Goal: Task Accomplishment & Management: Manage account settings

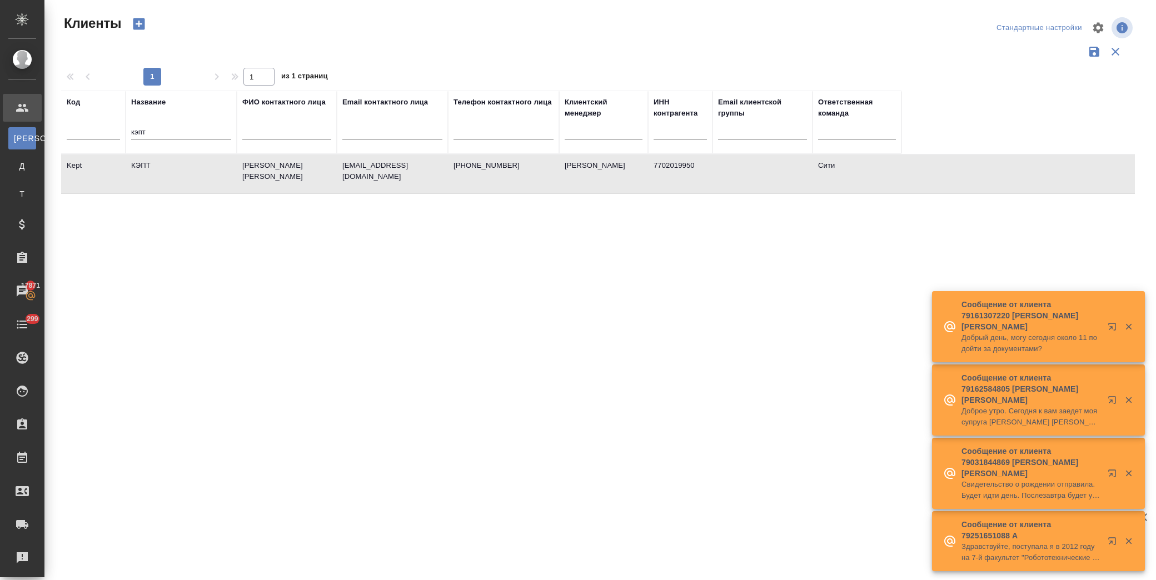
select select "RU"
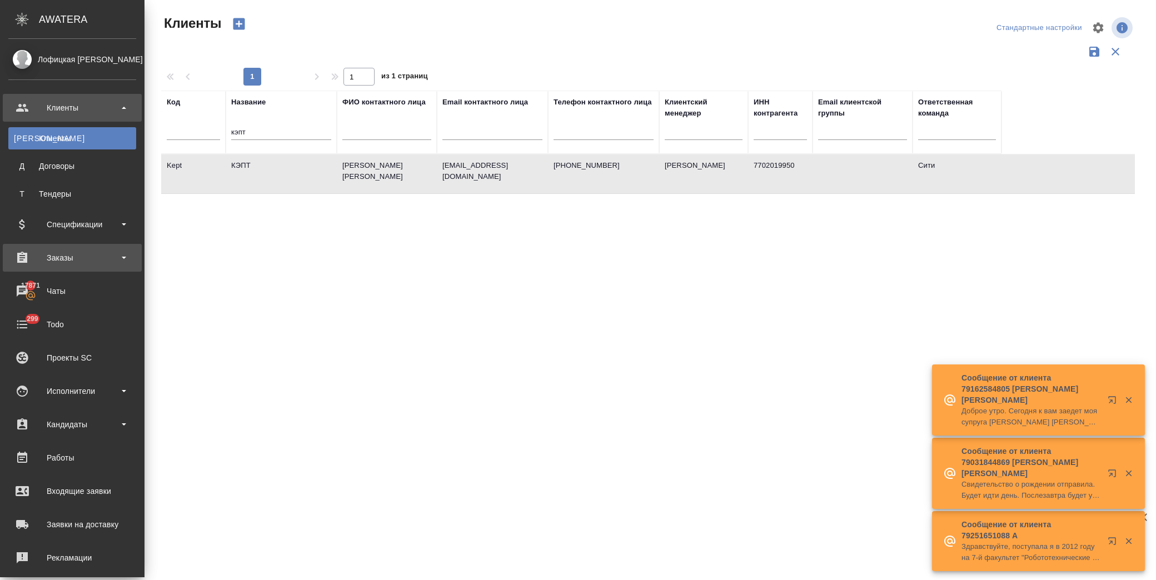
click at [38, 256] on div "Заказы" at bounding box center [72, 257] width 128 height 17
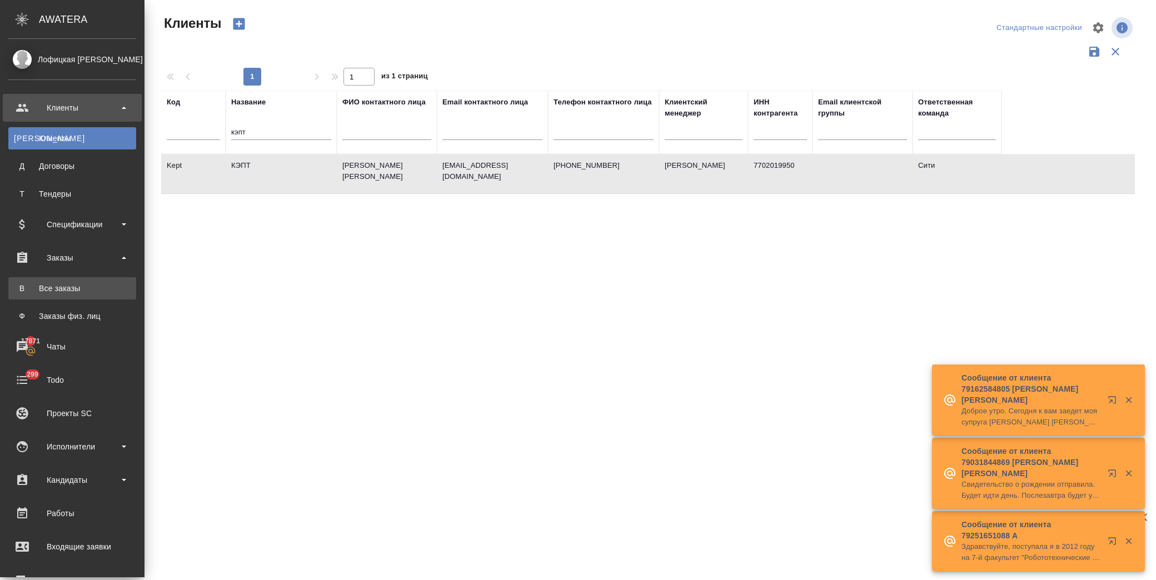
click at [64, 287] on div "Все заказы" at bounding box center [72, 288] width 117 height 11
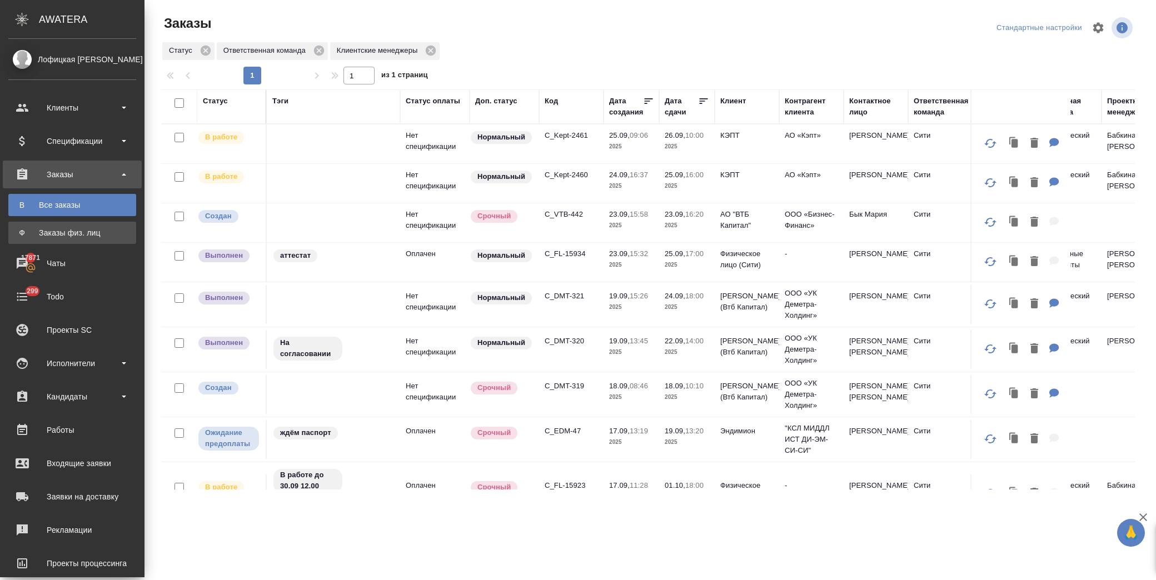
click at [84, 234] on div "Заказы физ. лиц" at bounding box center [72, 232] width 117 height 11
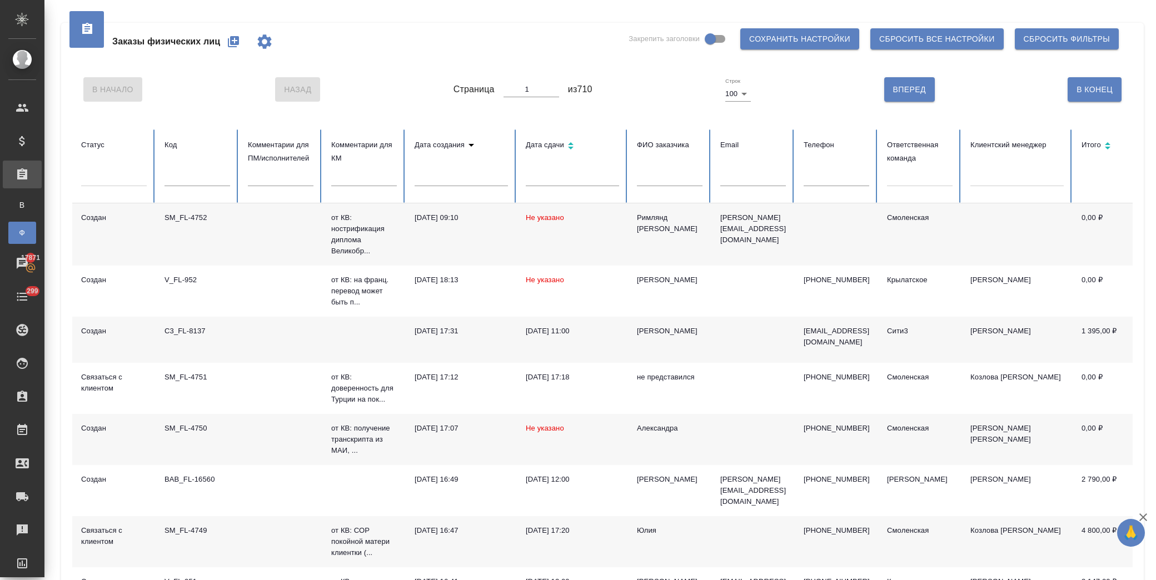
click at [675, 182] on input "text" at bounding box center [670, 179] width 66 height 16
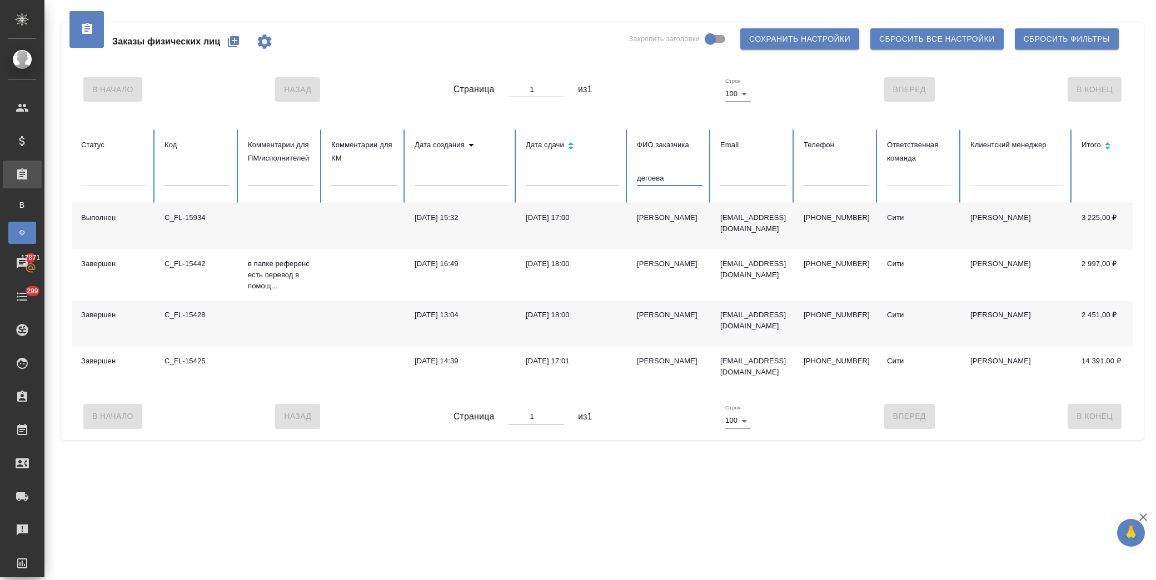
type input "дегоева"
click at [637, 48] on label "Закрепить заголовки" at bounding box center [679, 38] width 103 height 21
click at [678, 48] on input "Закрепить заголовки" at bounding box center [709, 38] width 63 height 21
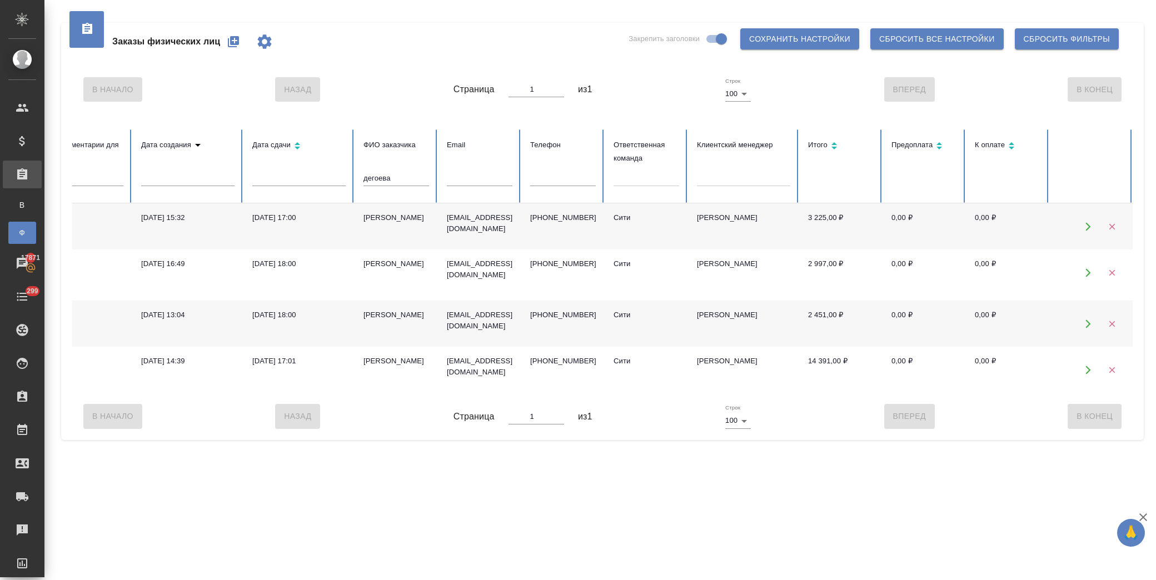
scroll to position [0, 93]
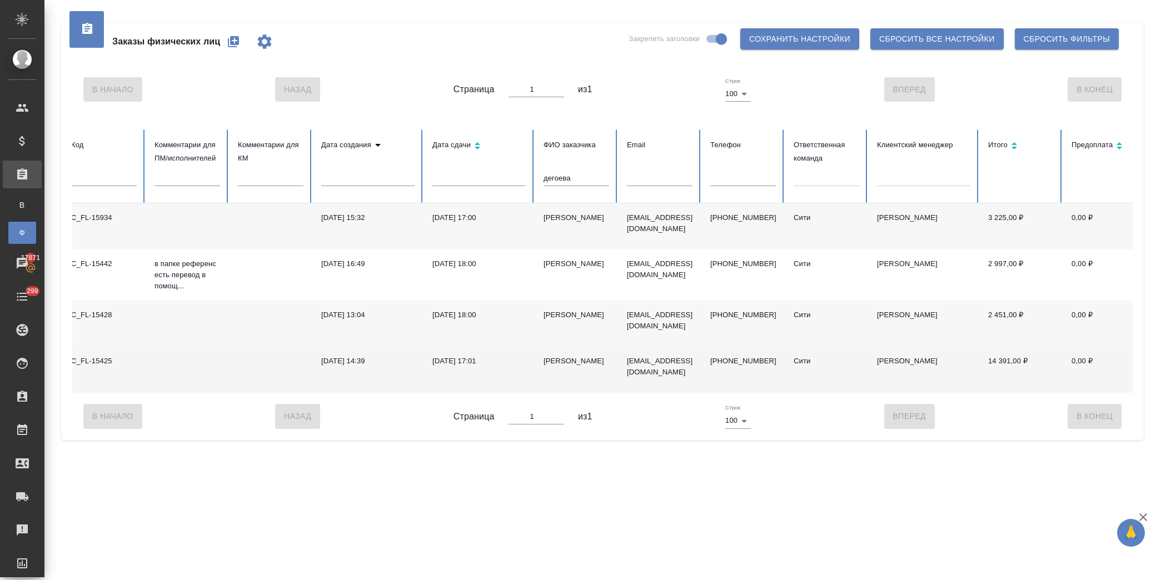
click at [464, 353] on td "17.04.2025, 17:01" at bounding box center [478, 370] width 111 height 46
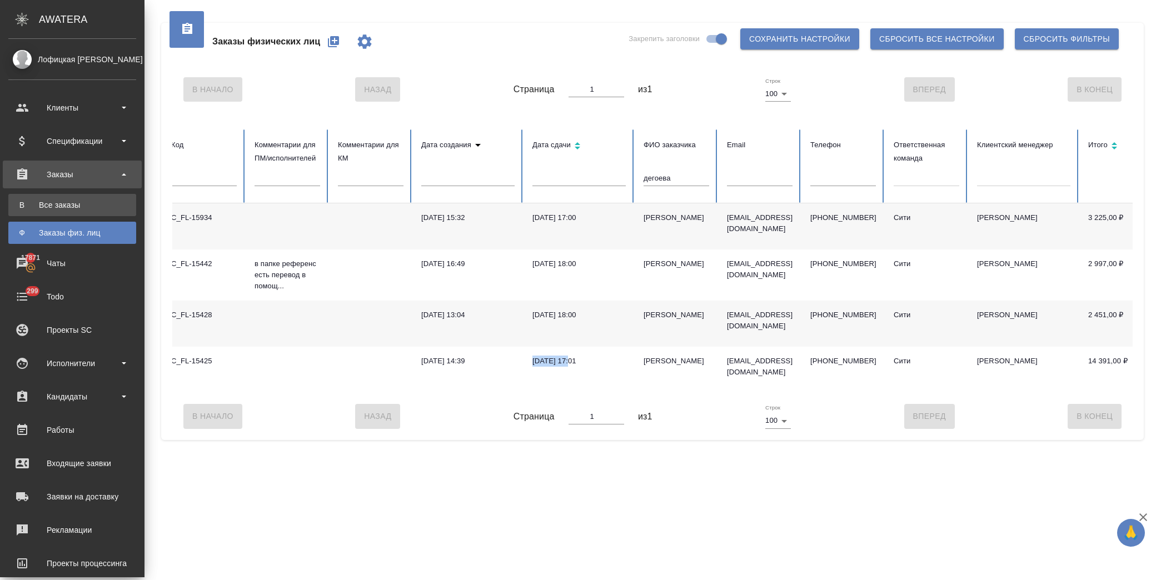
click at [68, 204] on div "Все заказы" at bounding box center [72, 204] width 117 height 11
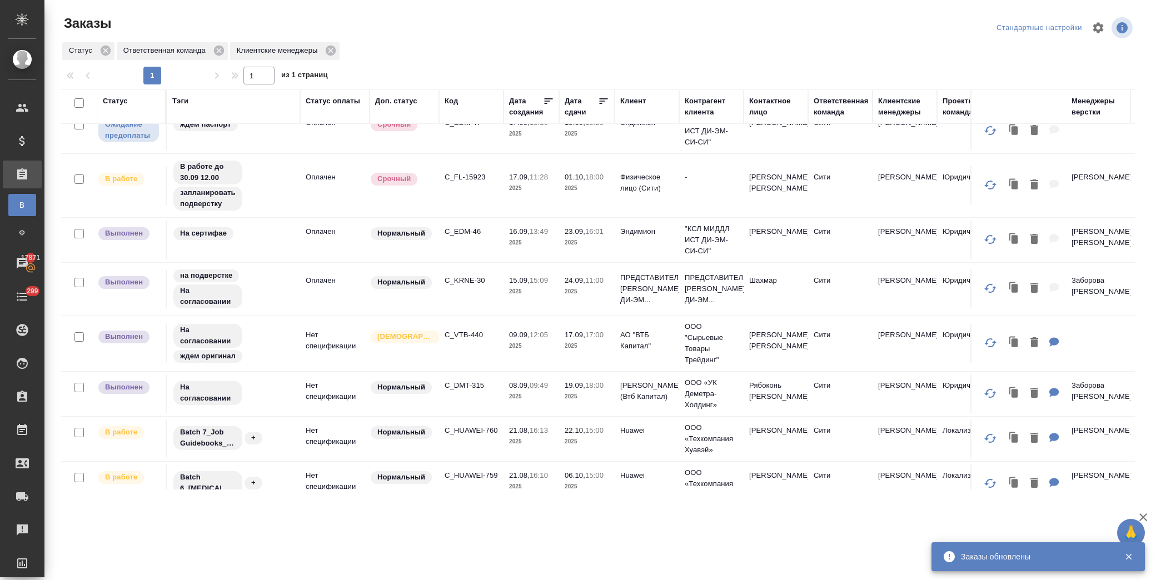
scroll to position [473, 0]
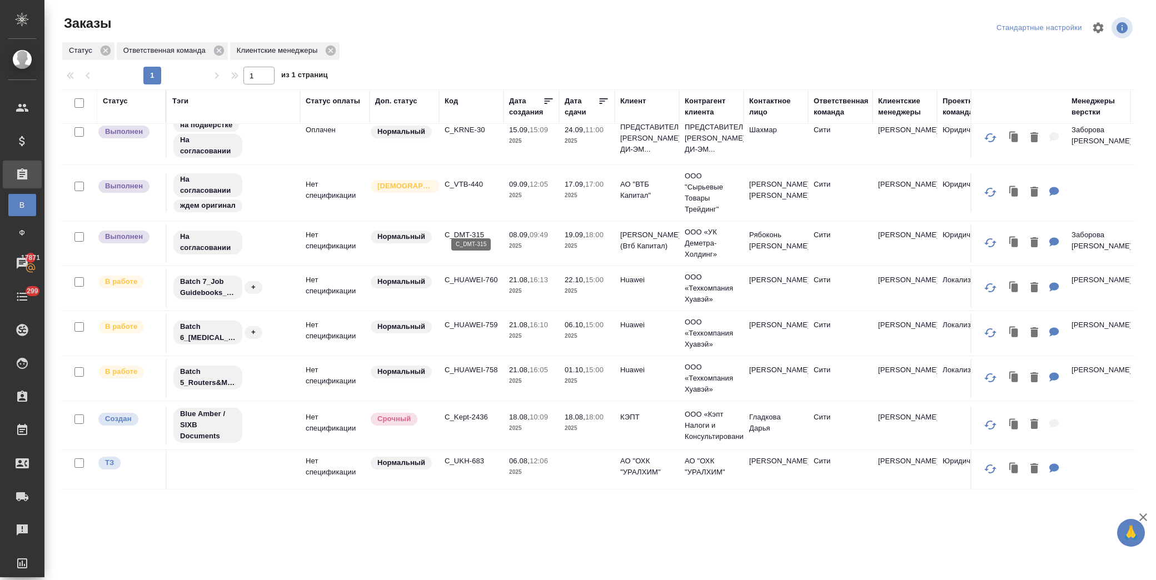
click at [469, 229] on p "C_DMT-315" at bounding box center [471, 234] width 53 height 11
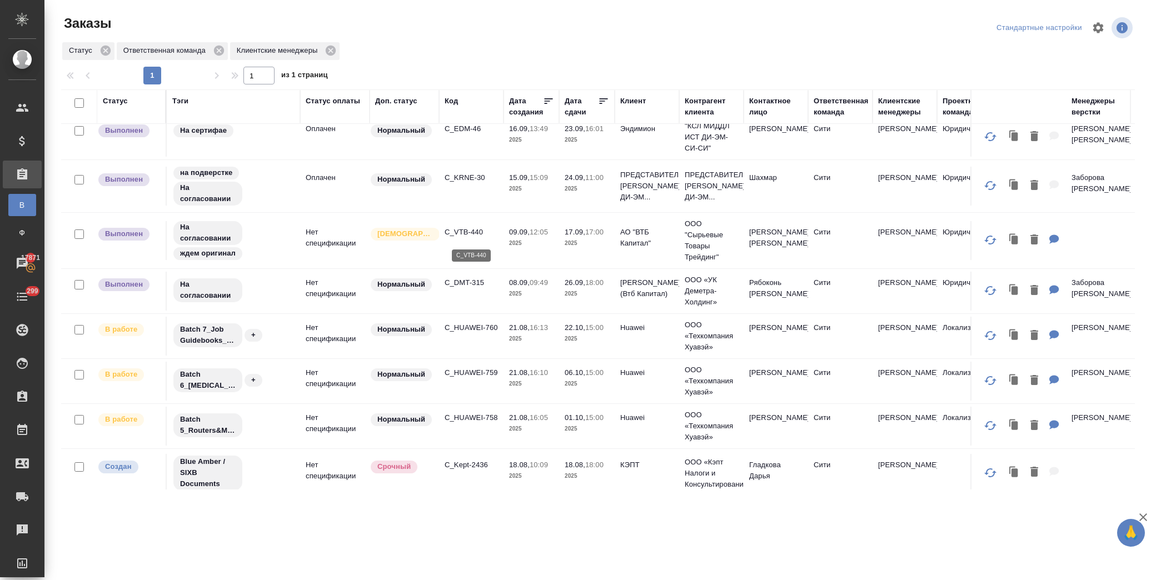
click at [477, 236] on p "C_VTB-440" at bounding box center [471, 232] width 53 height 11
click at [472, 179] on p "C_KRNE-30" at bounding box center [471, 177] width 53 height 11
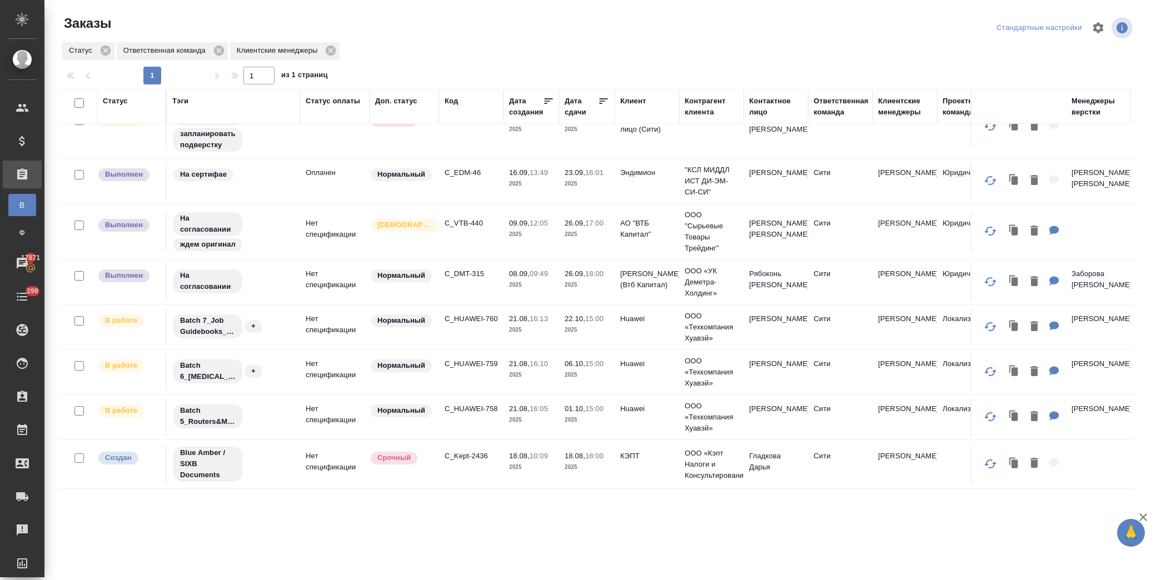
scroll to position [349, 0]
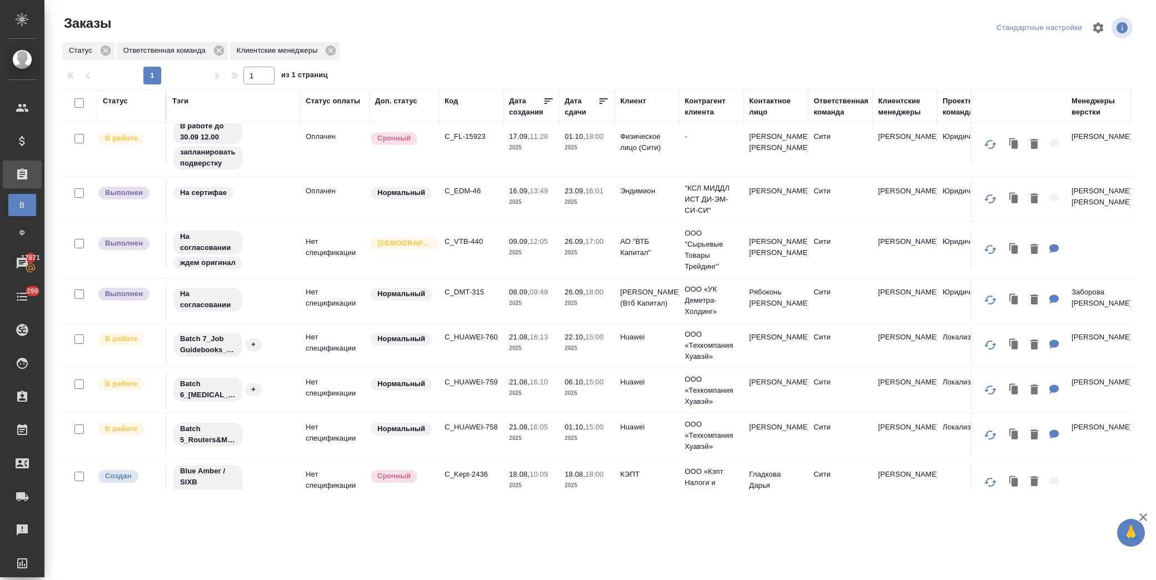
click at [470, 183] on td "C_EDM-46" at bounding box center [471, 199] width 64 height 39
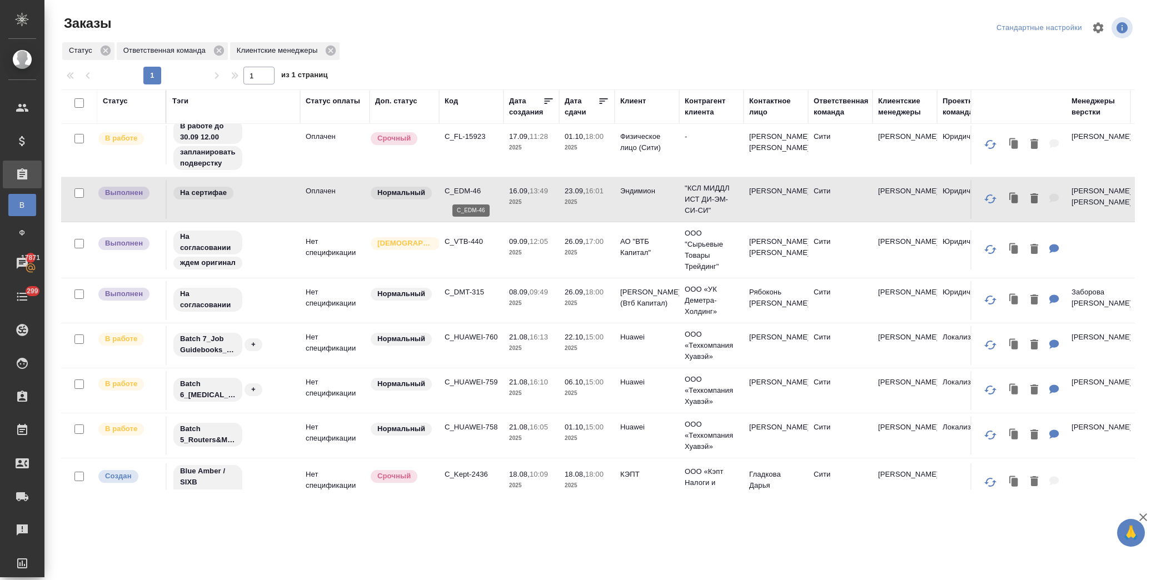
click at [470, 188] on p "C_EDM-46" at bounding box center [471, 191] width 53 height 11
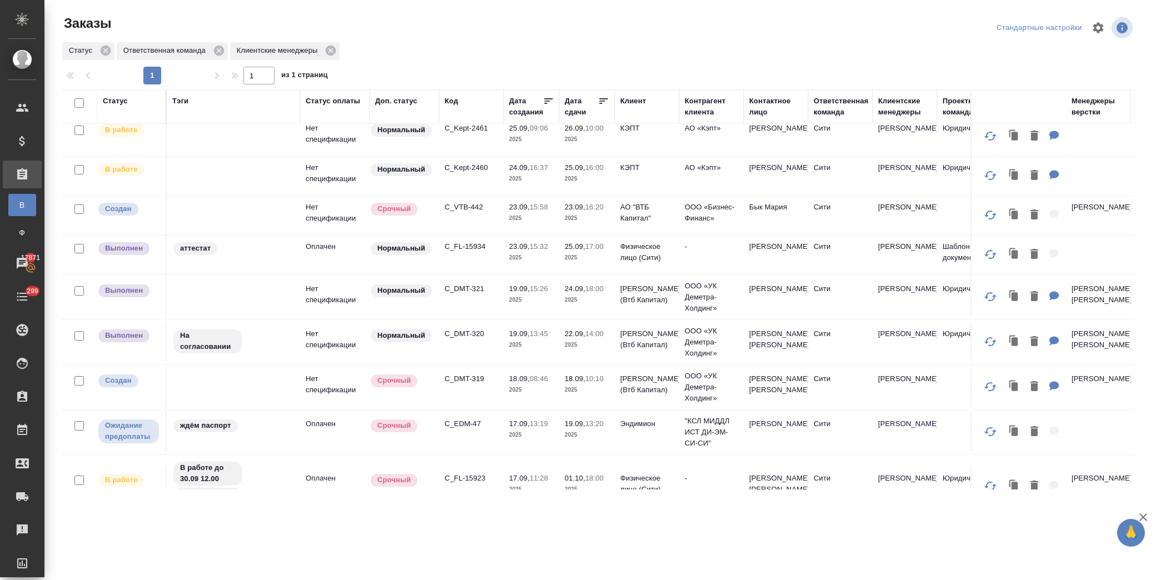
scroll to position [0, 0]
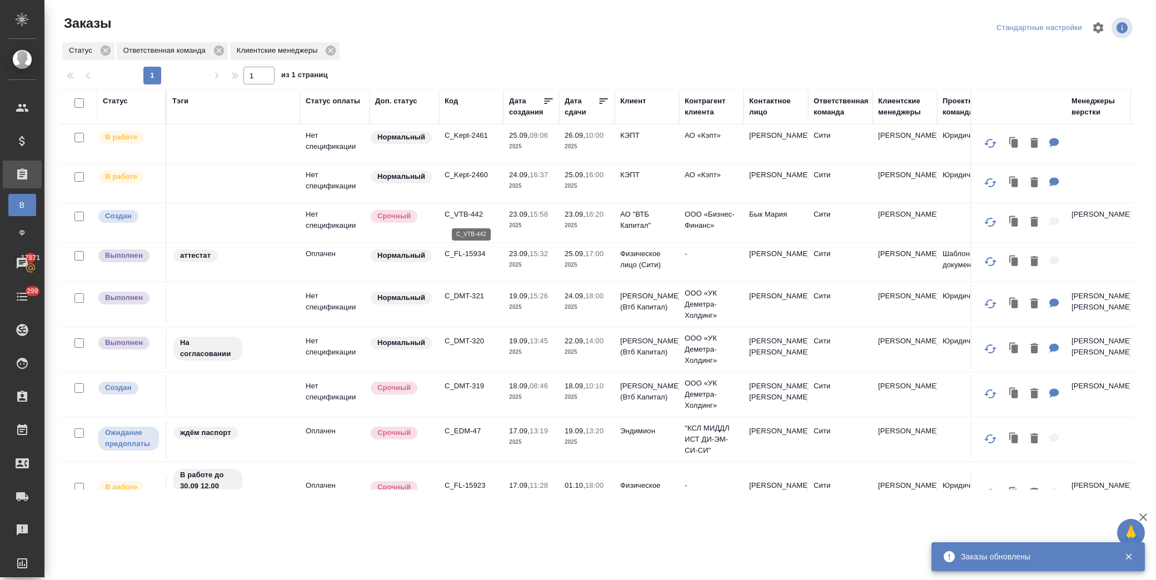
click at [470, 217] on p "C_VTB-442" at bounding box center [471, 214] width 53 height 11
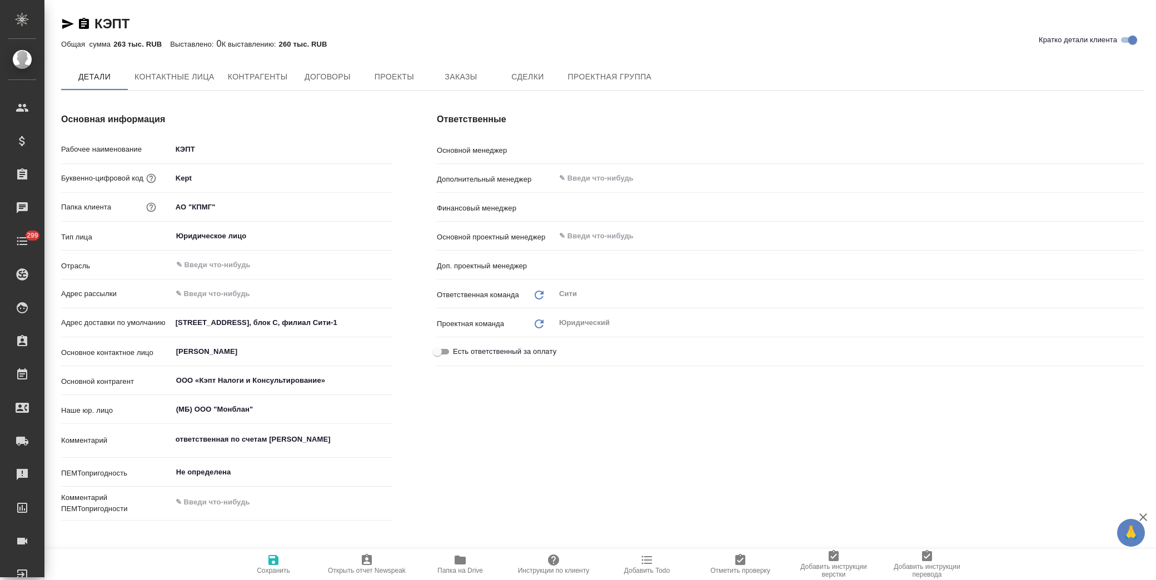
type textarea "x"
type input "[PERSON_NAME]"
type textarea "x"
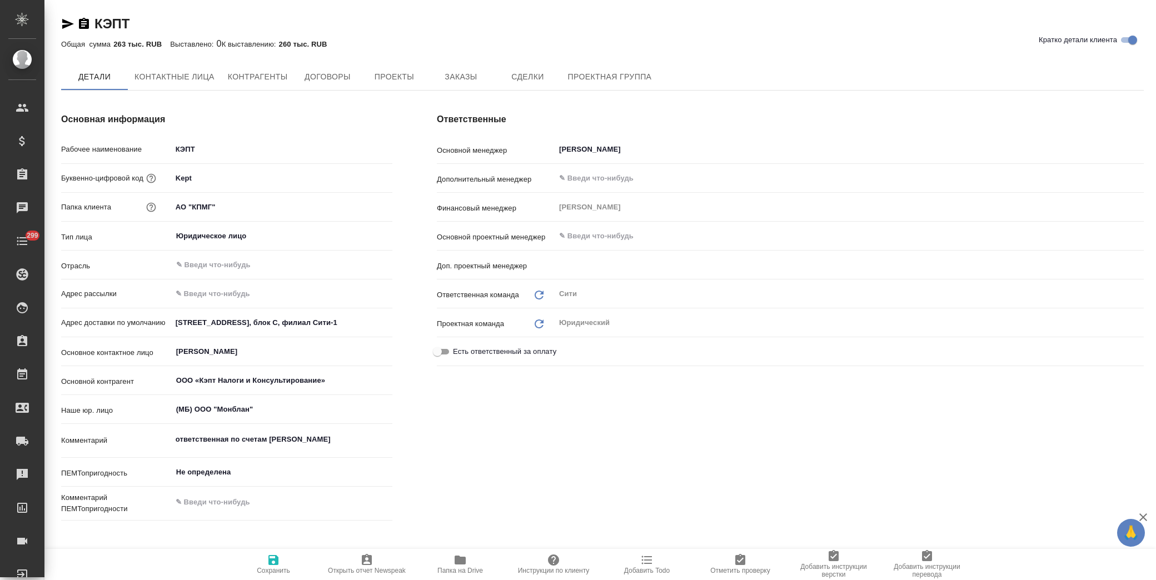
type textarea "x"
type input "Захарова Ксения"
type textarea "x"
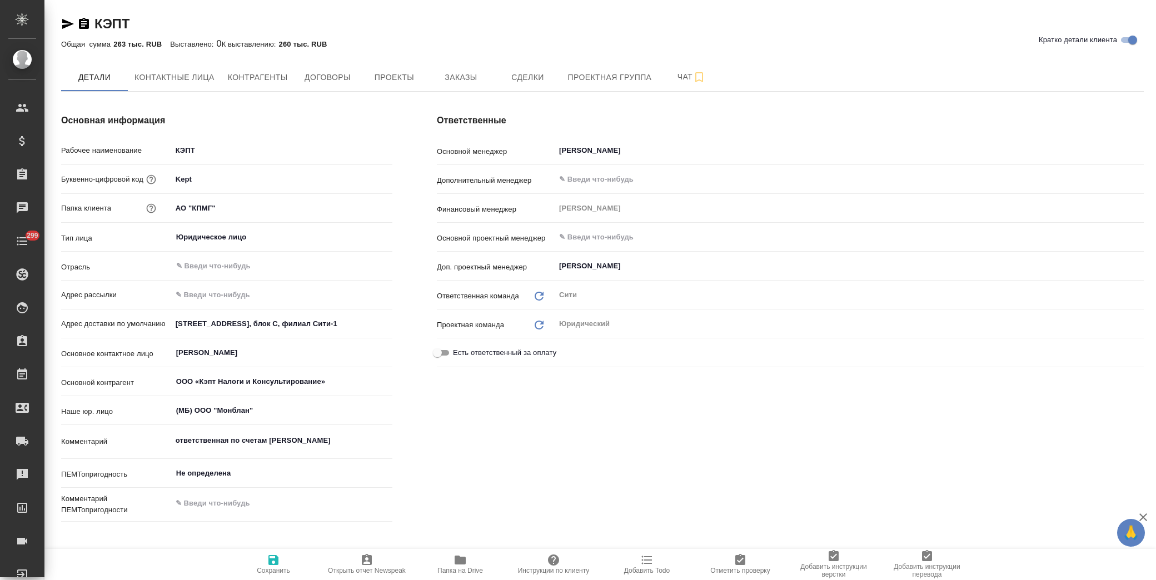
type textarea "x"
click at [452, 86] on button "Заказы" at bounding box center [460, 77] width 67 height 28
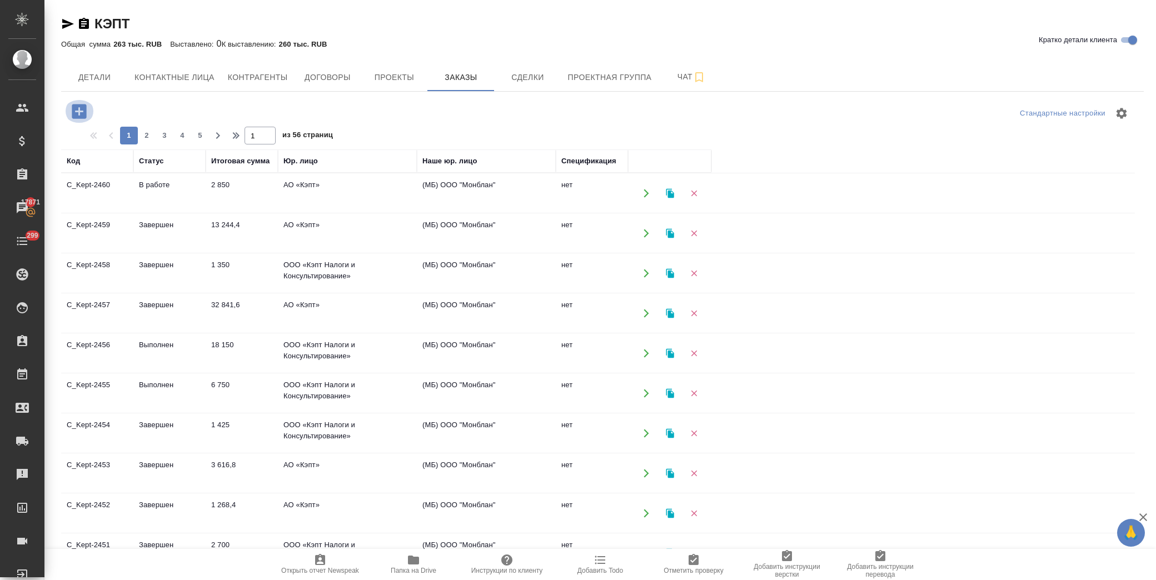
click at [84, 109] on icon "button" at bounding box center [79, 111] width 14 height 14
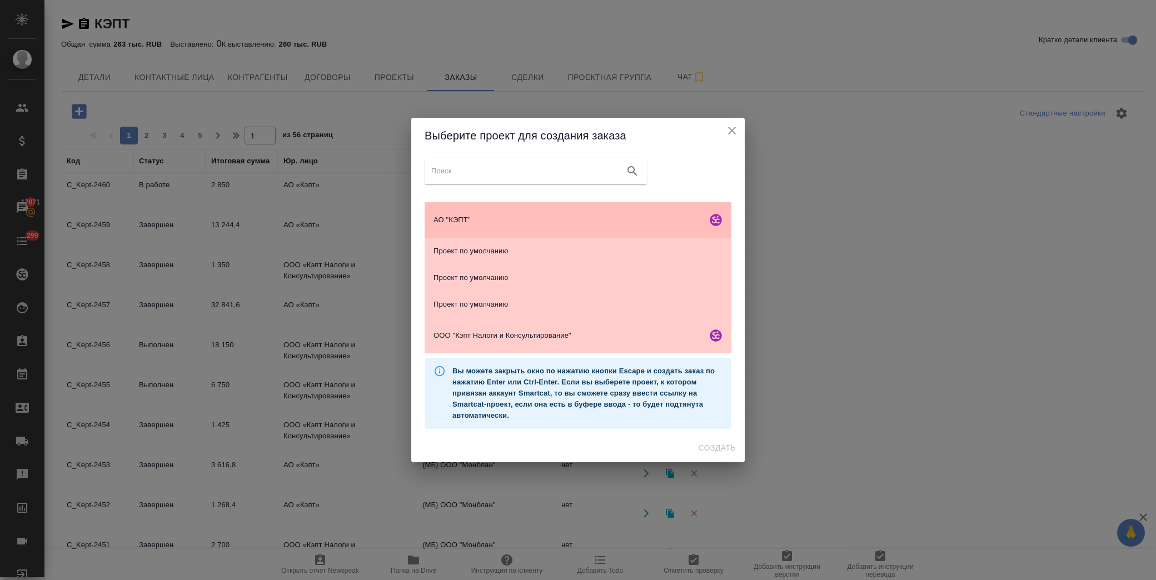
click at [519, 221] on span "АО "КЭПТ"" at bounding box center [567, 219] width 269 height 11
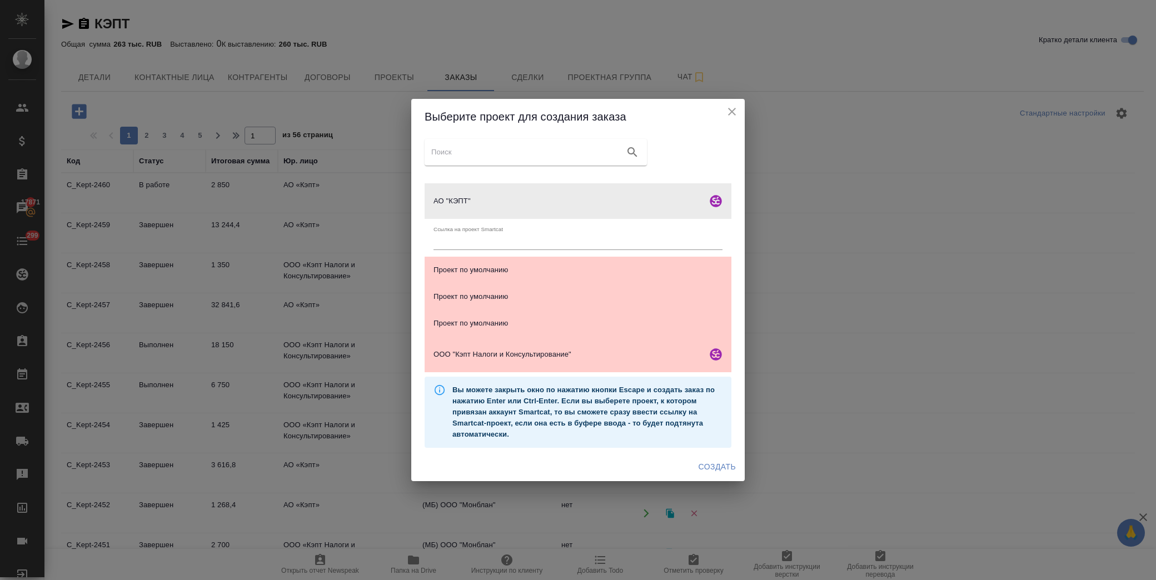
click at [698, 469] on span "Создать" at bounding box center [716, 467] width 37 height 14
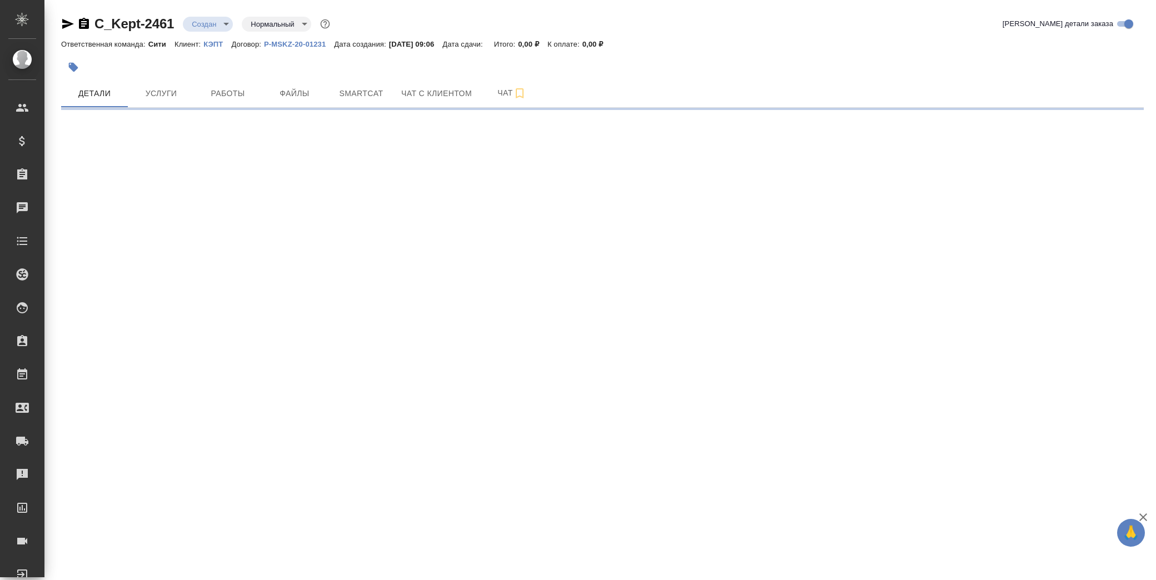
select select "RU"
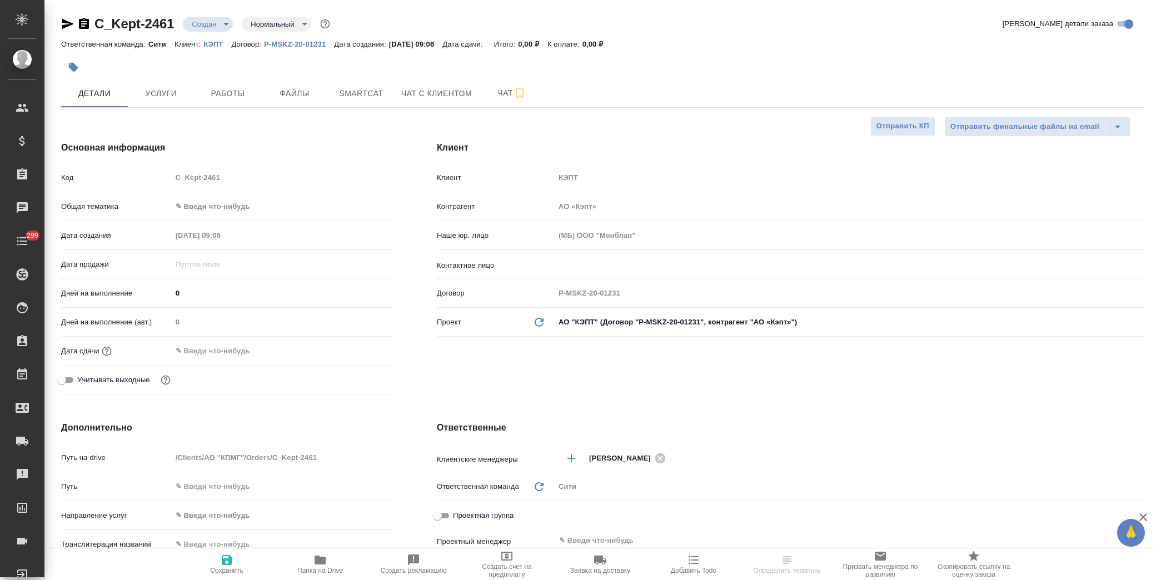
type textarea "x"
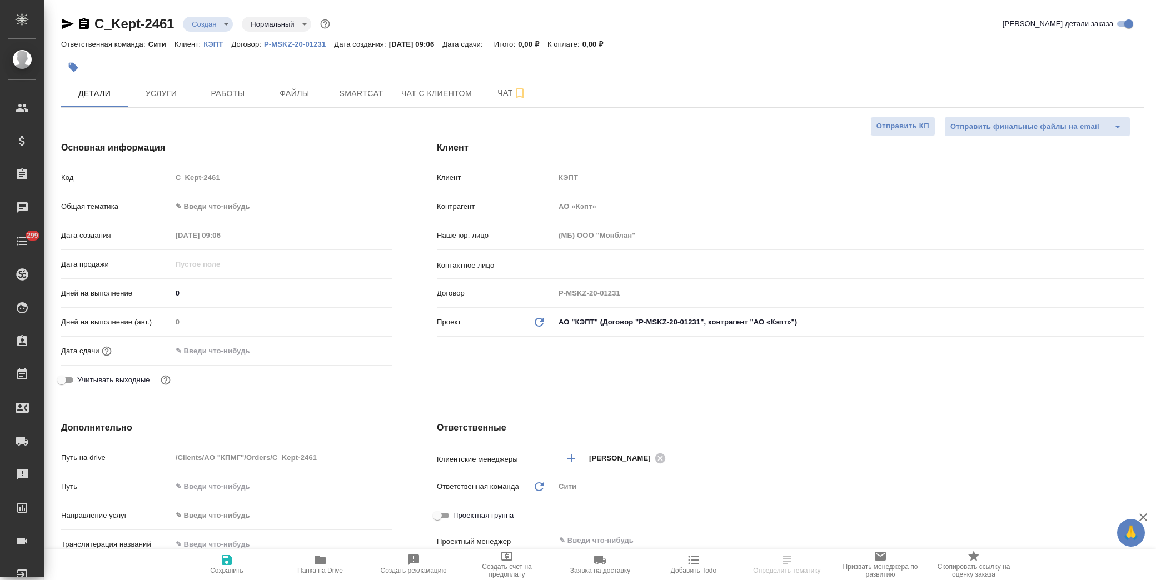
type textarea "x"
click at [628, 270] on input "text" at bounding box center [830, 264] width 545 height 13
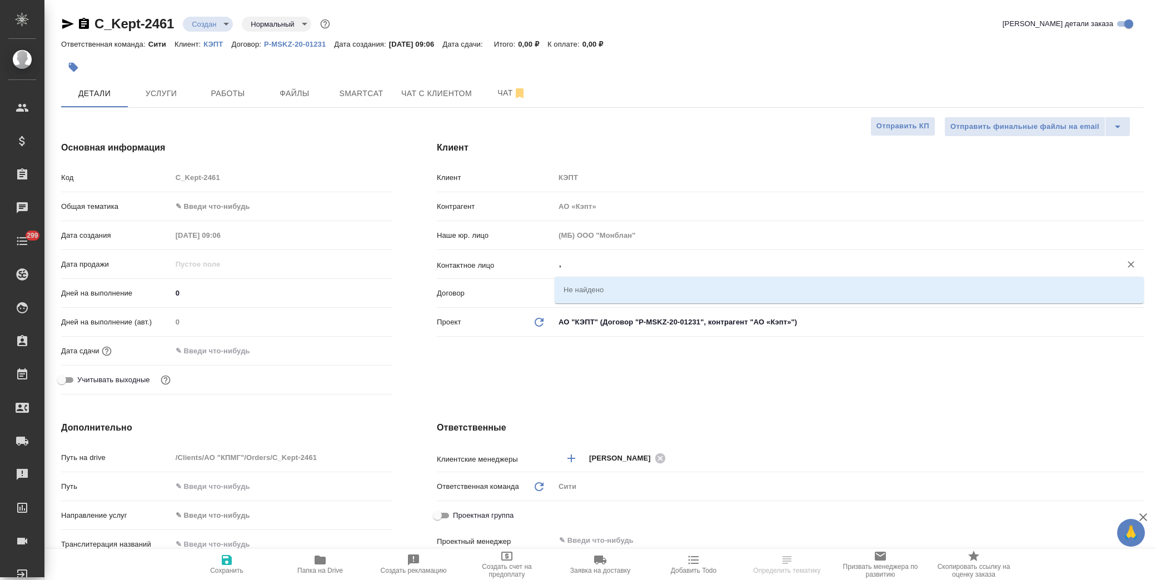
type input ","
type input "ба"
type textarea "x"
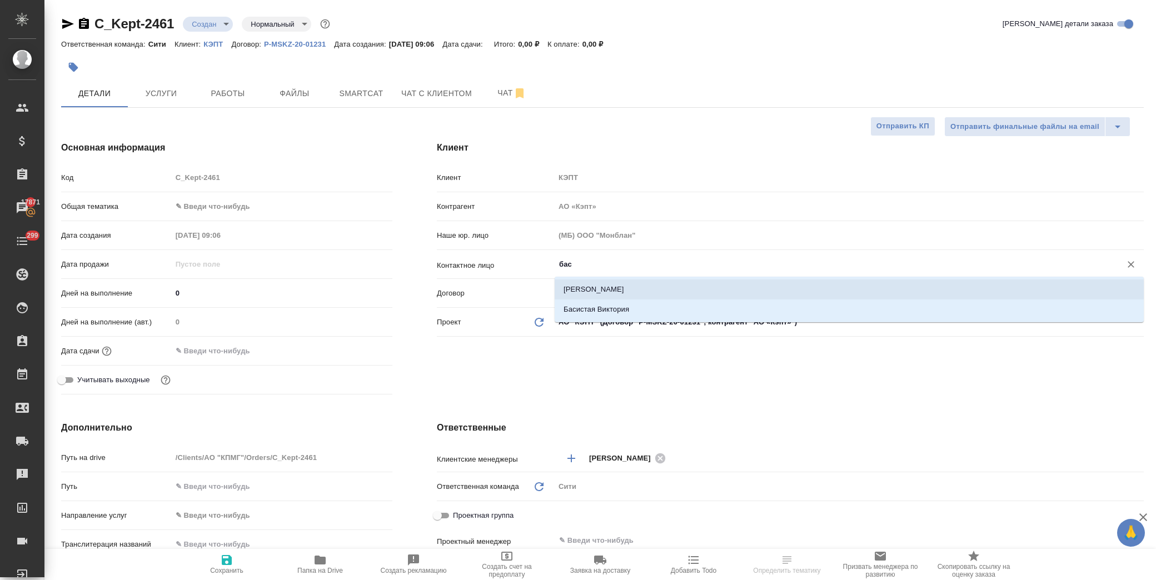
click at [626, 287] on li "[PERSON_NAME]" at bounding box center [849, 290] width 589 height 20
type input "[PERSON_NAME]"
type textarea "x"
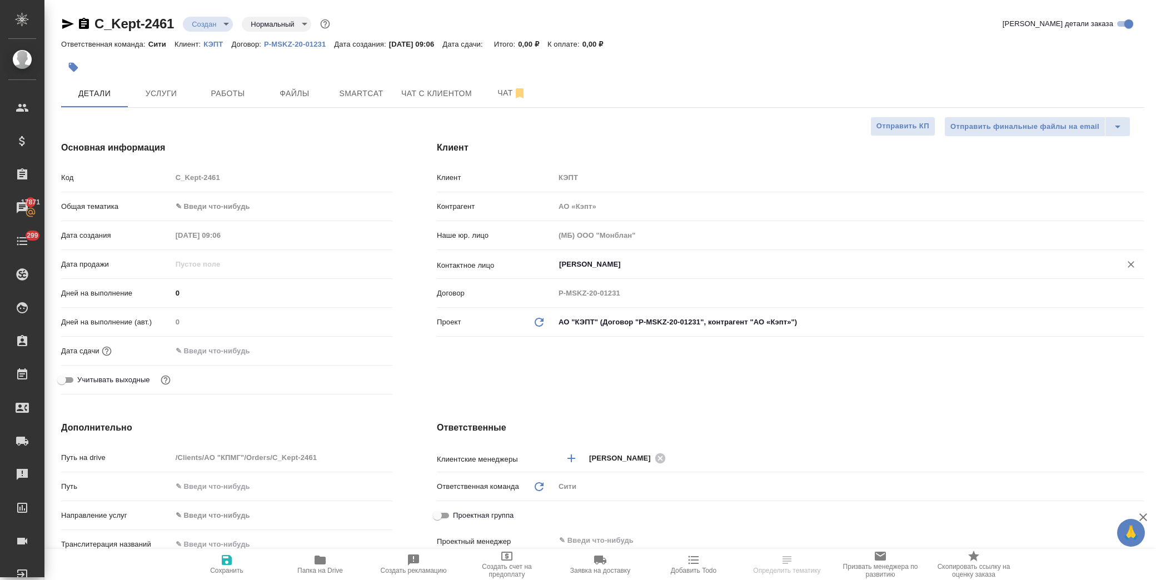
type input "[PERSON_NAME]"
click at [239, 566] on span "Сохранить" at bounding box center [227, 563] width 80 height 21
type textarea "x"
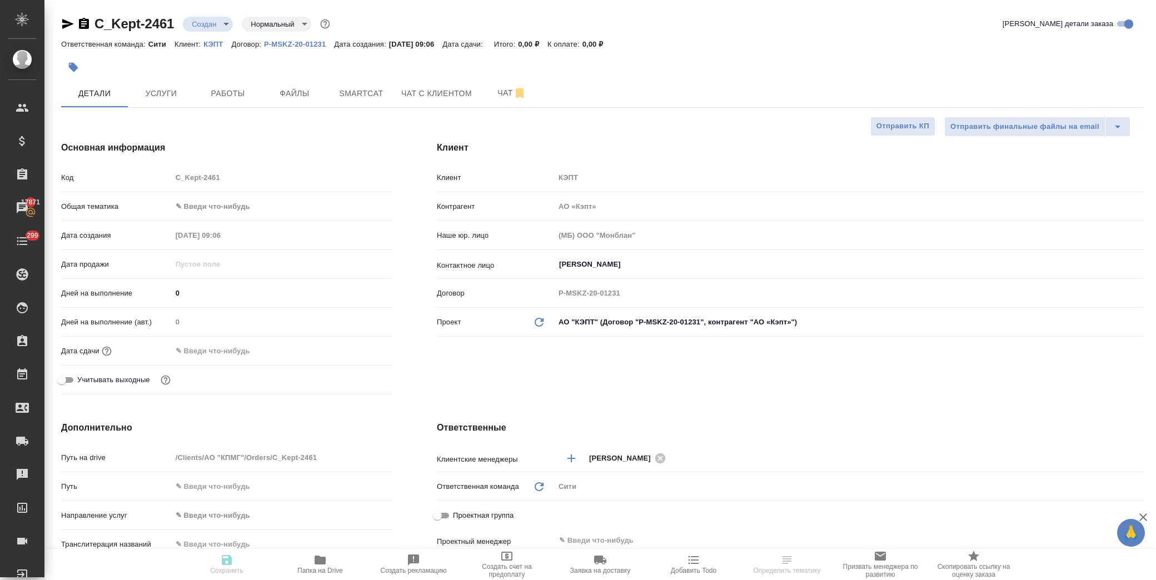
type textarea "x"
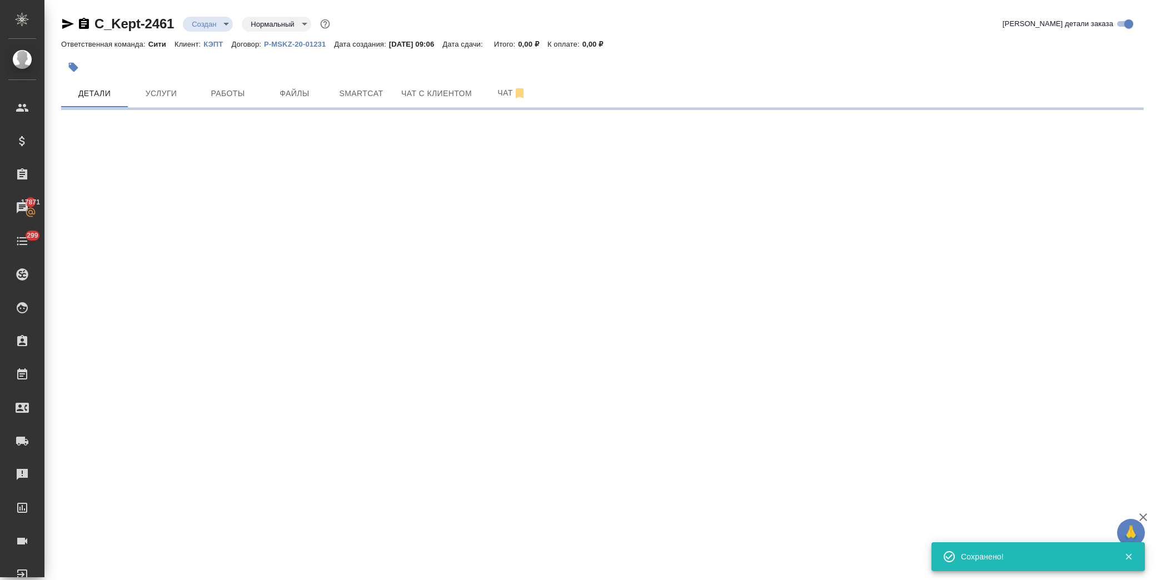
select select "RU"
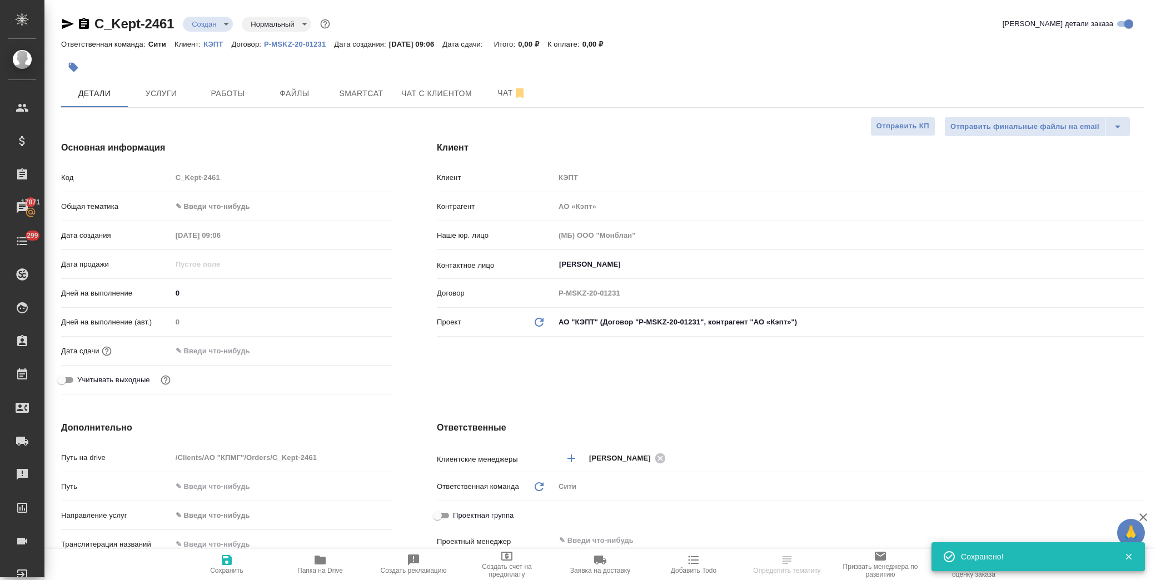
type textarea "x"
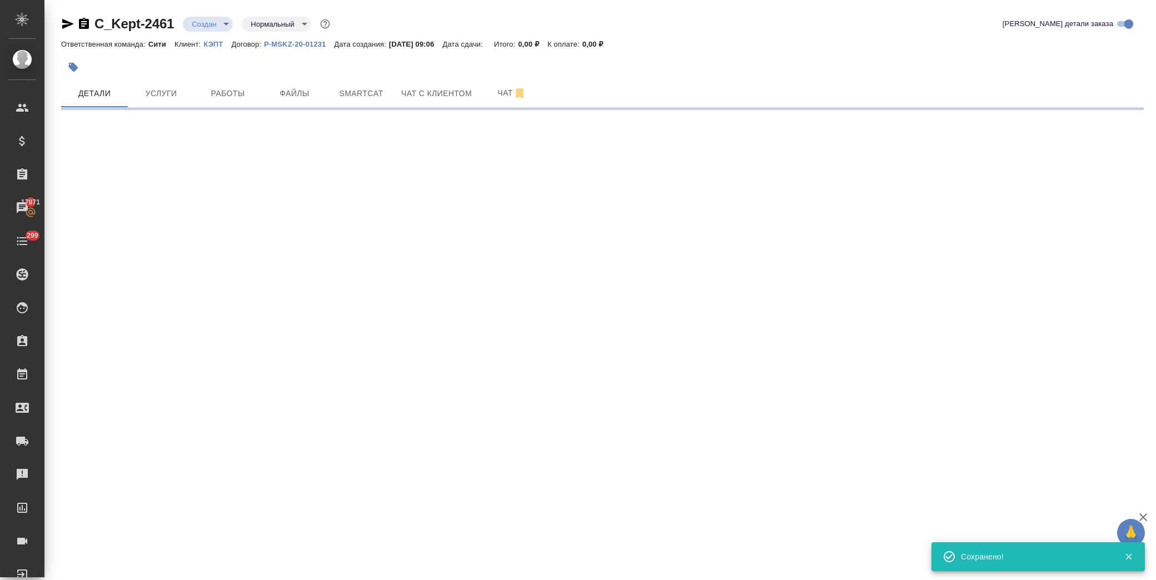
select select "RU"
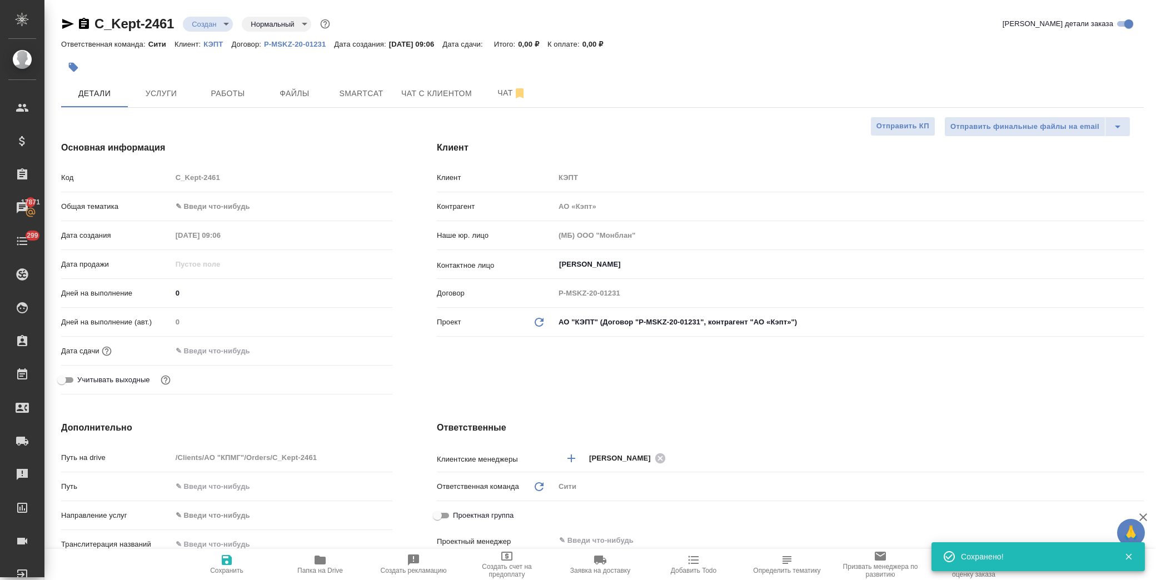
click at [247, 207] on body "🙏 .cls-1 fill:#fff; AWATERA Лофицкая Юлия Владимировна Клиенты Спецификации Зак…" at bounding box center [578, 290] width 1156 height 580
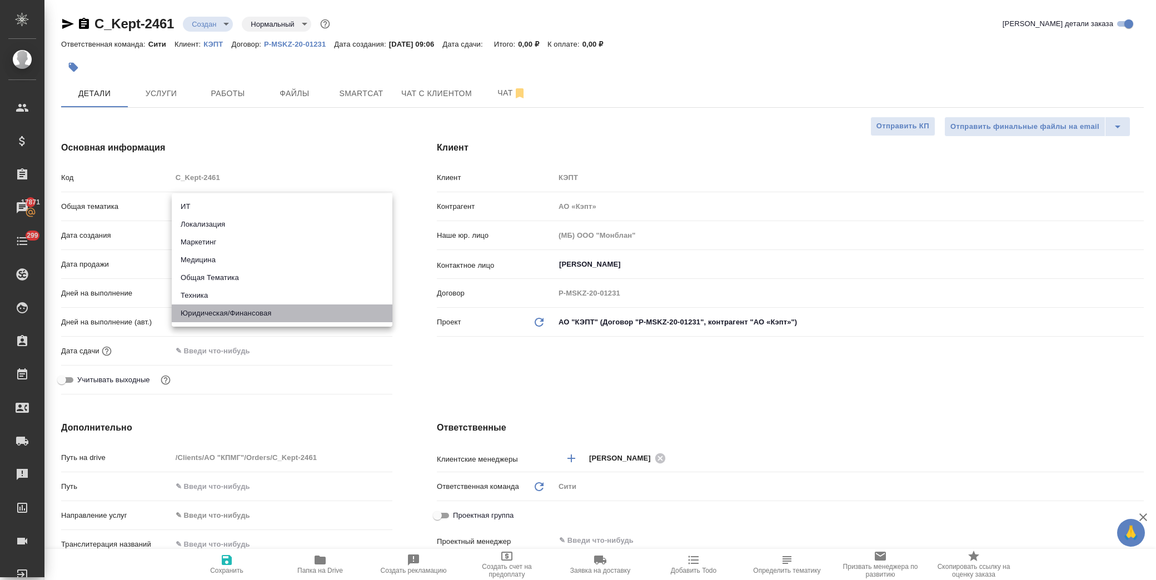
click at [218, 307] on li "Юридическая/Финансовая" at bounding box center [282, 314] width 221 height 18
type input "yr-fn"
type textarea "x"
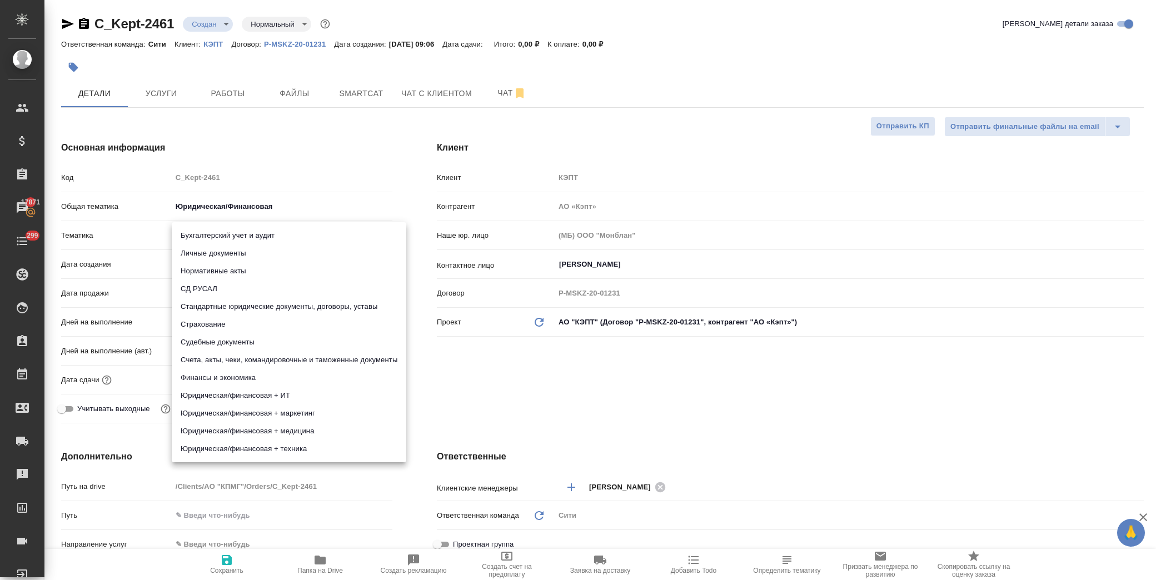
click at [225, 236] on body "🙏 .cls-1 fill:#fff; AWATERA Лофицкая Юлия Владимировна Клиенты Спецификации Зак…" at bounding box center [578, 290] width 1156 height 580
click at [278, 307] on li "Стандартные юридические документы, договоры, уставы" at bounding box center [289, 307] width 234 height 18
type textarea "x"
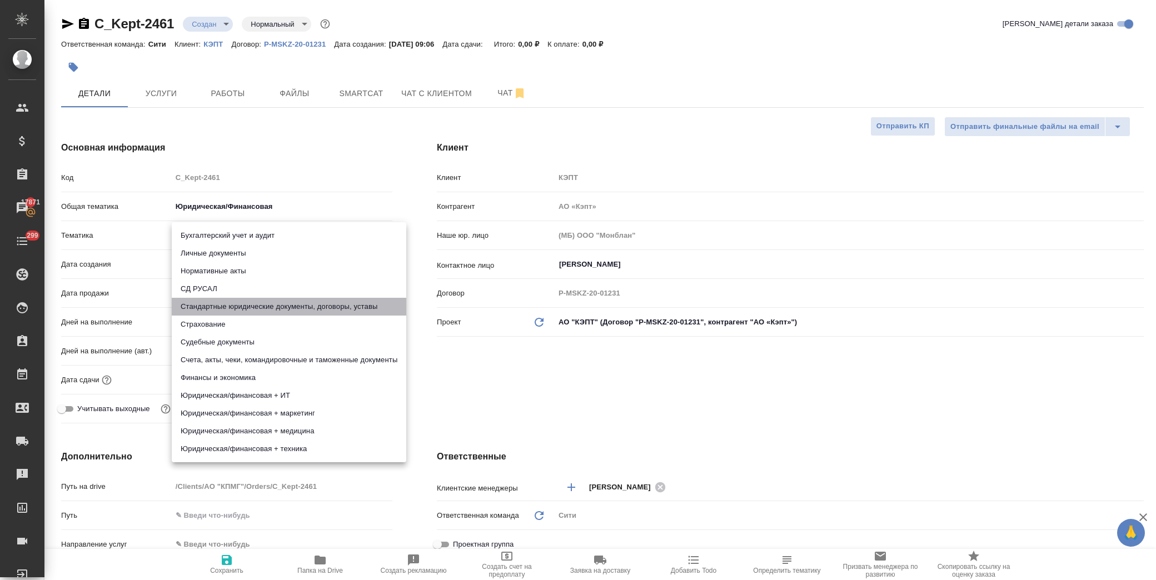
type input "5f647205b73bc97568ca66bf"
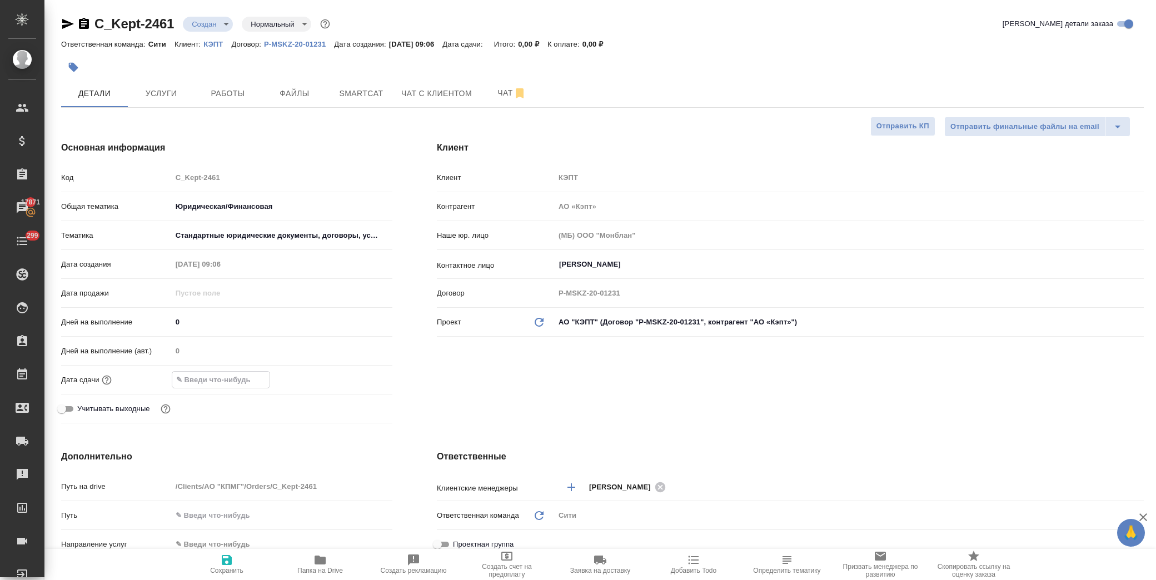
click at [234, 381] on input "text" at bounding box center [220, 380] width 97 height 16
click at [362, 380] on icon "button" at bounding box center [360, 378] width 10 height 11
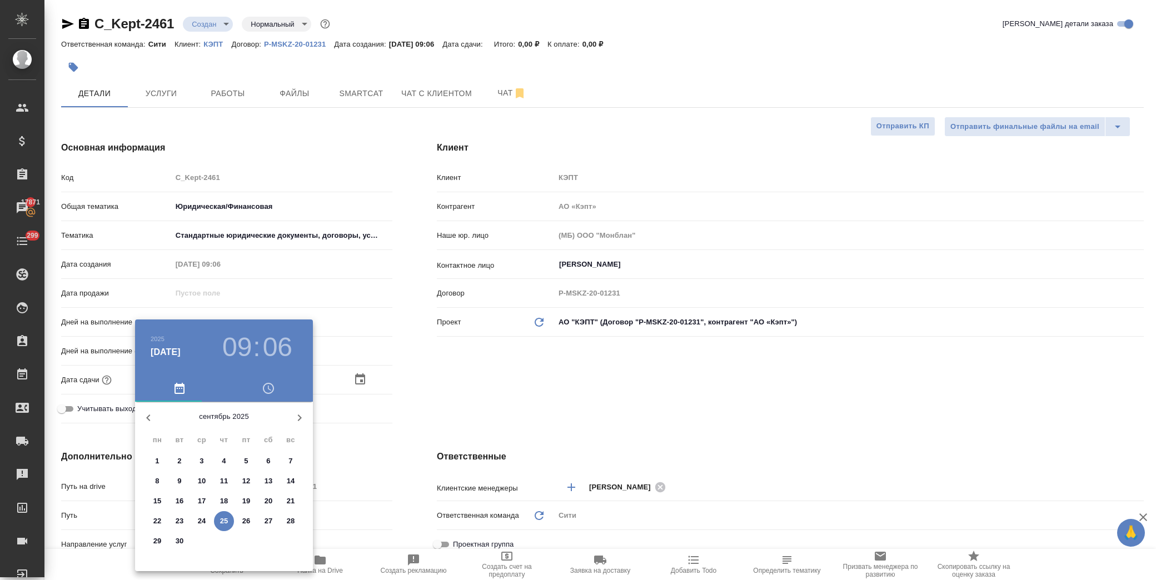
click at [248, 525] on p "26" at bounding box center [246, 521] width 8 height 11
type input "26.09.2025 09:06"
type textarea "x"
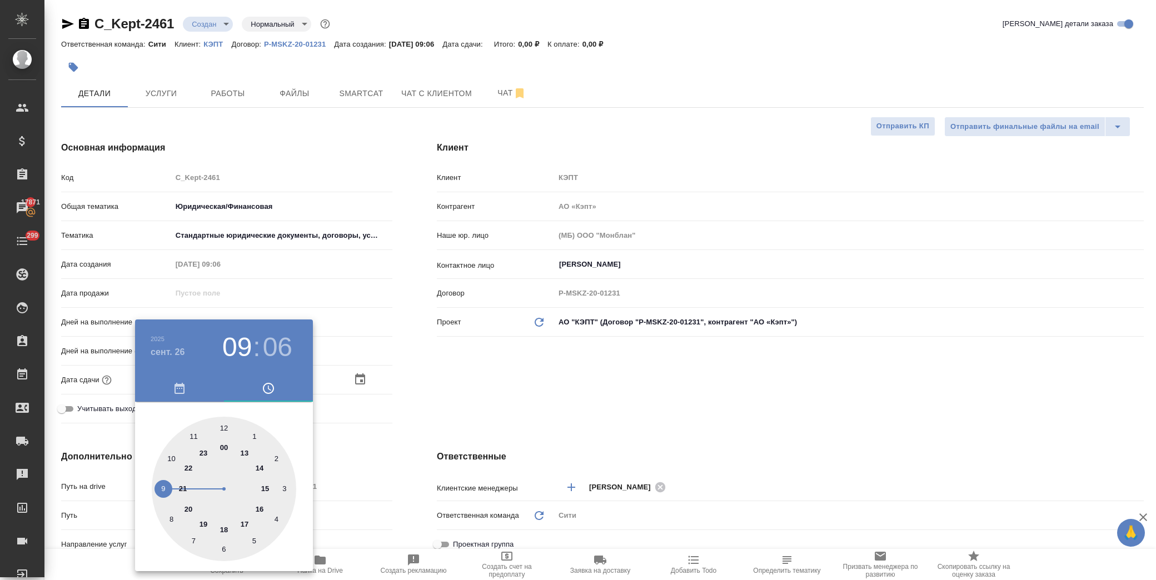
click at [171, 454] on div at bounding box center [224, 489] width 144 height 144
type input "26.09.2025 10:06"
type textarea "x"
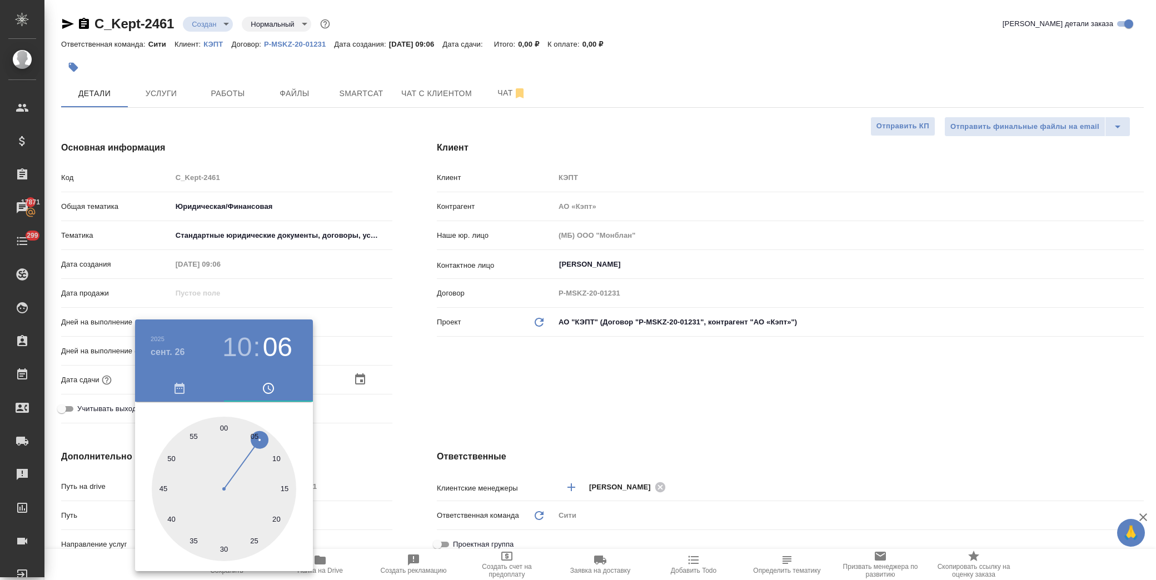
click at [224, 428] on div at bounding box center [224, 489] width 144 height 144
type input "26.09.2025 10:00"
type textarea "x"
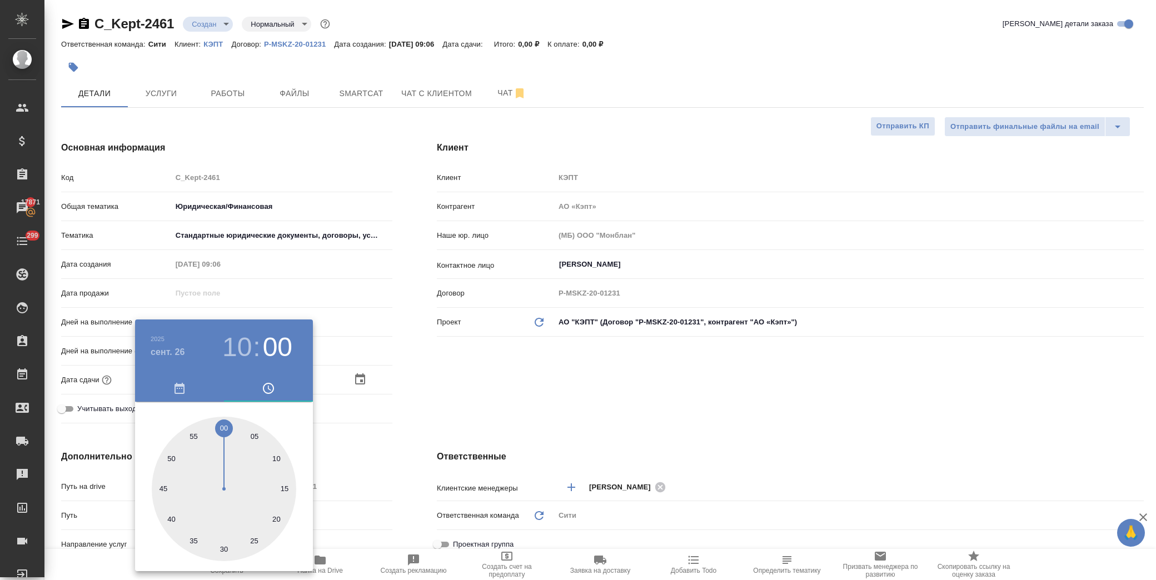
click at [403, 390] on div at bounding box center [578, 290] width 1156 height 580
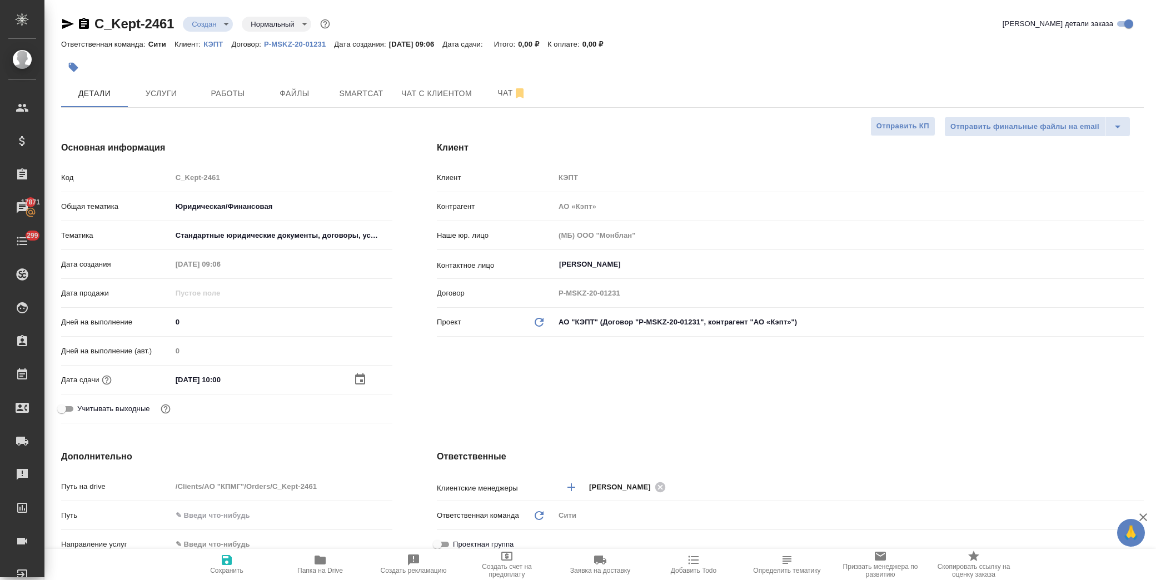
click at [230, 565] on icon "button" at bounding box center [227, 560] width 10 height 10
type textarea "x"
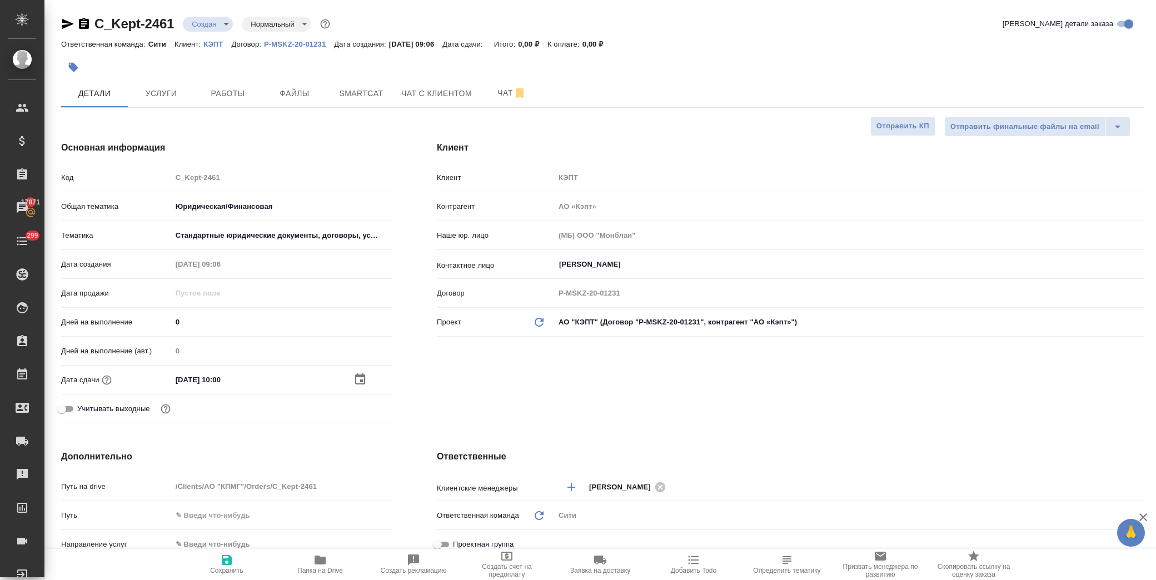
type textarea "x"
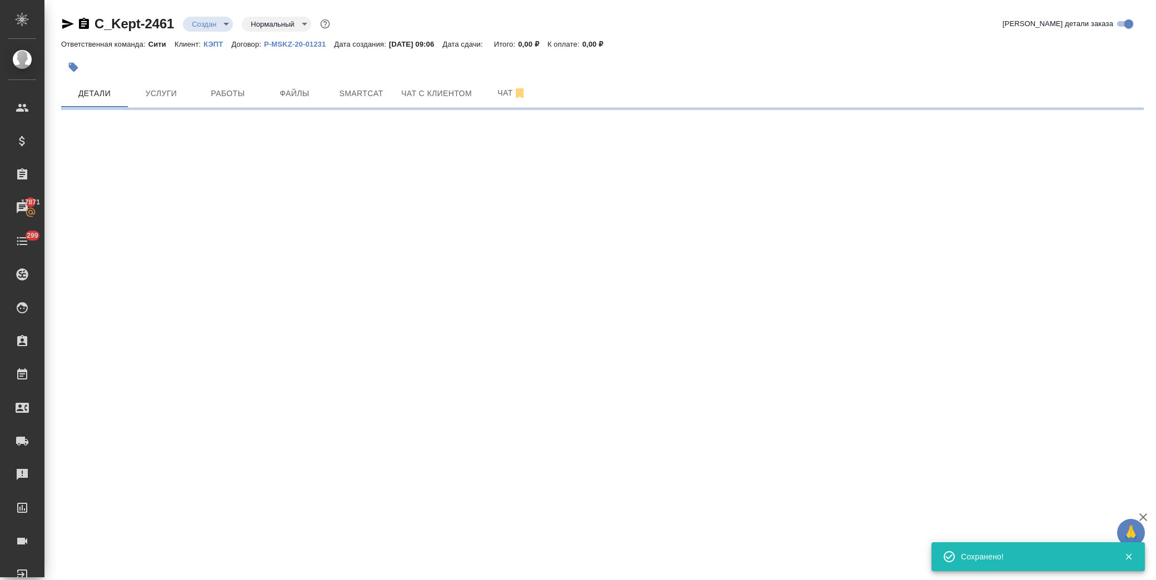
select select "RU"
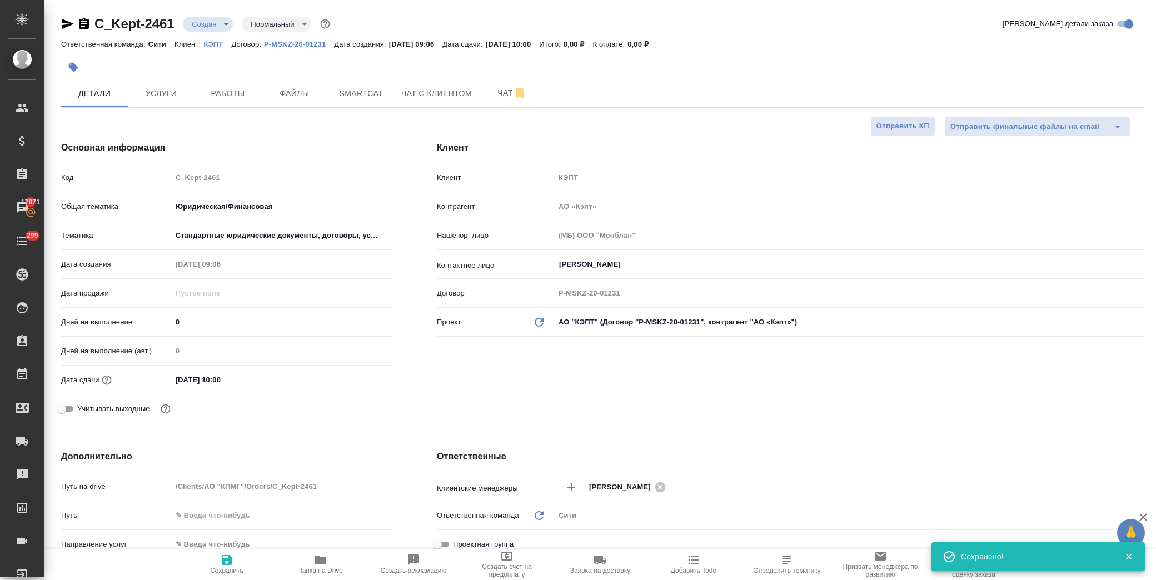
type textarea "x"
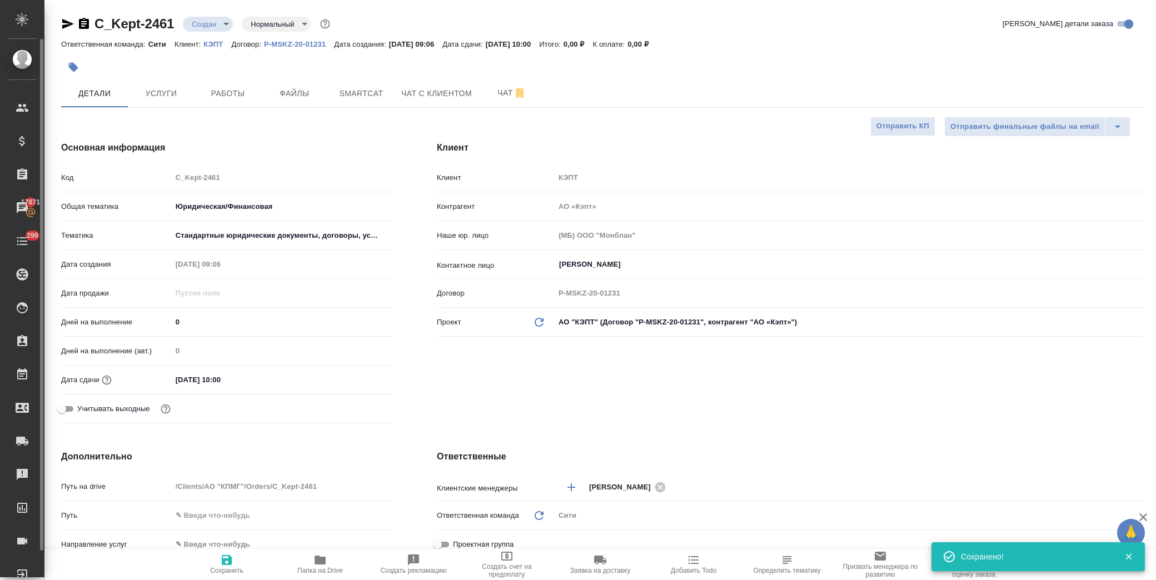
type textarea "x"
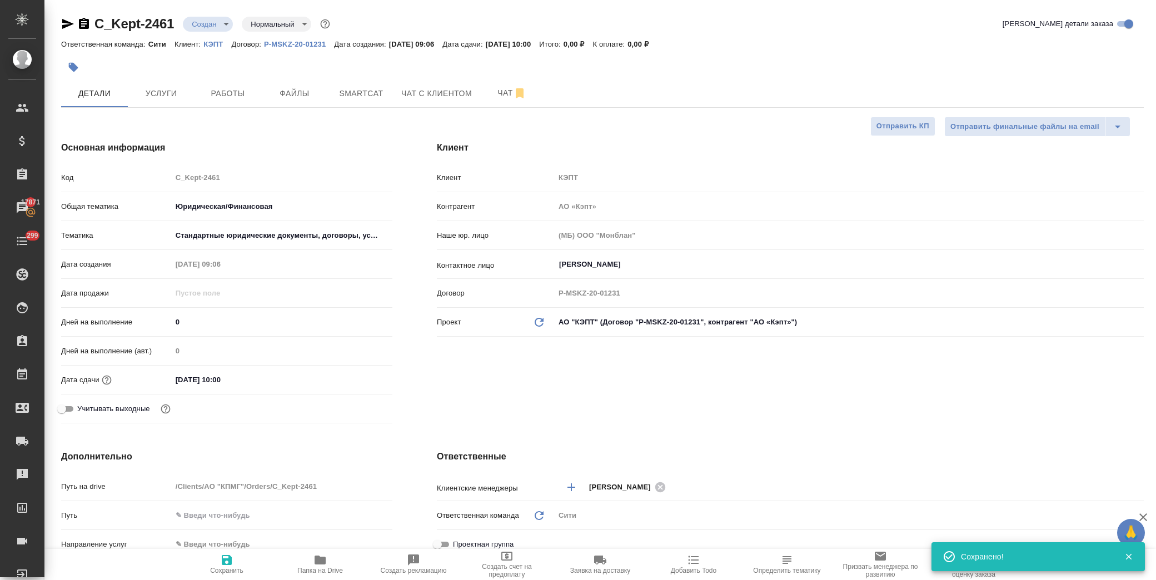
type textarea "x"
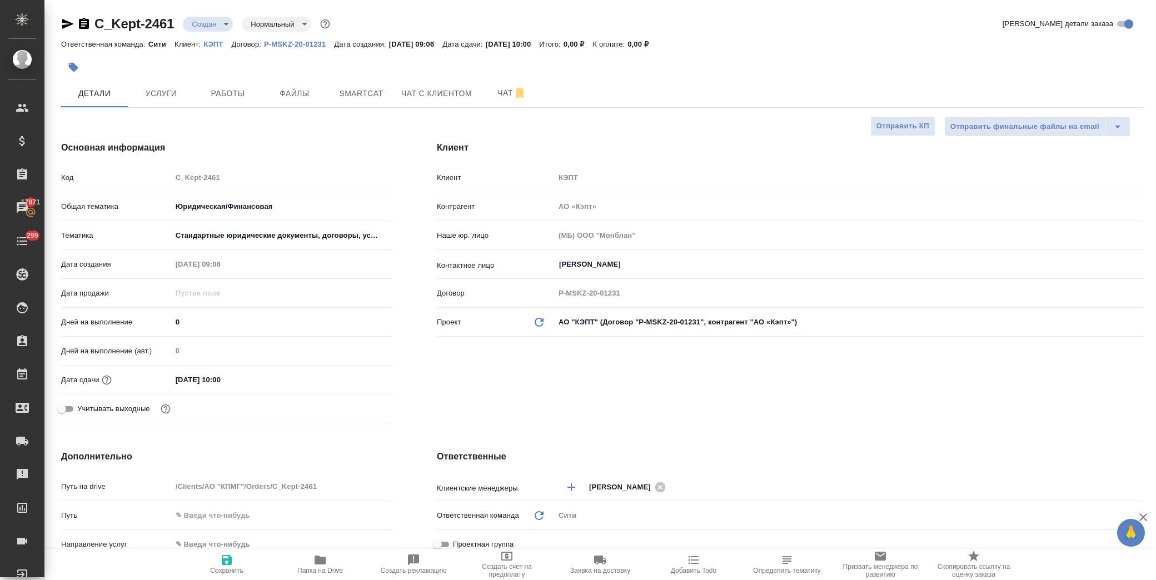
type textarea "x"
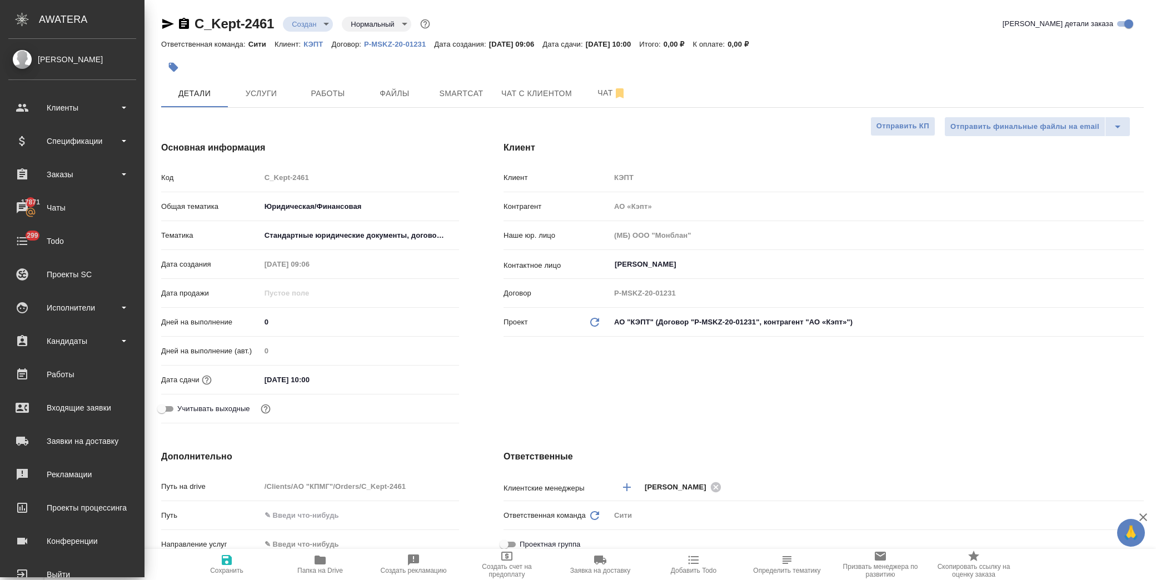
type textarea "x"
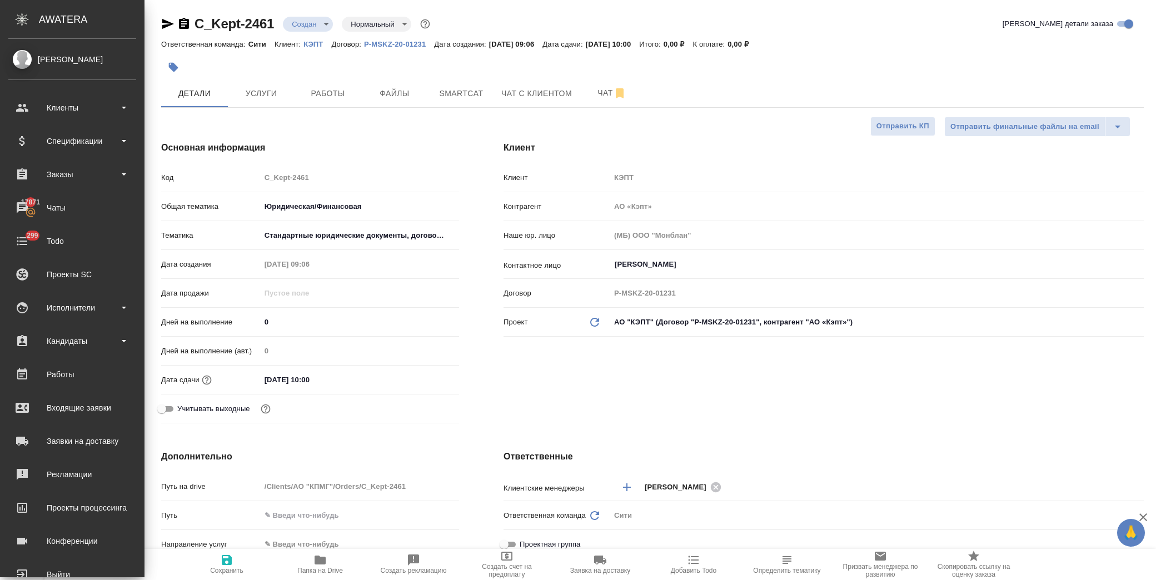
type textarea "x"
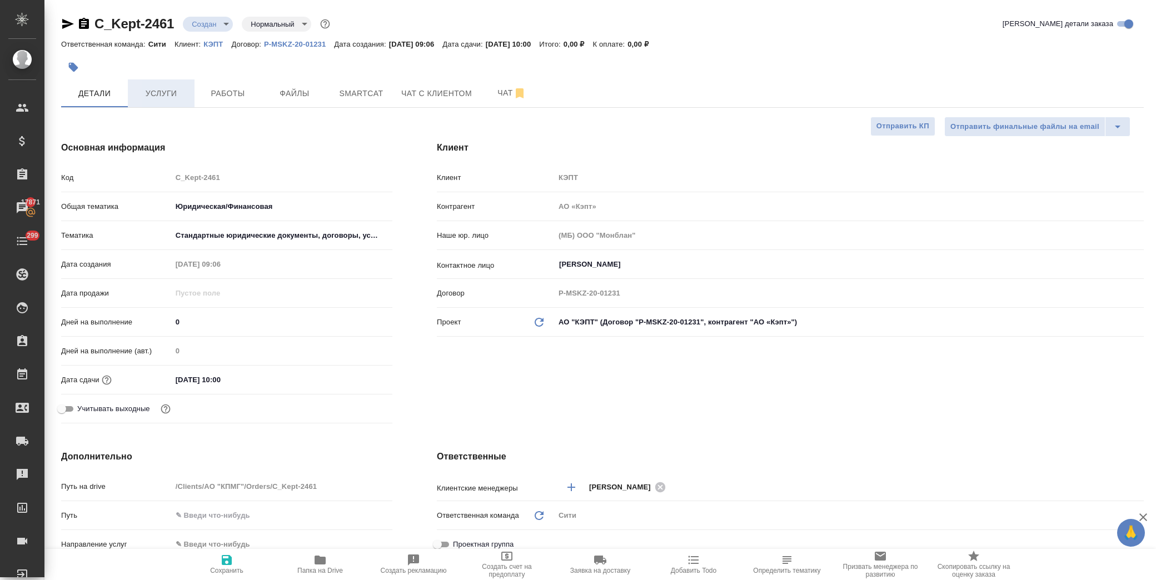
click at [173, 91] on span "Услуги" at bounding box center [160, 94] width 53 height 14
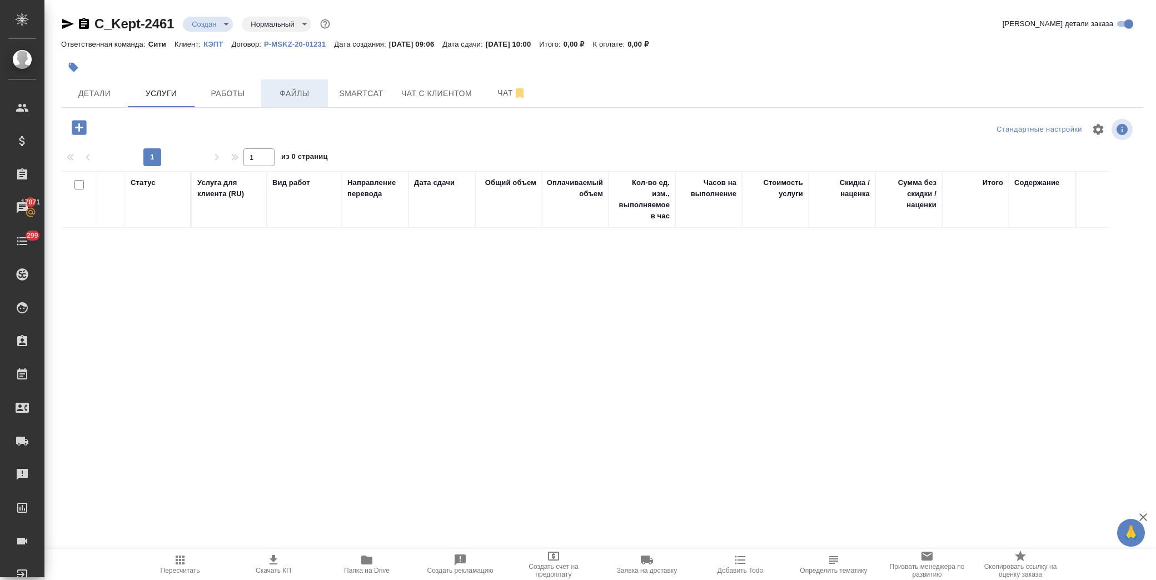
click at [298, 87] on span "Файлы" at bounding box center [294, 94] width 53 height 14
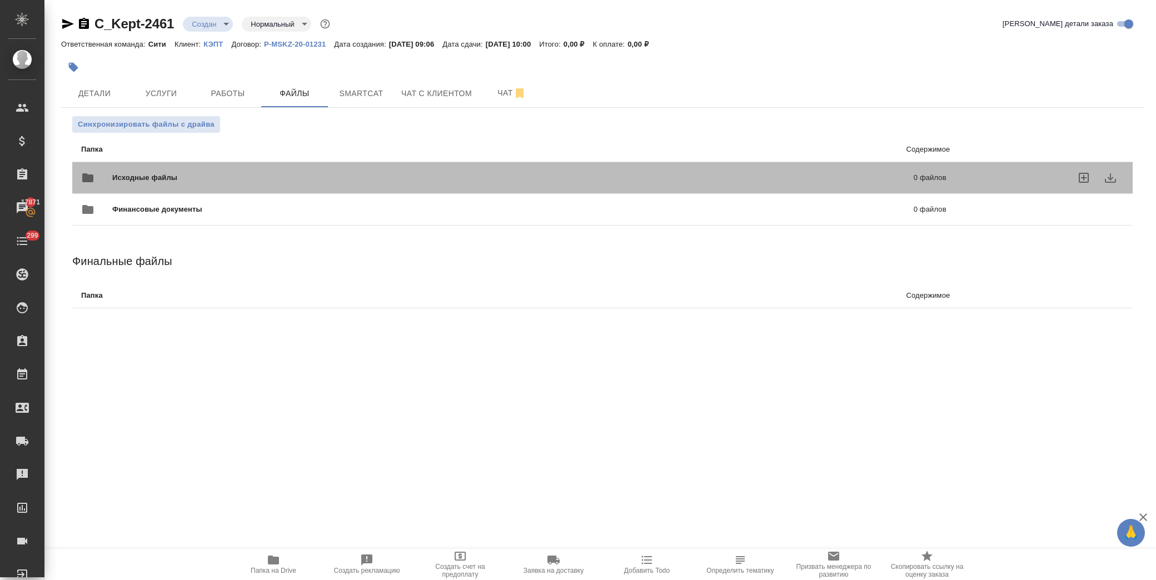
click at [180, 181] on span "Исходные файлы" at bounding box center [328, 177] width 433 height 11
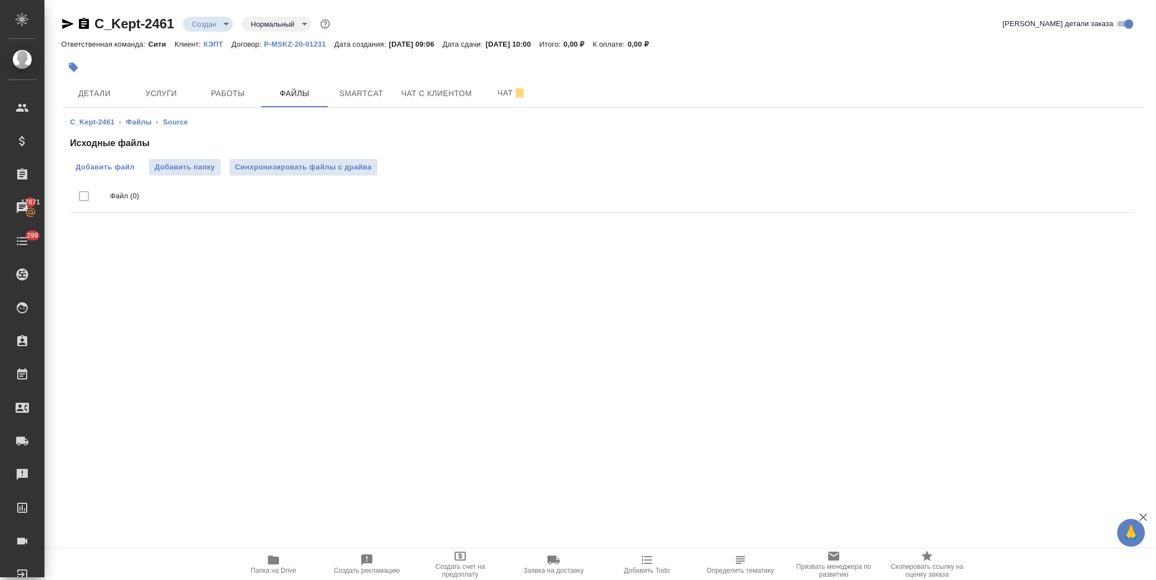
click at [137, 167] on label "Добавить файл" at bounding box center [105, 167] width 70 height 17
click at [0, 0] on input "Добавить файл" at bounding box center [0, 0] width 0 height 0
drag, startPoint x: 176, startPoint y: 25, endPoint x: 141, endPoint y: 26, distance: 35.0
click at [106, 31] on div "C_Kept-2461 Создан new Нормальный normal" at bounding box center [196, 24] width 271 height 18
click at [178, 32] on div "C_Kept-2461 Создан new Нормальный normal" at bounding box center [196, 24] width 271 height 18
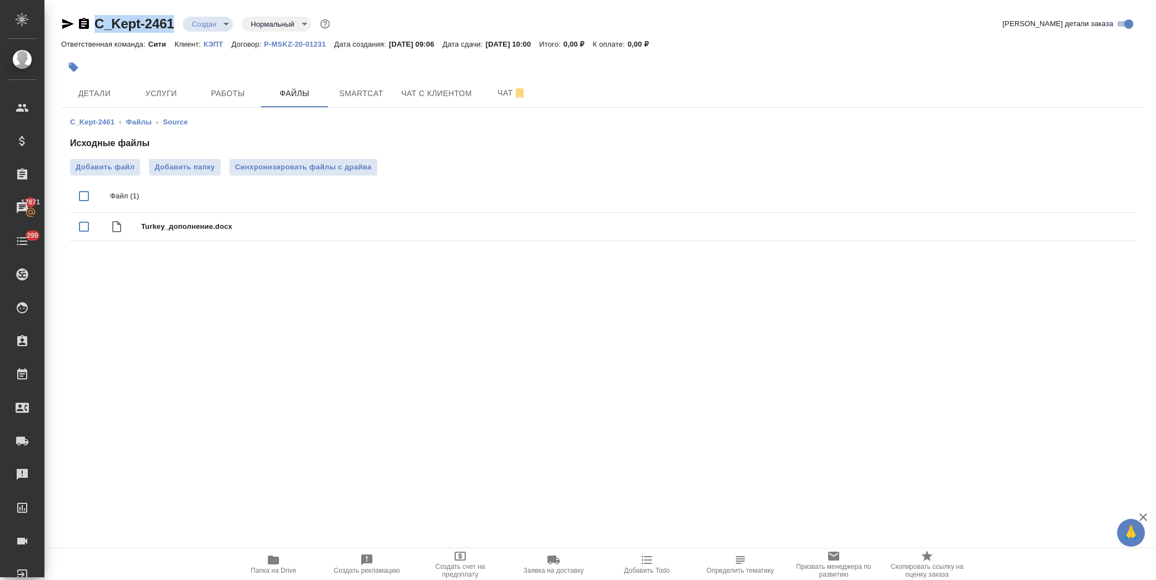
drag, startPoint x: 170, startPoint y: 23, endPoint x: 96, endPoint y: 26, distance: 74.5
click at [96, 26] on div "C_Kept-2461 Создан new Нормальный normal" at bounding box center [196, 24] width 271 height 18
copy link "C_Kept-2461"
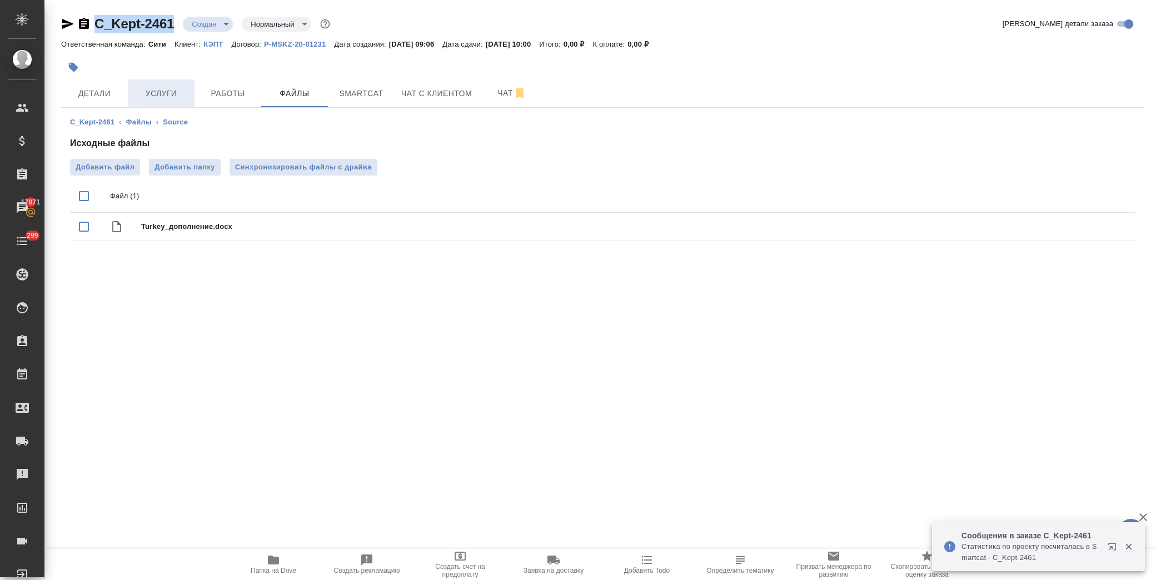
click at [169, 93] on span "Услуги" at bounding box center [160, 94] width 53 height 14
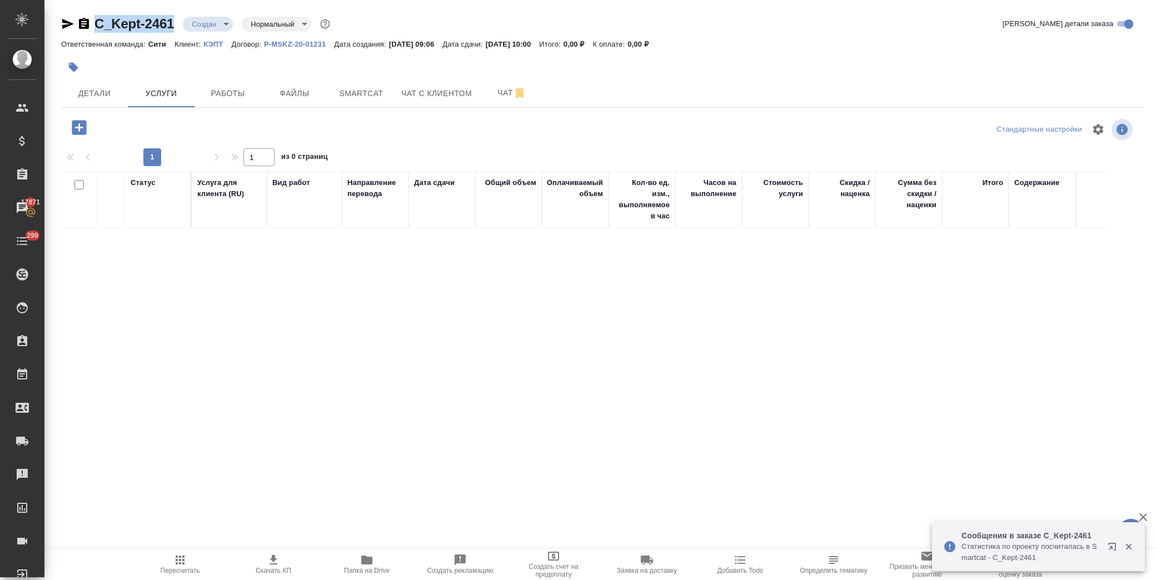
click at [75, 128] on icon "button" at bounding box center [79, 127] width 14 height 14
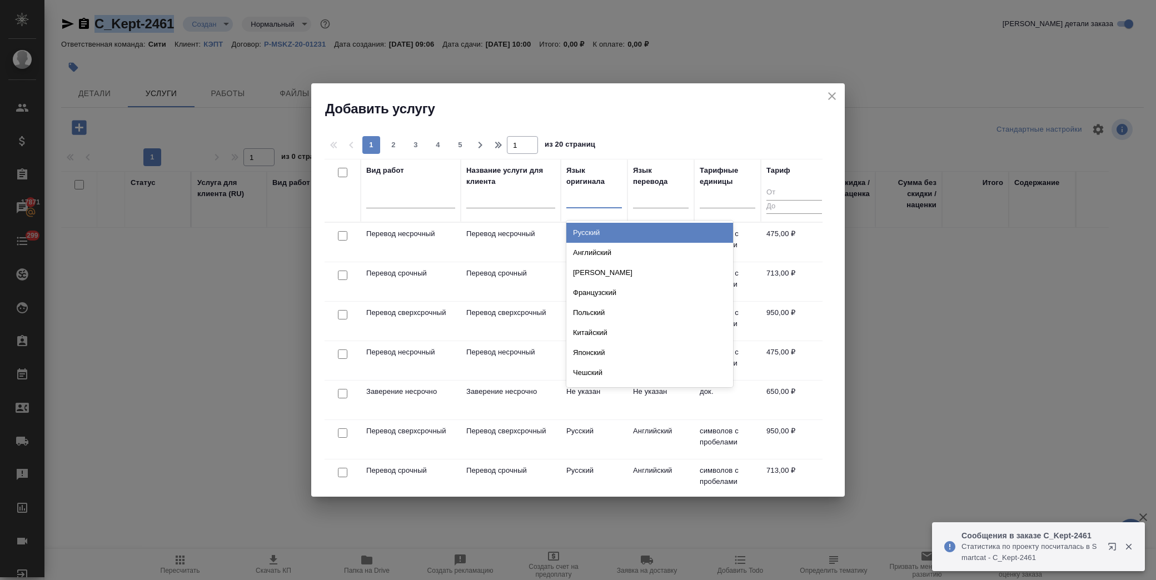
click at [599, 197] on div at bounding box center [594, 197] width 56 height 16
type input "тур"
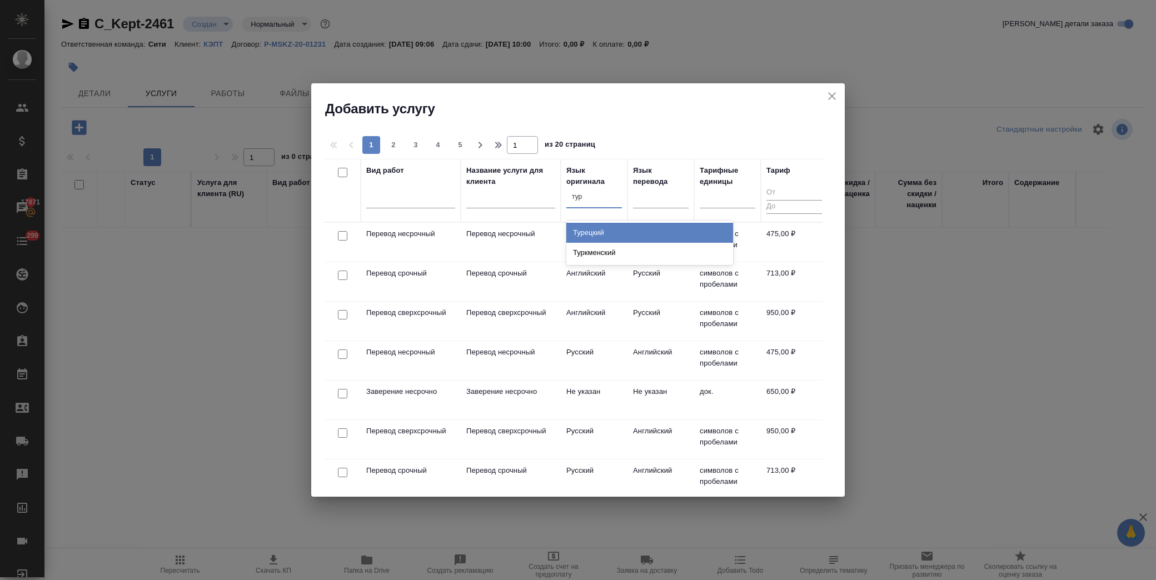
drag, startPoint x: 586, startPoint y: 228, endPoint x: 586, endPoint y: 220, distance: 8.4
click at [586, 227] on div "Турецкий" at bounding box center [649, 233] width 167 height 20
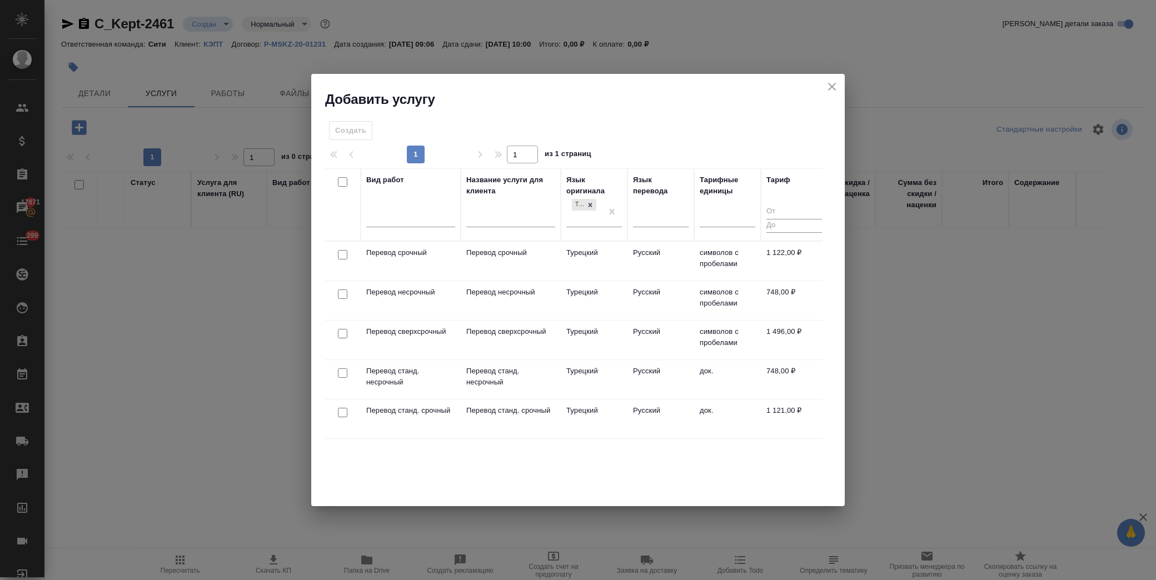
click at [343, 297] on input "checkbox" at bounding box center [342, 294] width 9 height 9
checkbox input "true"
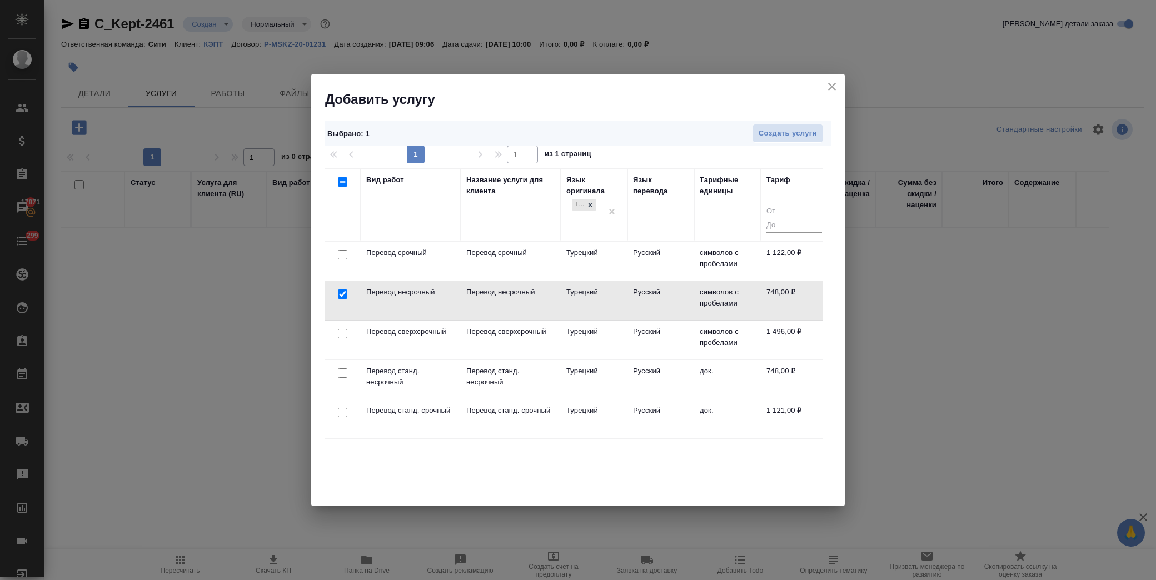
click at [776, 143] on div "Выбрано : 1 Создать услуги" at bounding box center [578, 133] width 507 height 25
click at [776, 139] on span "Создать услуги" at bounding box center [787, 133] width 58 height 13
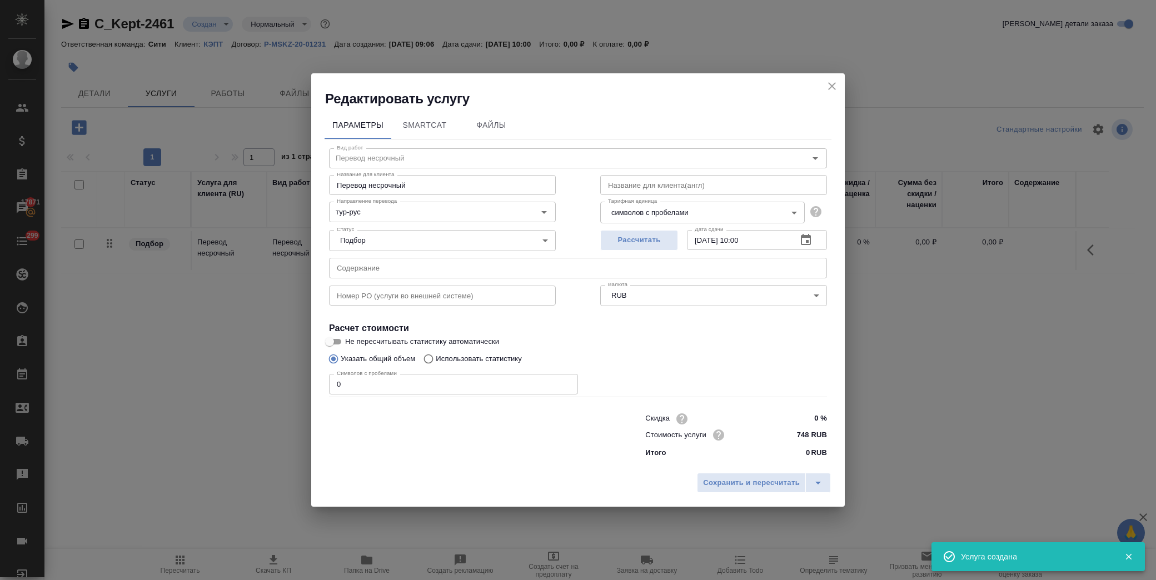
drag, startPoint x: 349, startPoint y: 386, endPoint x: 279, endPoint y: 390, distance: 70.1
click at [279, 390] on div "Редактировать услугу Параметры SmartCat Файлы Вид работ Перевод несрочный Вид р…" at bounding box center [578, 290] width 1156 height 580
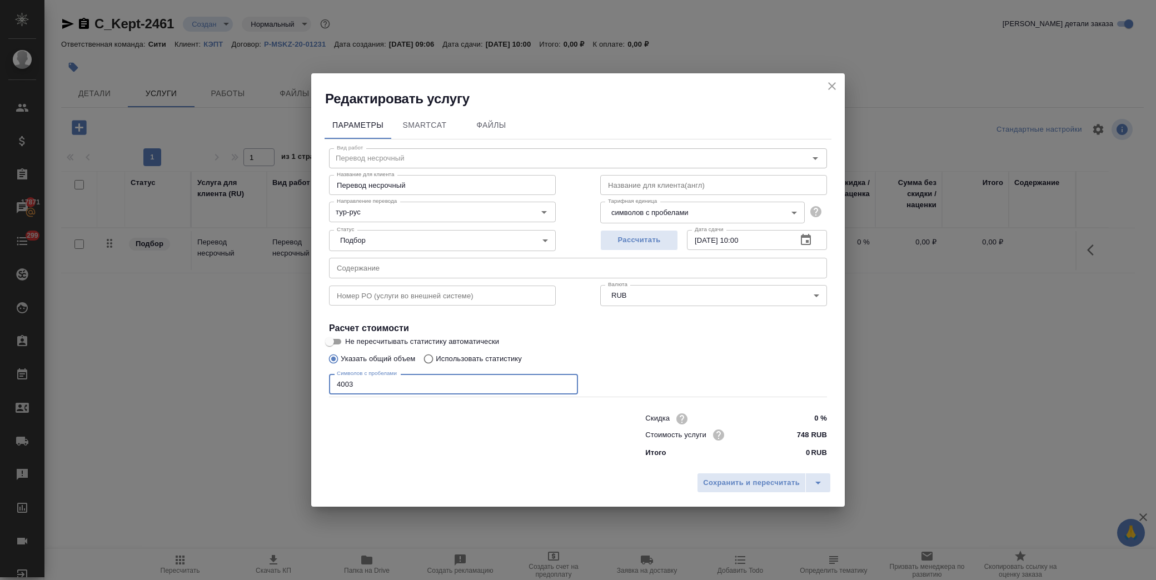
type input "4003"
click at [493, 276] on input "text" at bounding box center [578, 268] width 498 height 20
paste input "Turkey_дополнение"
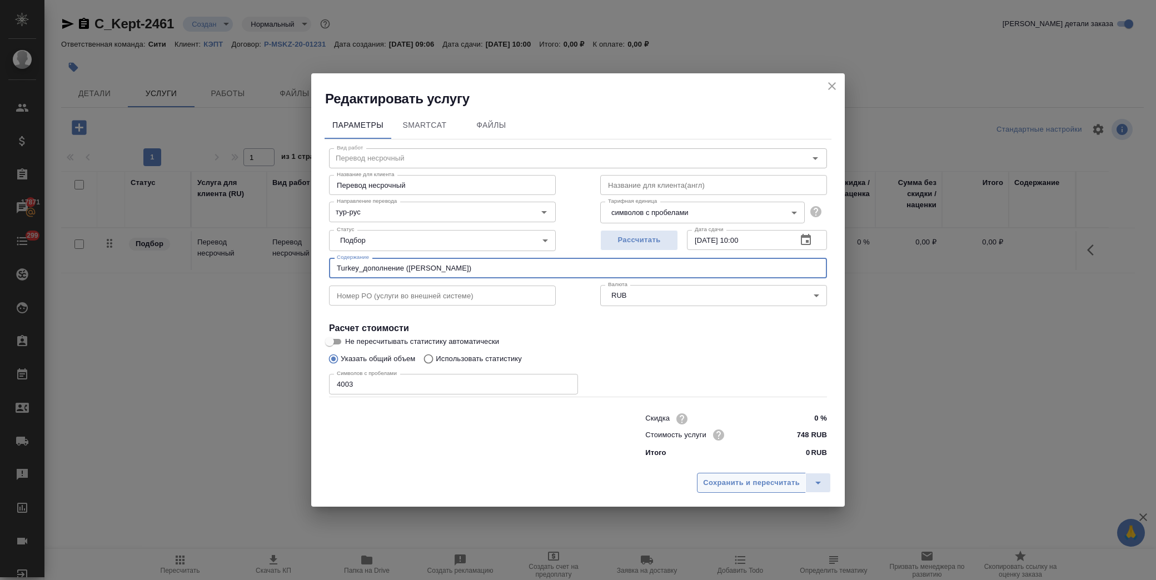
type input "Turkey_дополнение (Басистая Виктория)"
click at [756, 482] on span "Сохранить и пересчитать" at bounding box center [751, 483] width 97 height 13
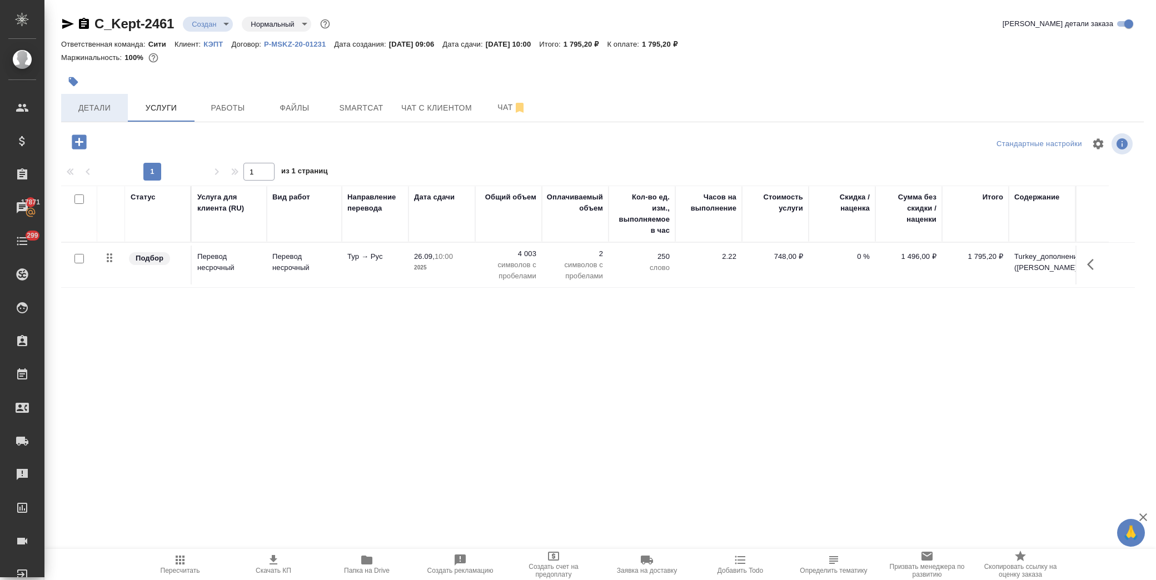
click at [100, 101] on span "Детали" at bounding box center [94, 108] width 53 height 14
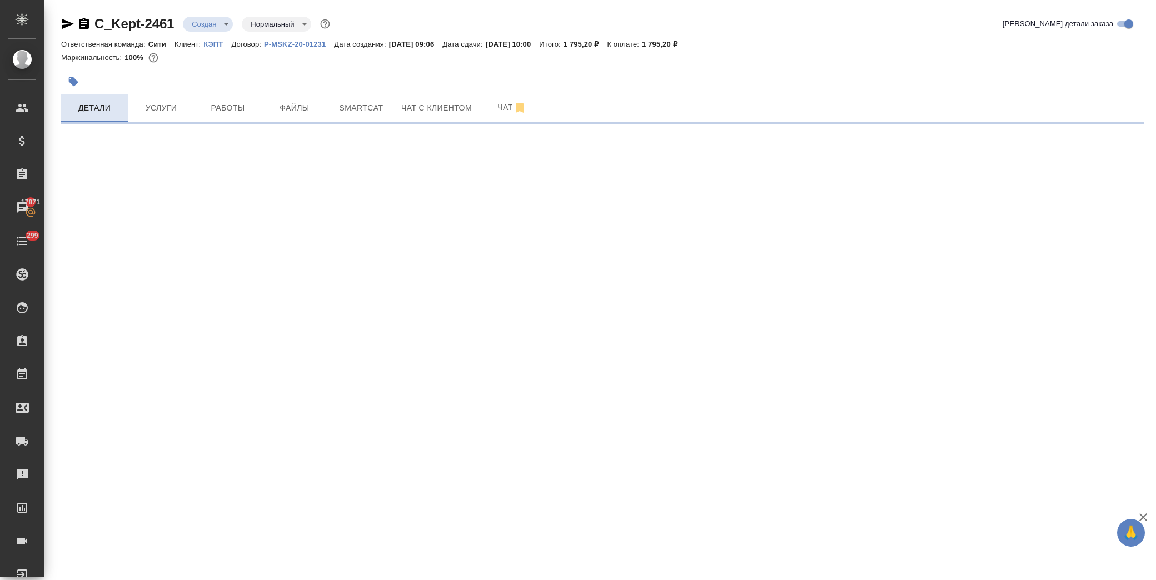
select select "RU"
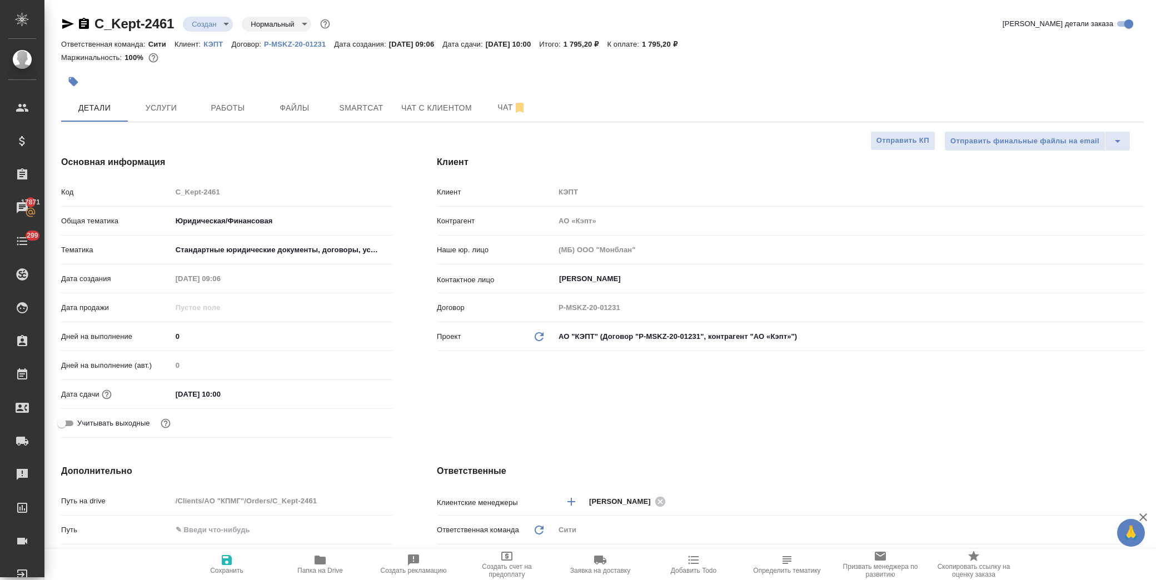
type textarea "x"
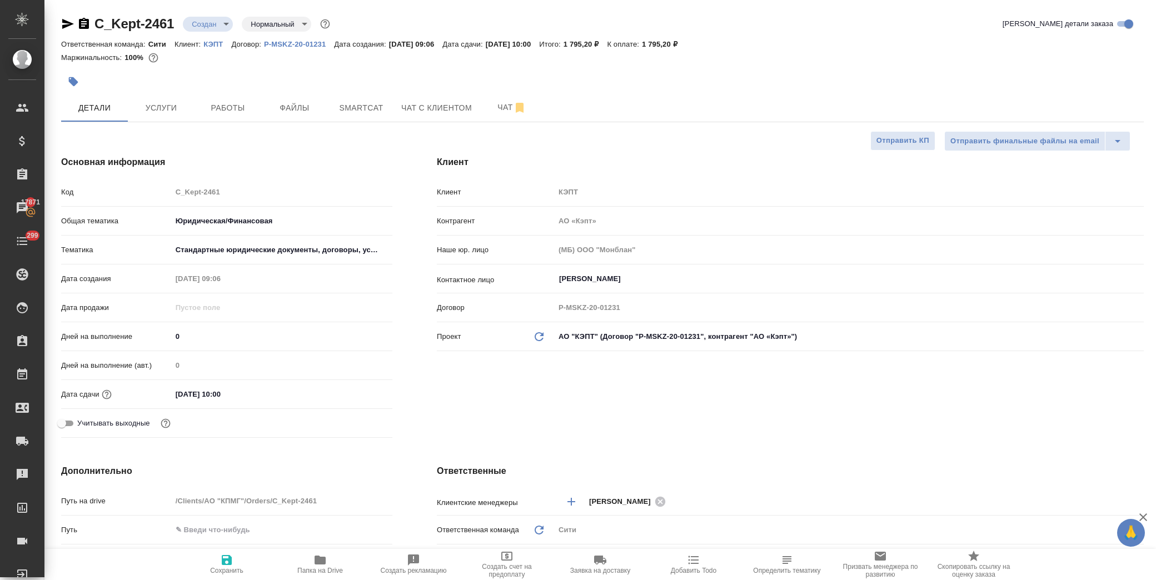
type textarea "x"
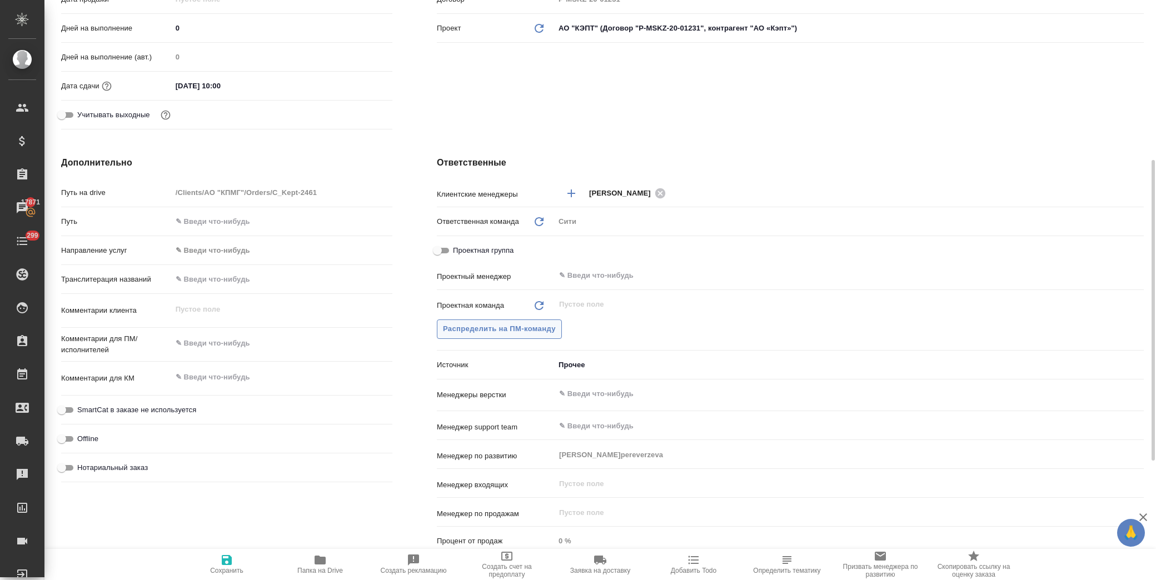
click at [493, 326] on span "Распределить на ПМ-команду" at bounding box center [499, 329] width 113 height 13
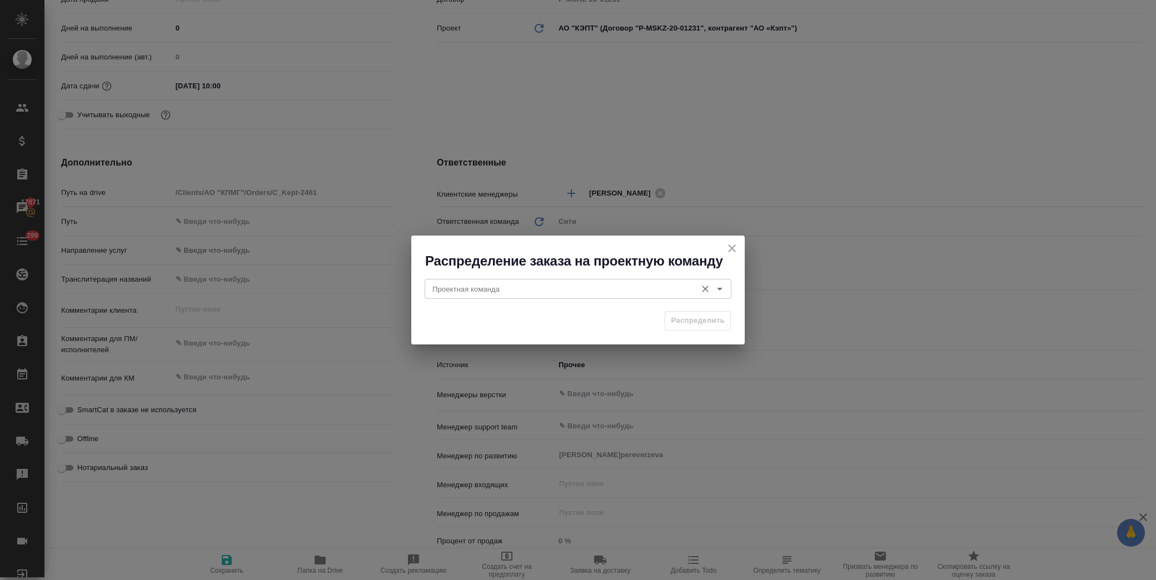
click at [489, 290] on input "Проектная команда" at bounding box center [559, 288] width 263 height 13
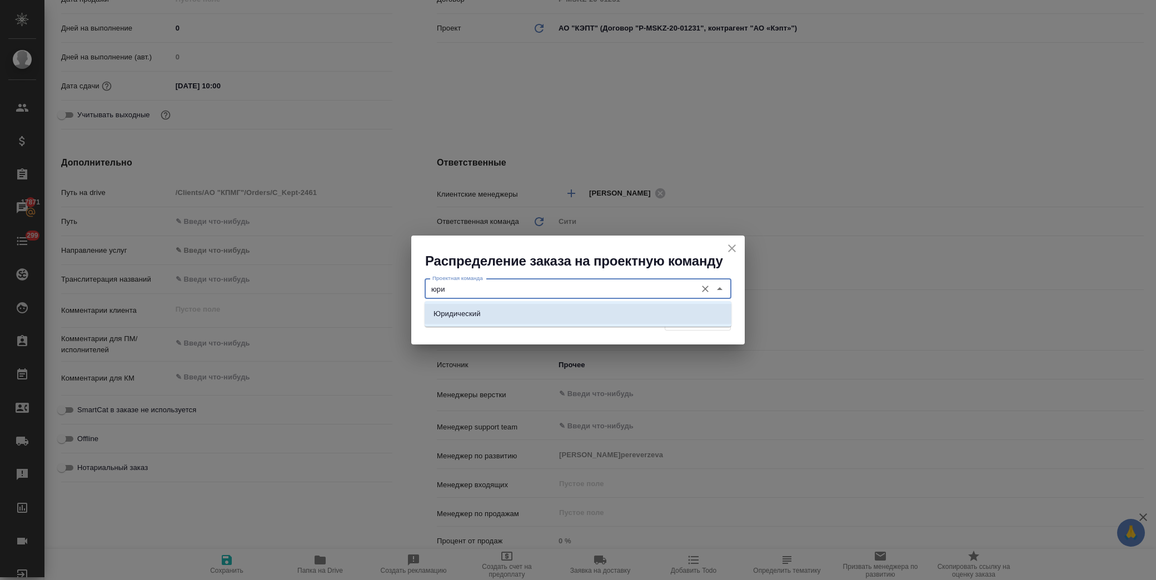
click at [496, 310] on li "Юридический" at bounding box center [578, 314] width 307 height 20
type input "Юридический"
click at [720, 321] on span "Распределить" at bounding box center [698, 321] width 54 height 13
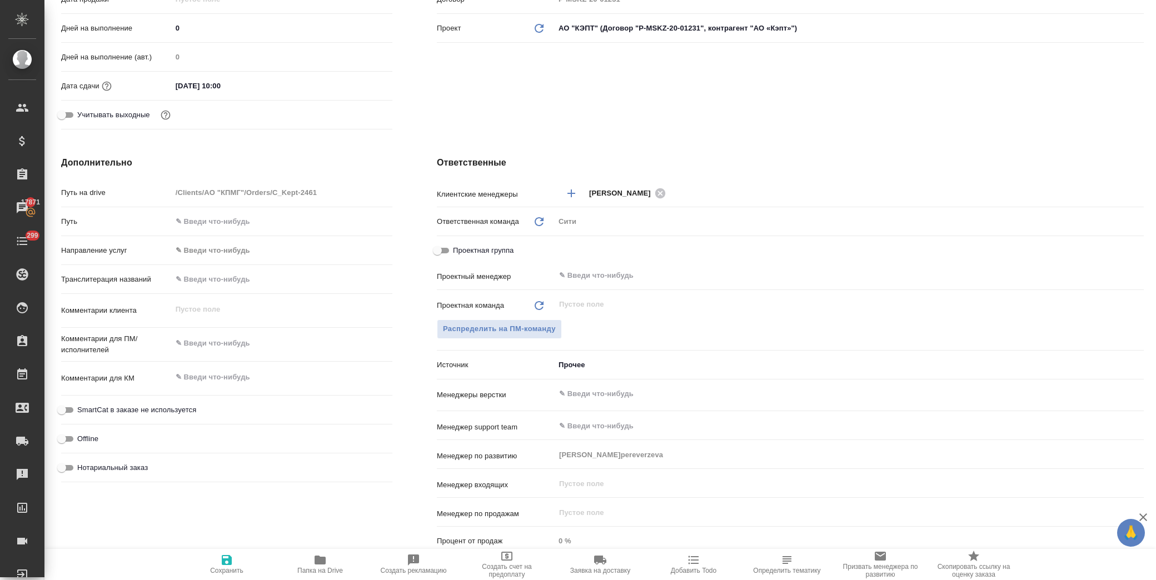
type textarea "x"
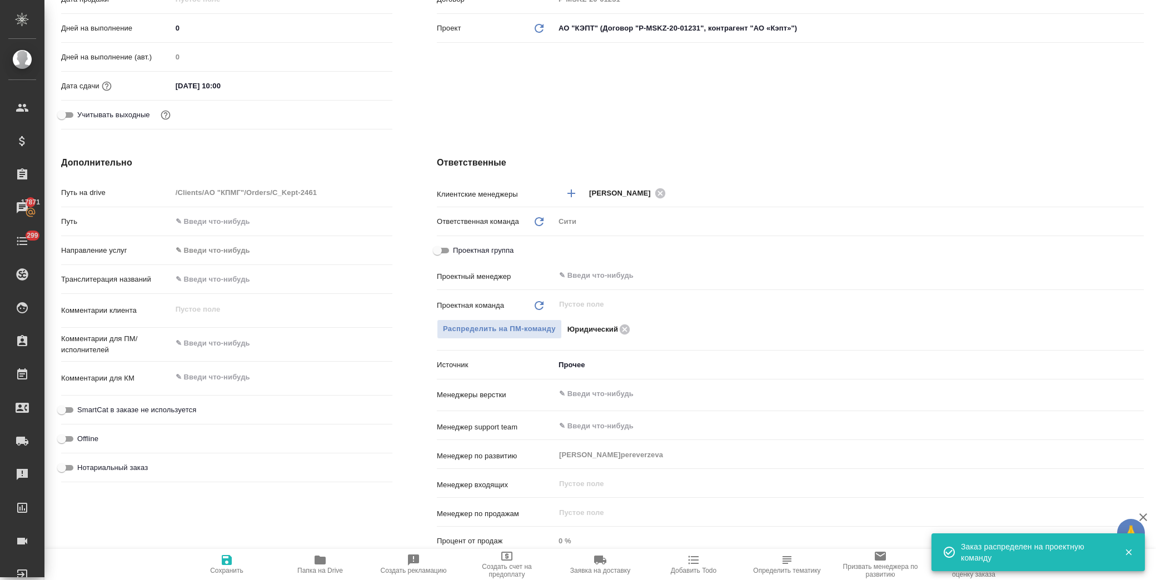
type textarea "x"
click at [217, 341] on textarea at bounding box center [282, 343] width 221 height 19
type textarea "x"
type textarea "п"
type textarea "x"
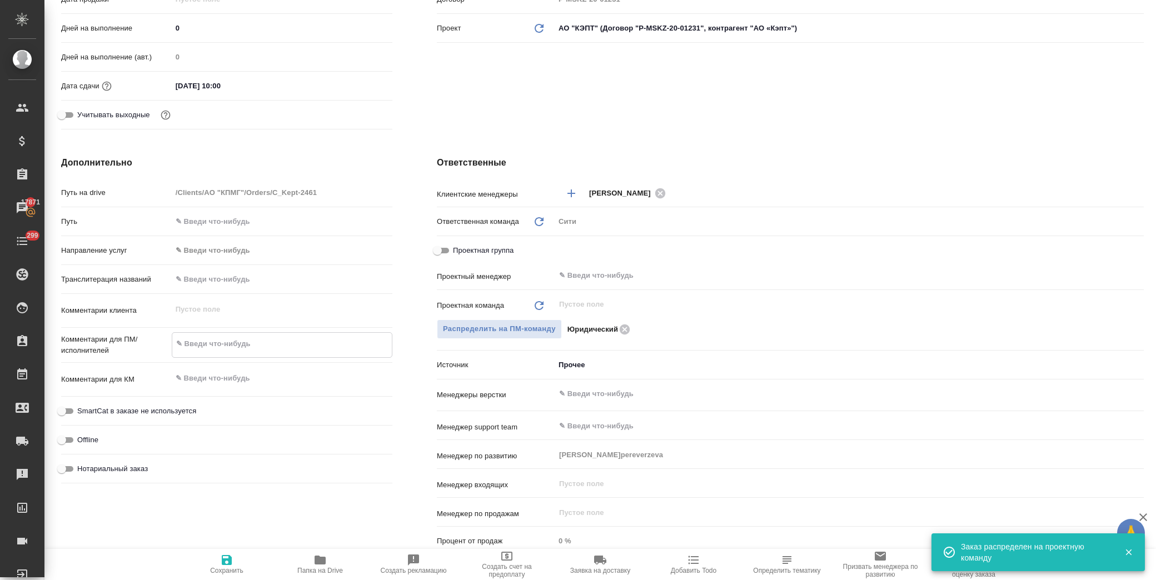
type textarea "x"
type textarea "пр"
type textarea "x"
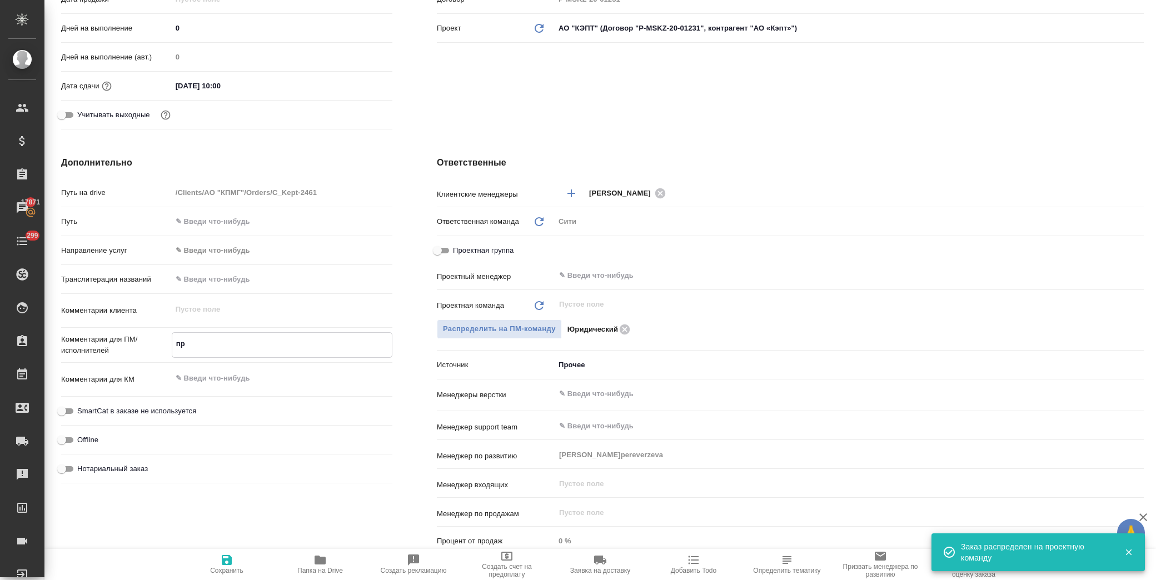
type textarea "x"
type textarea "про"
type textarea "x"
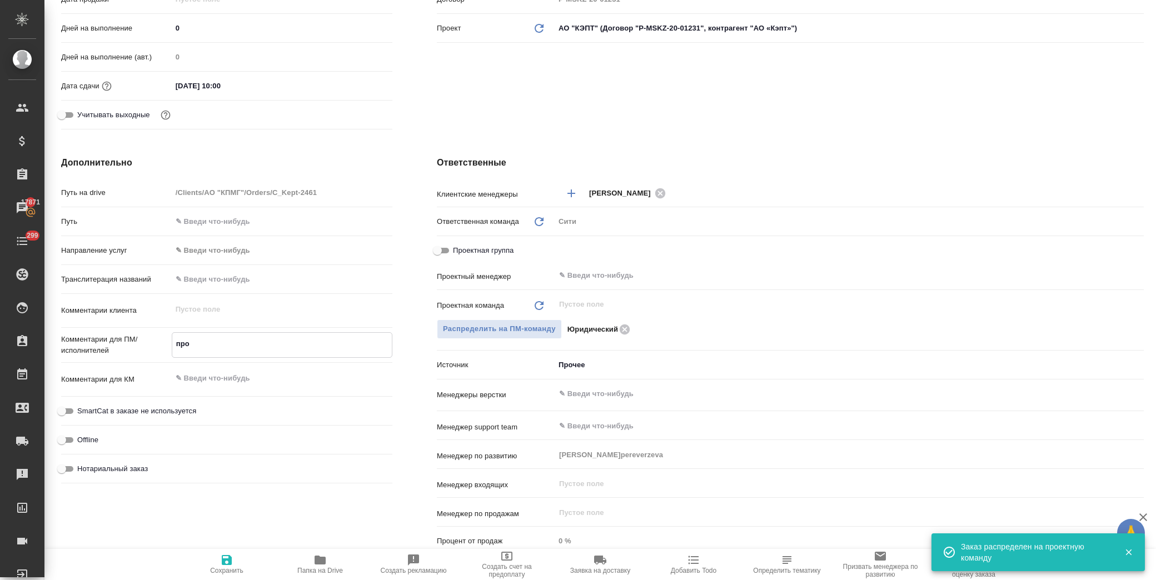
type textarea "прод"
type textarea "x"
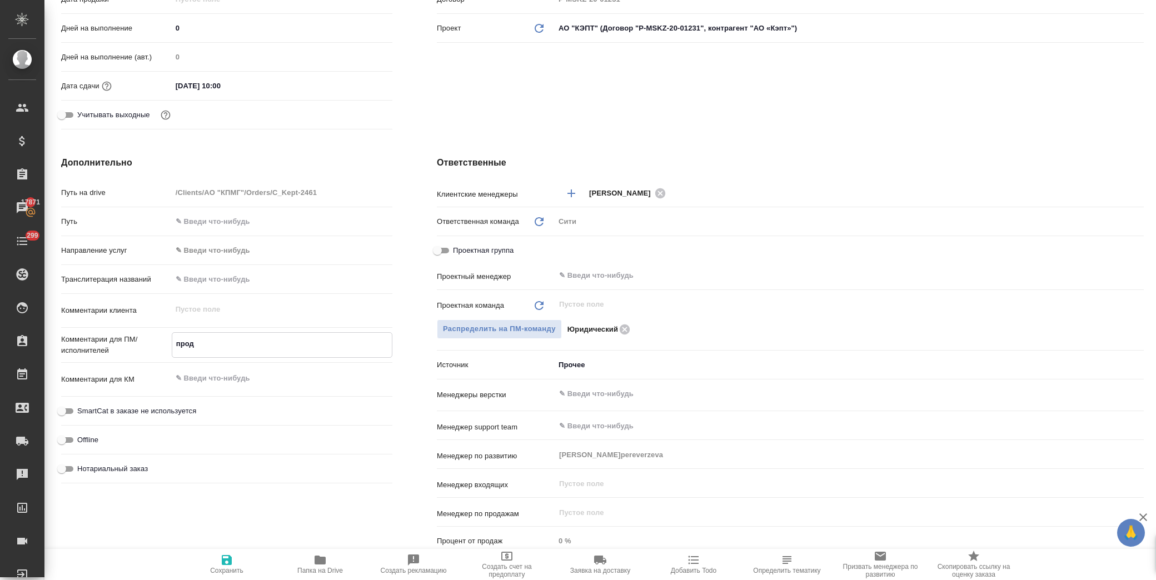
type textarea "x"
type textarea "продо"
type textarea "x"
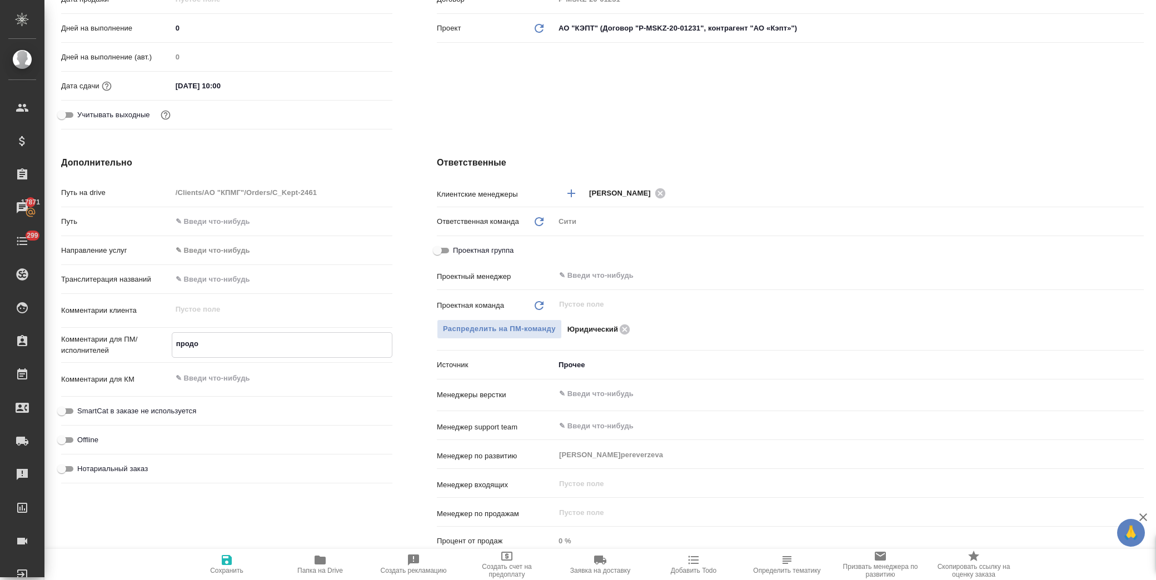
type textarea "продол"
type textarea "x"
type textarea "продолж"
type textarea "x"
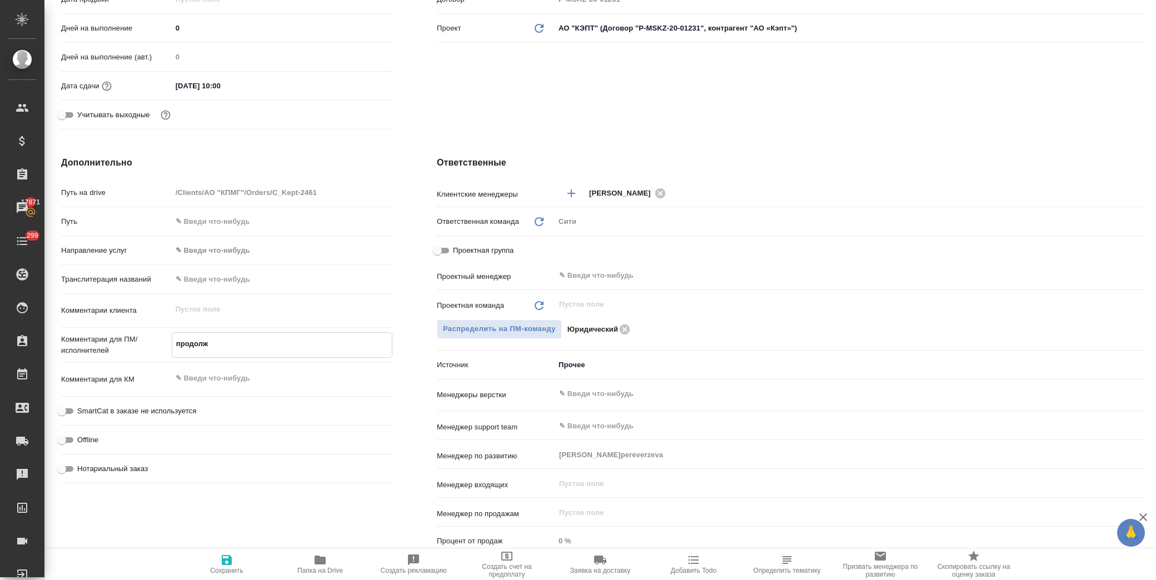
type textarea "x"
type textarea "продолже"
type textarea "x"
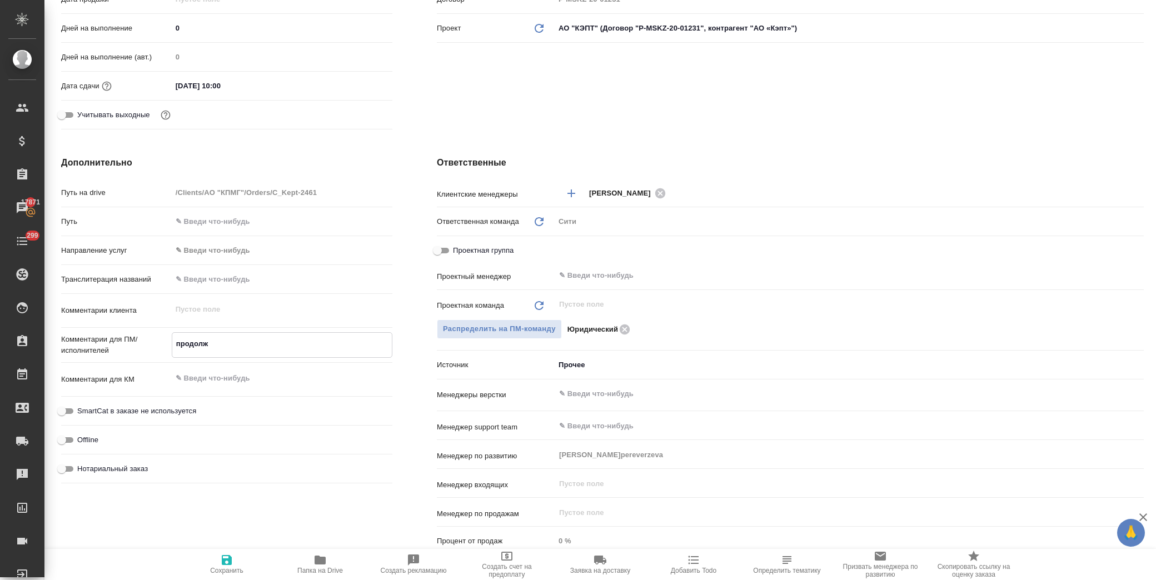
type textarea "x"
type textarea "продолжен"
type textarea "x"
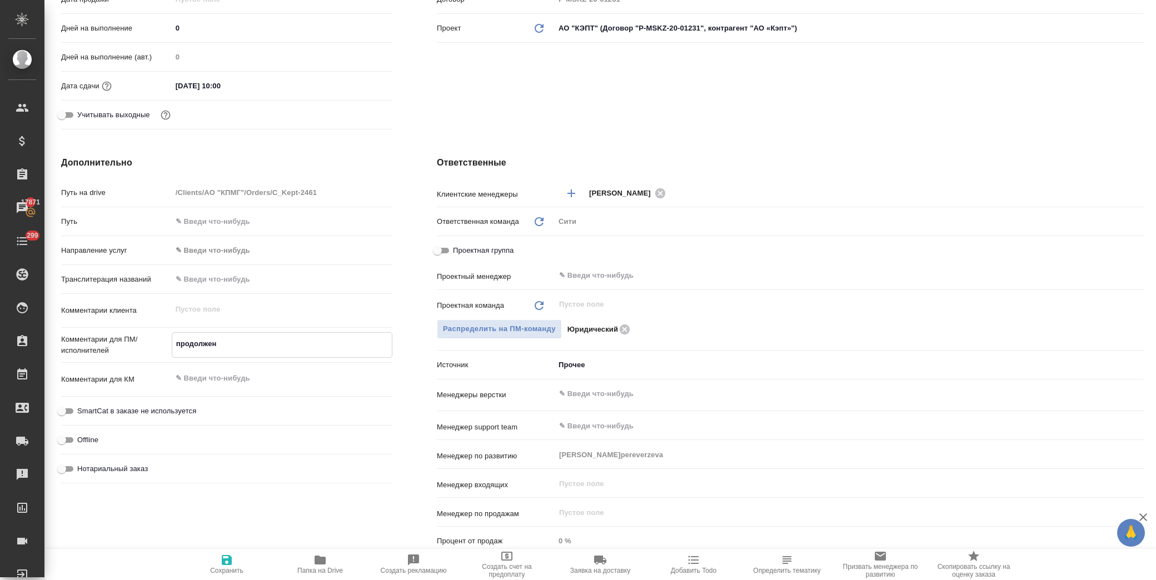
type textarea "x"
type textarea "продолжени"
type textarea "x"
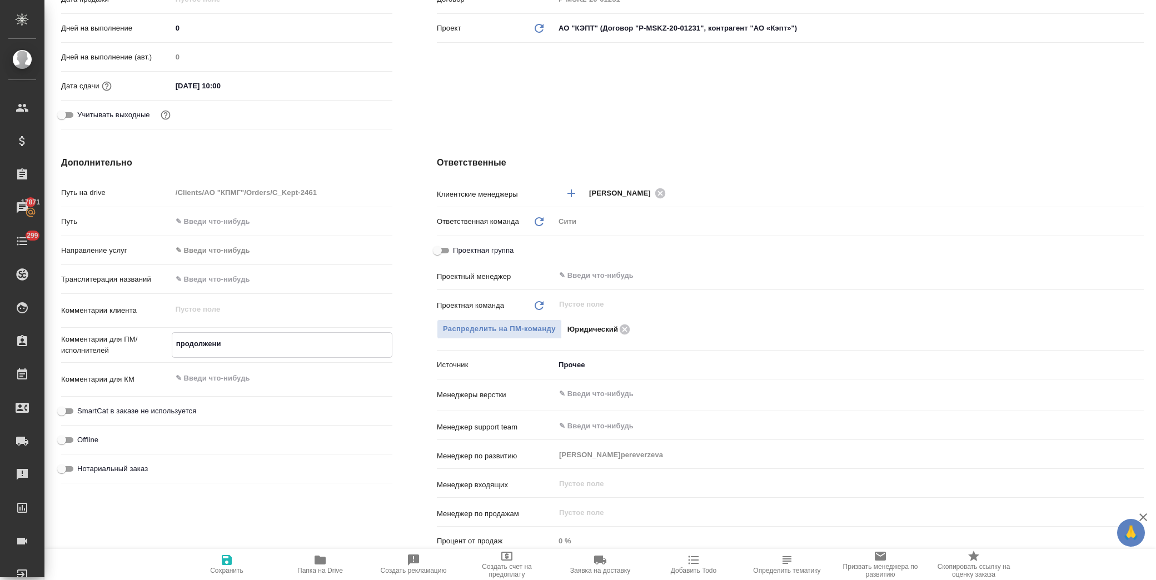
type textarea "продолжения"
type textarea "x"
type textarea "продолжени"
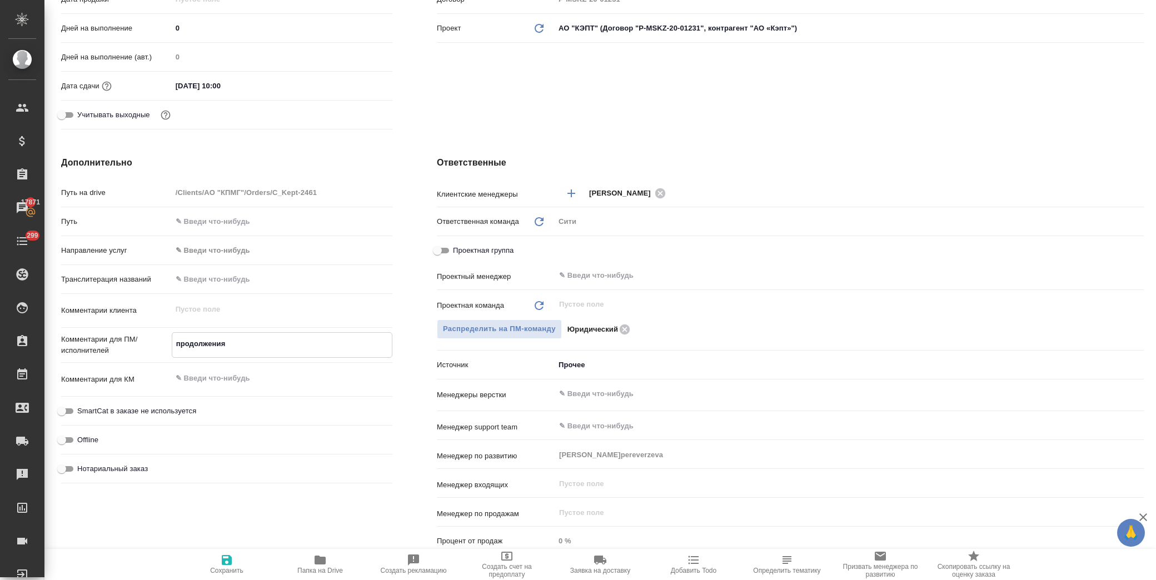
type textarea "x"
type textarea "продолжен"
type textarea "x"
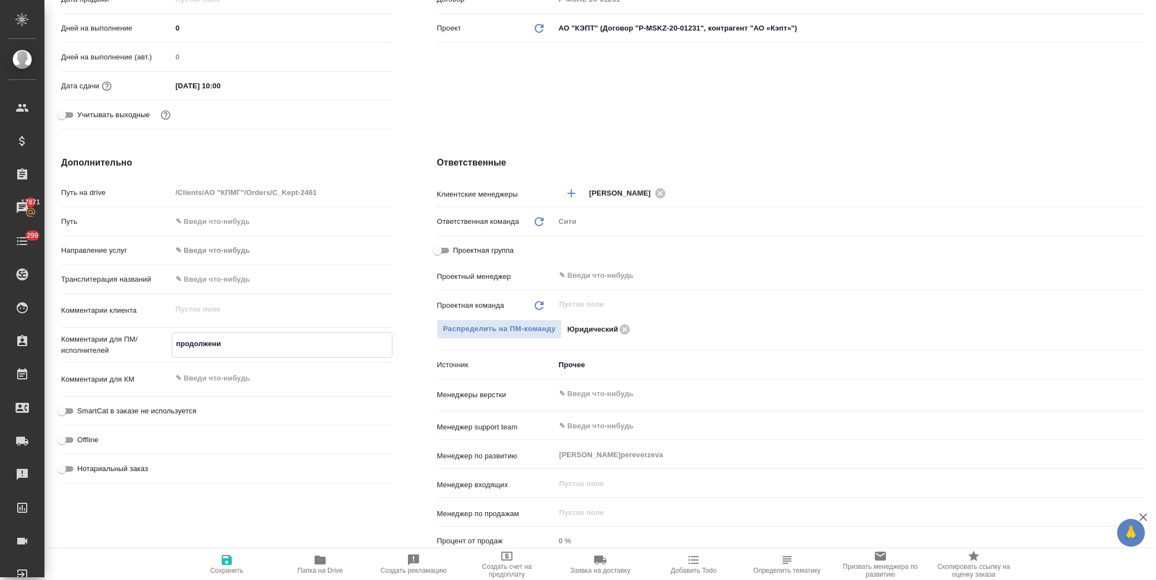
type textarea "x"
type textarea "пр"
type textarea "x"
type textarea "п"
type textarea "x"
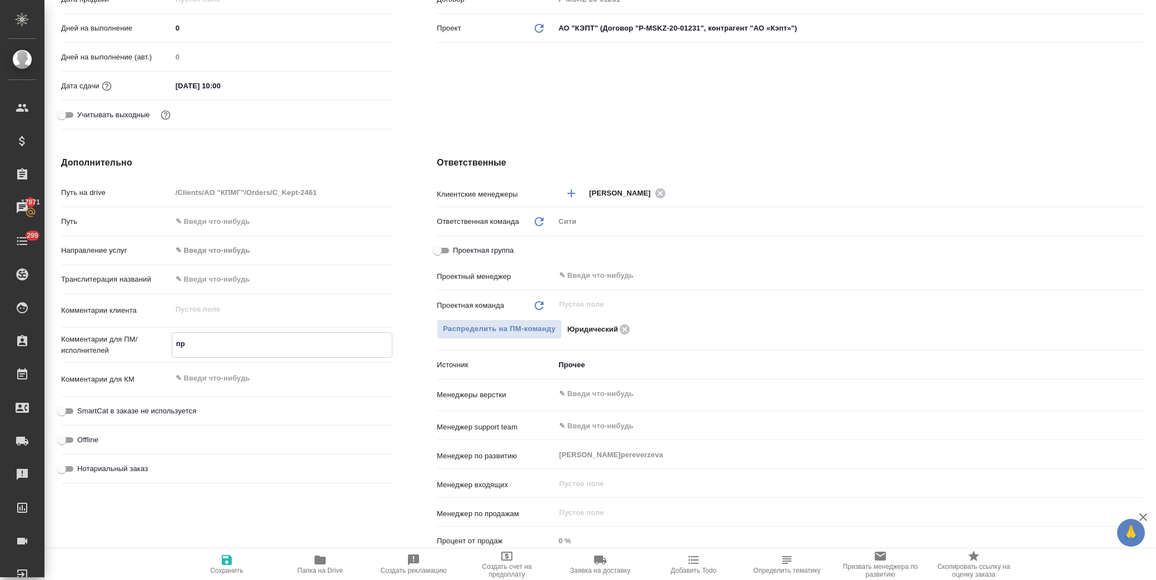
type textarea "x"
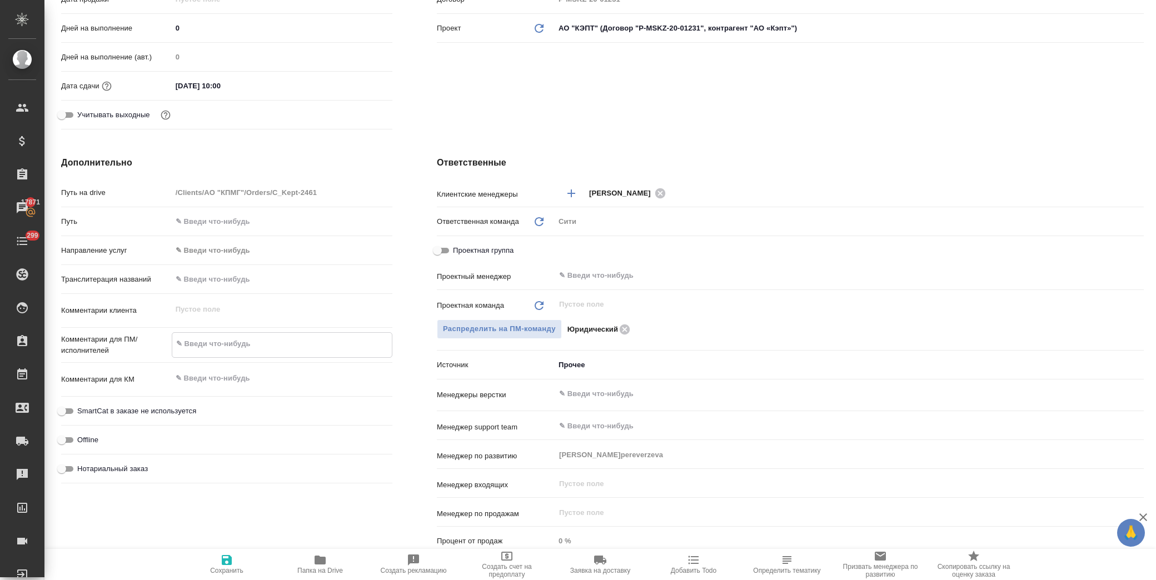
type textarea "н"
type textarea "x"
type textarea "на"
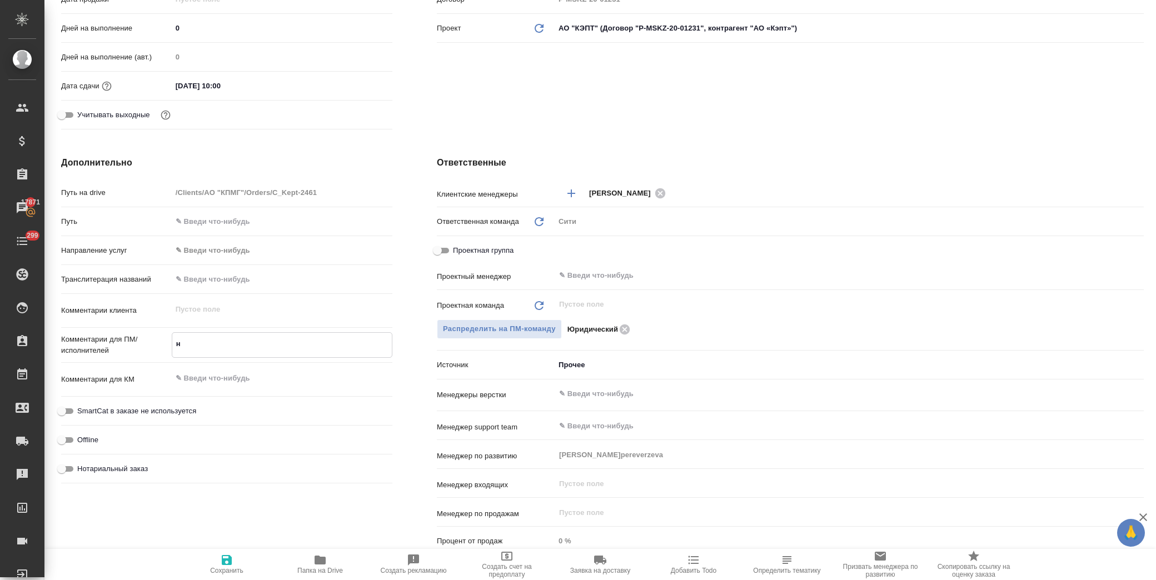
type textarea "x"
type textarea "над"
type textarea "x"
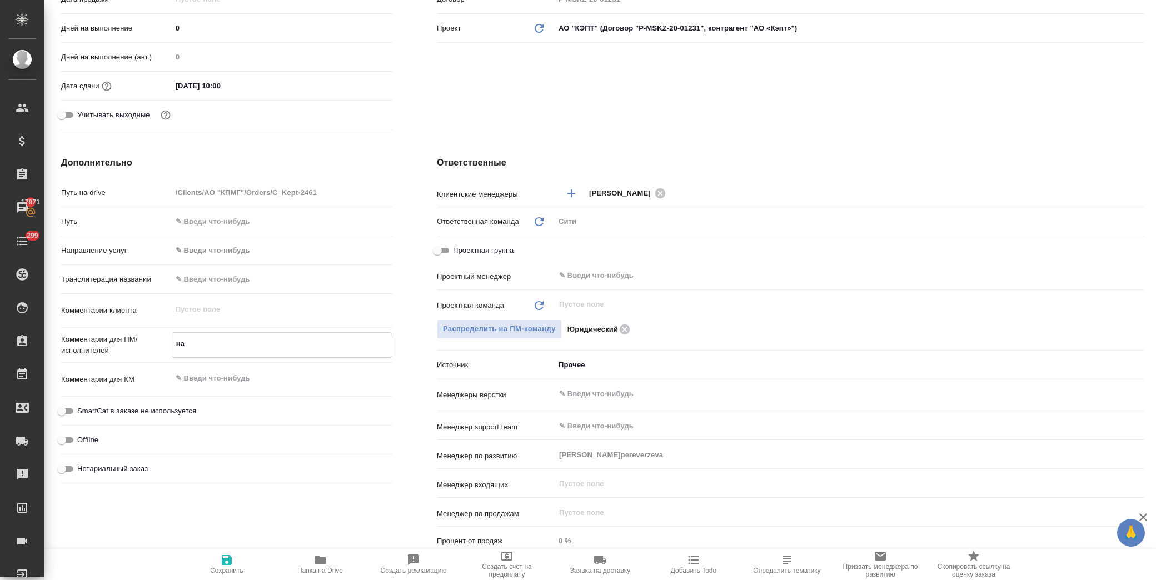
type textarea "x"
type textarea "надо"
type textarea "x"
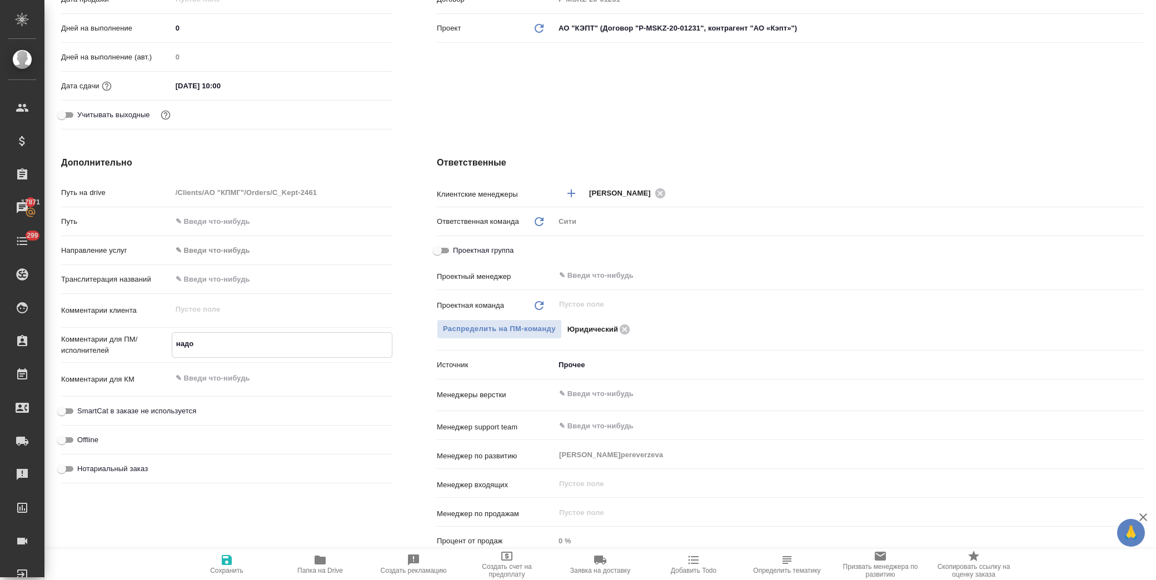
type textarea "x"
type textarea "надо"
type textarea "x"
type textarea "надо д"
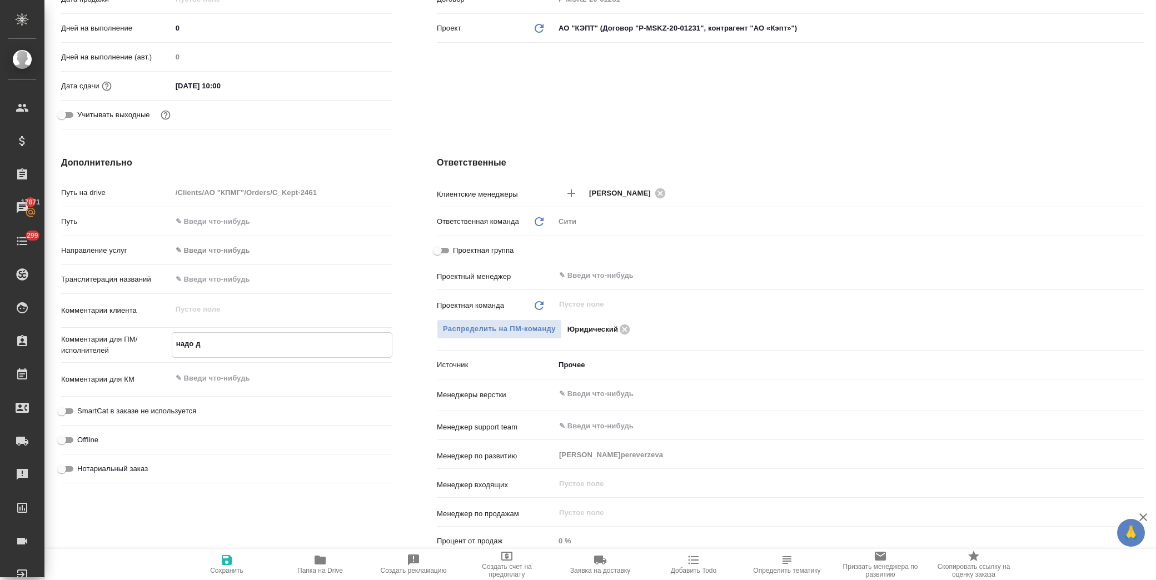
type textarea "x"
type textarea "надо до"
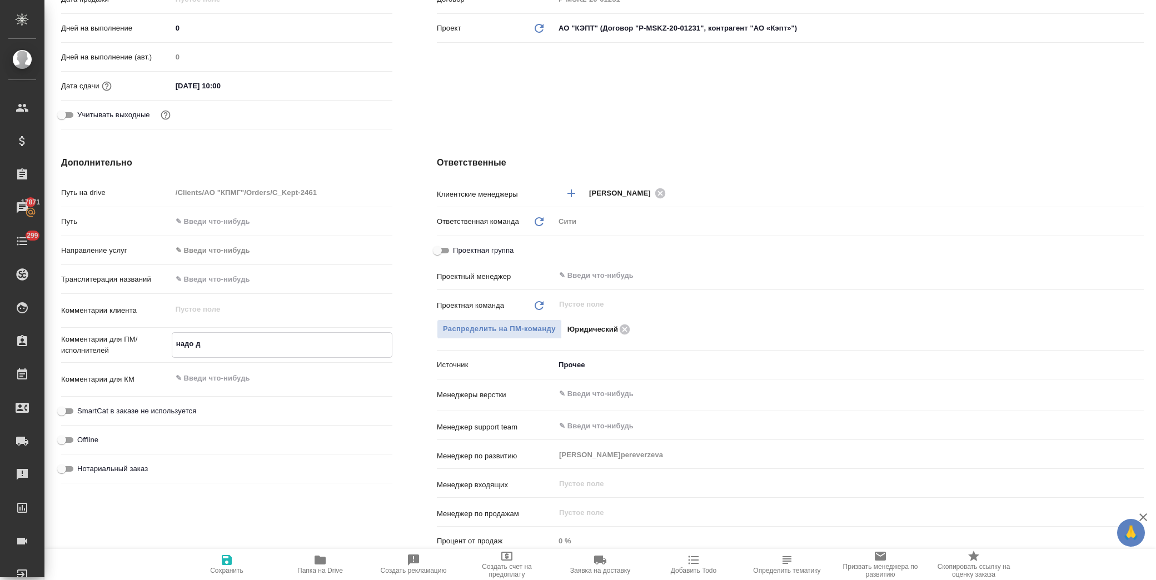
type textarea "x"
type textarea "надо доб"
type textarea "x"
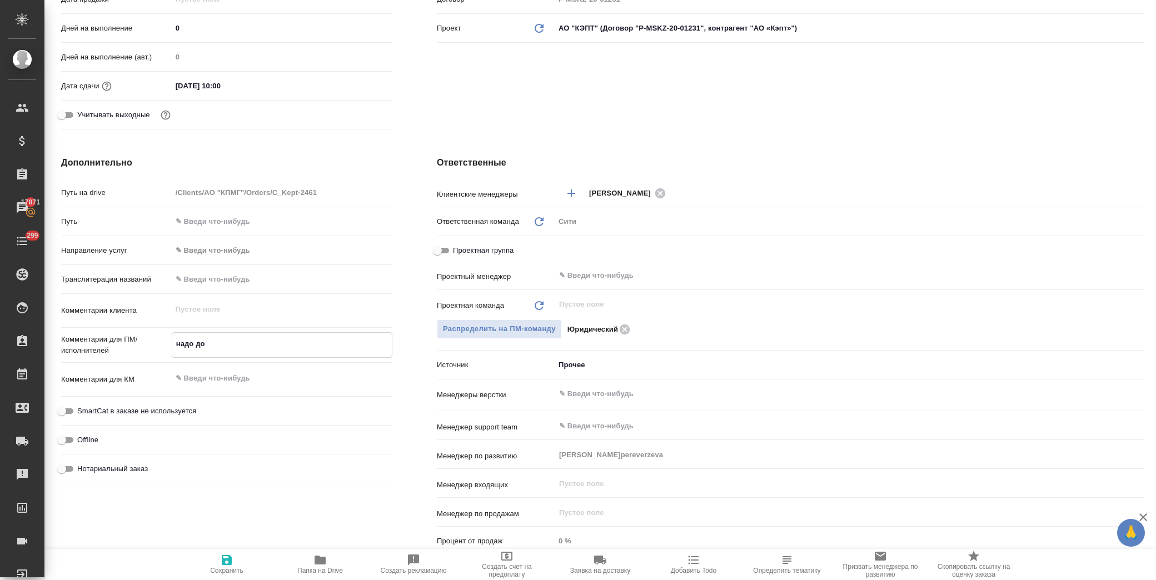
type textarea "x"
type textarea "надо доба"
type textarea "x"
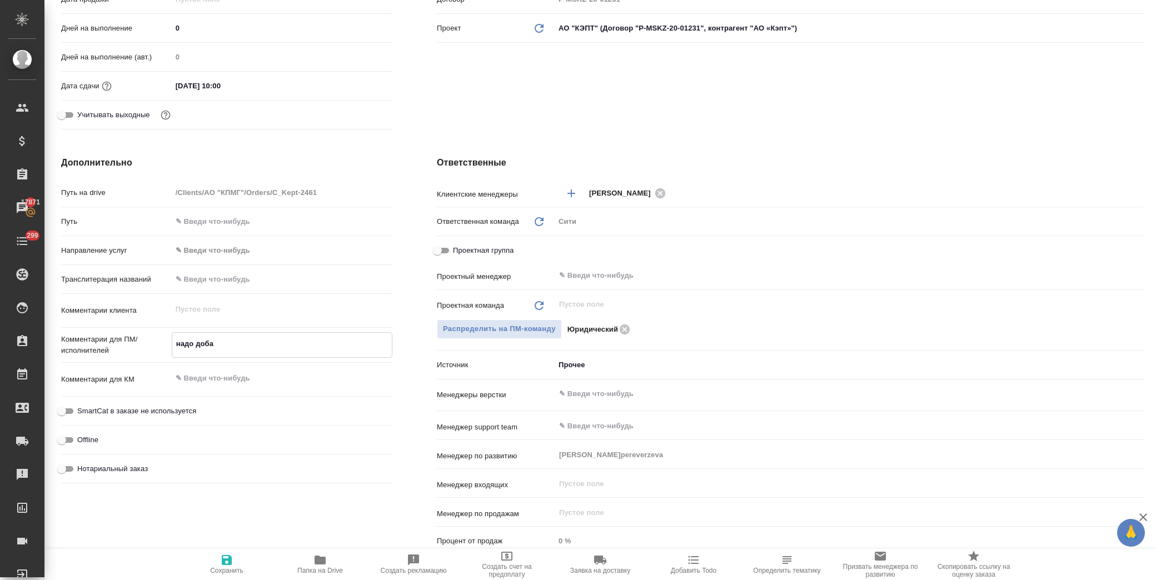
type textarea "x"
type textarea "надо добав"
type textarea "x"
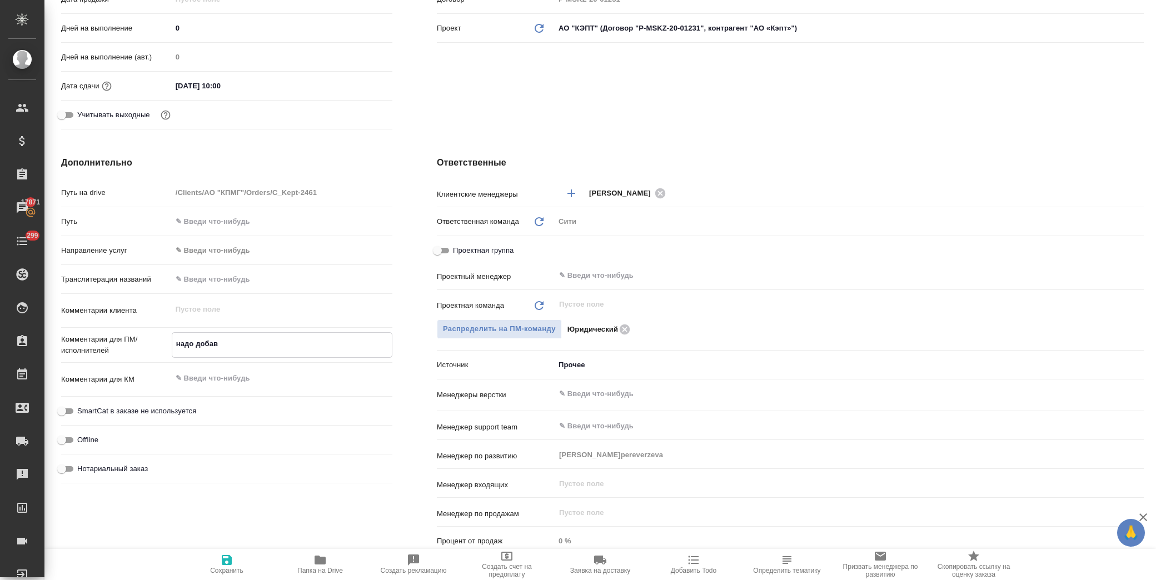
type textarea "надо добави"
type textarea "x"
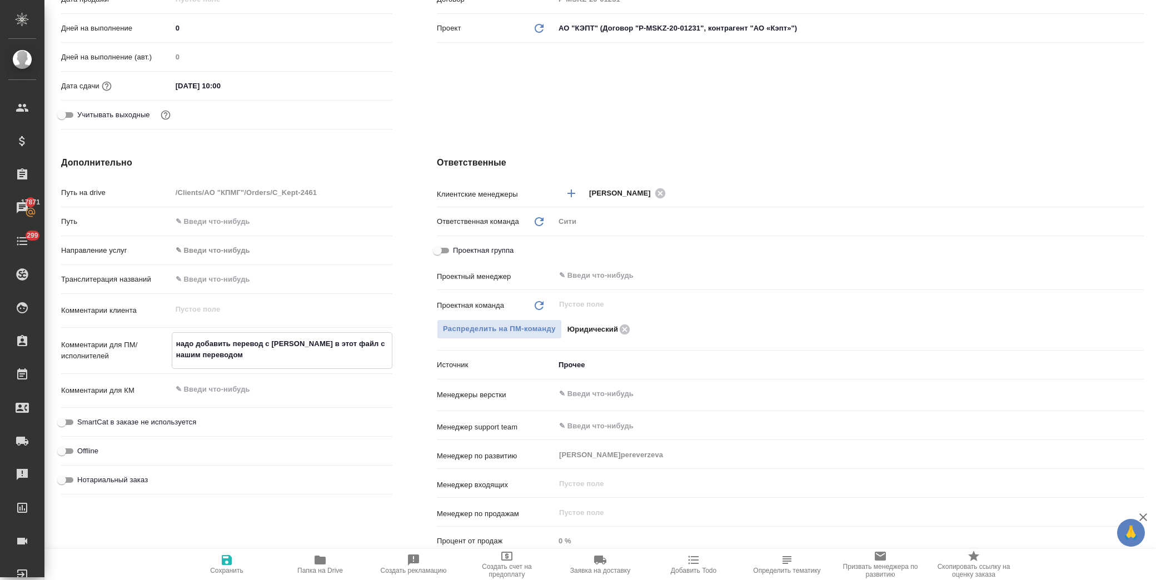
click at [60, 476] on input "Нотариальный заказ" at bounding box center [62, 479] width 40 height 13
click at [224, 555] on icon "button" at bounding box center [226, 559] width 13 height 13
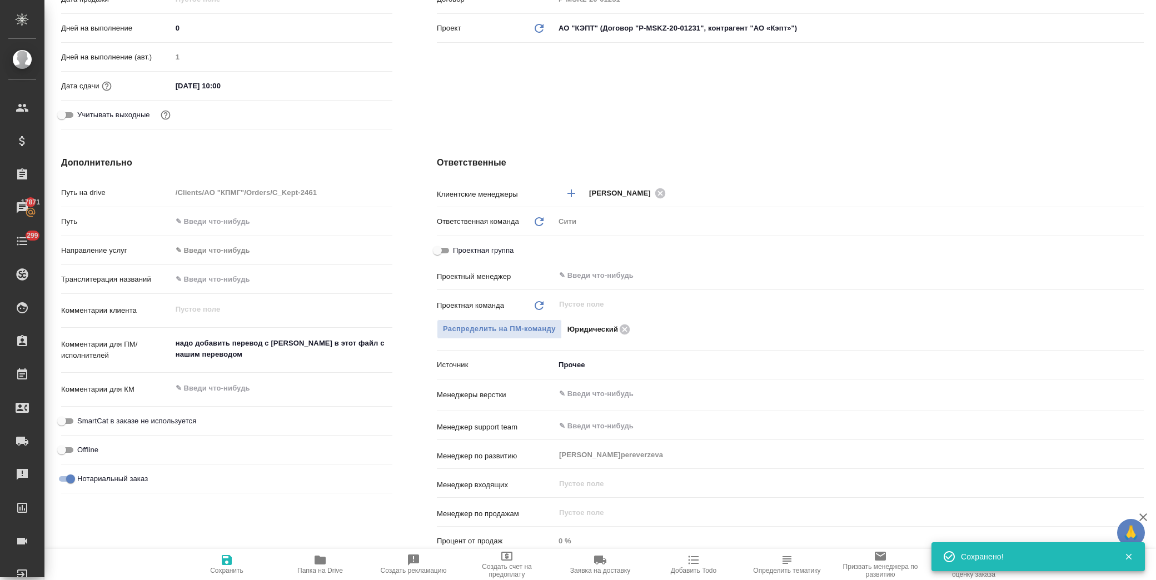
click at [585, 362] on body "🙏 .cls-1 fill:#fff; AWATERA Лофицкая Юлия Владимировна Клиенты Спецификации Зак…" at bounding box center [578, 290] width 1156 height 580
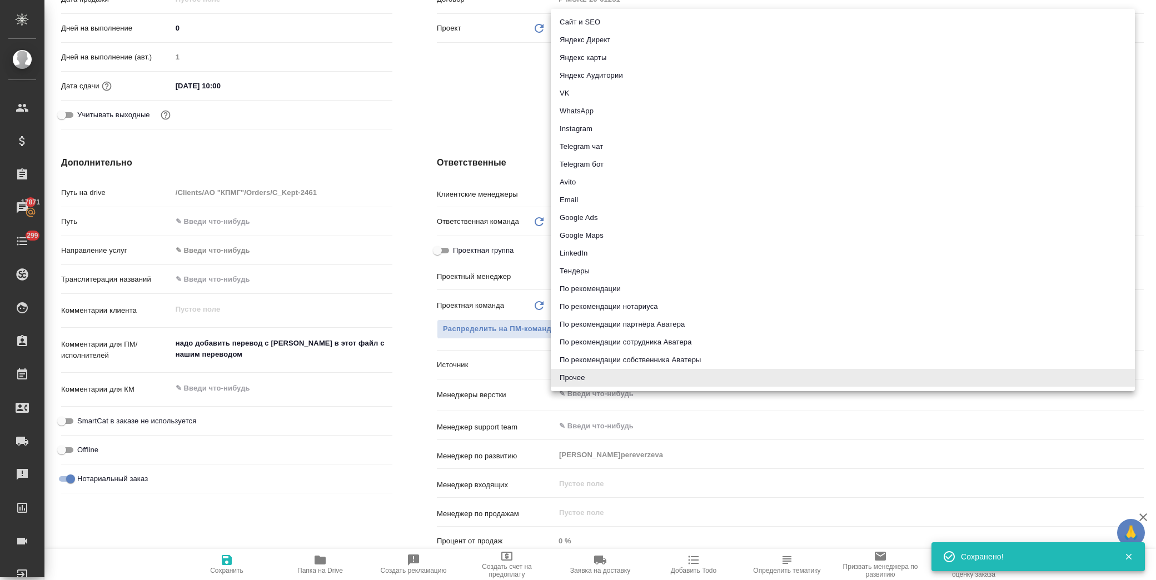
click at [590, 199] on li "Email" at bounding box center [843, 200] width 584 height 18
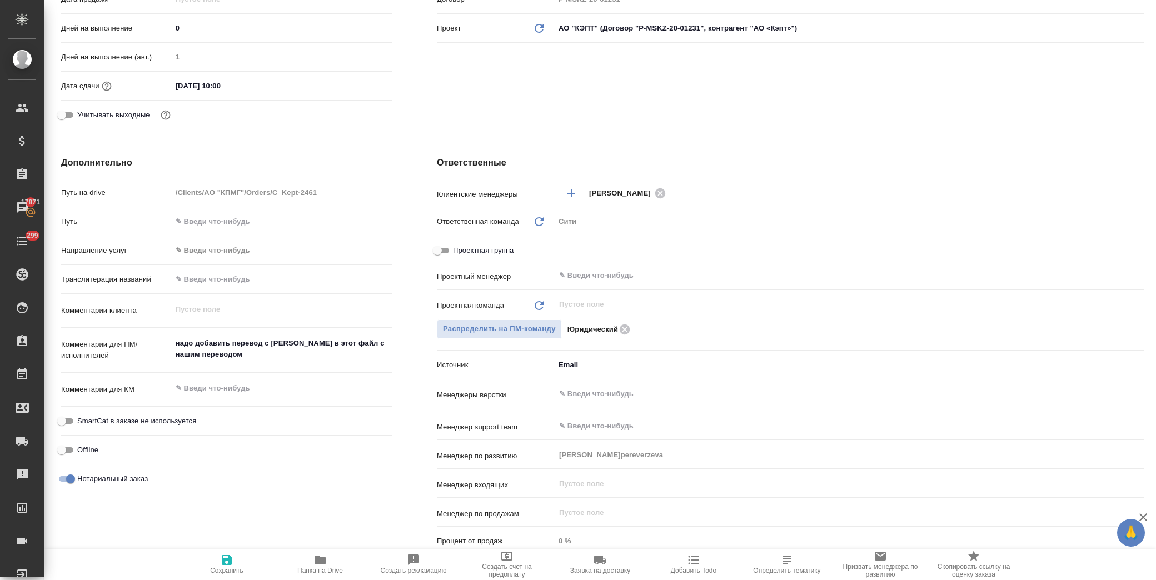
click at [237, 568] on span "Сохранить" at bounding box center [226, 571] width 33 height 8
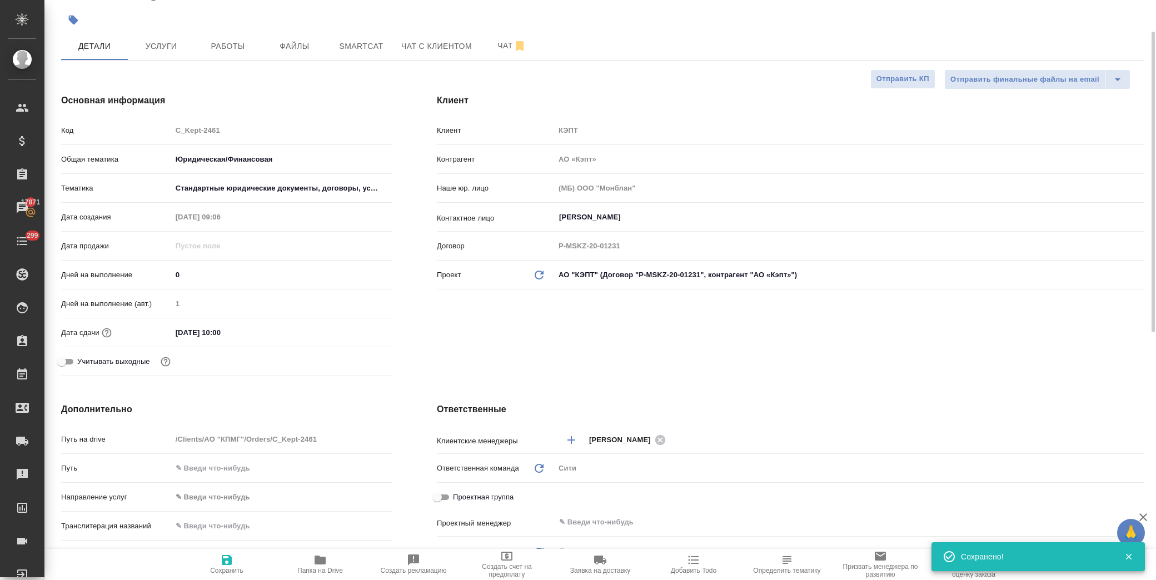
scroll to position [0, 0]
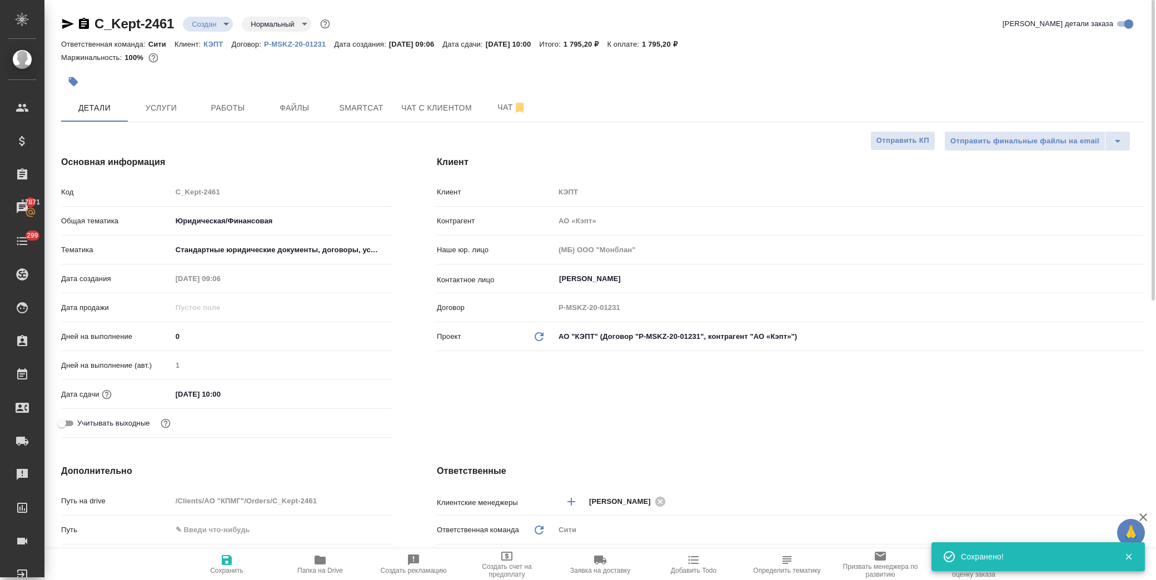
click at [204, 34] on div "C_Kept-2461 Создан new Нормальный normal Кратко детали заказа" at bounding box center [602, 26] width 1082 height 22
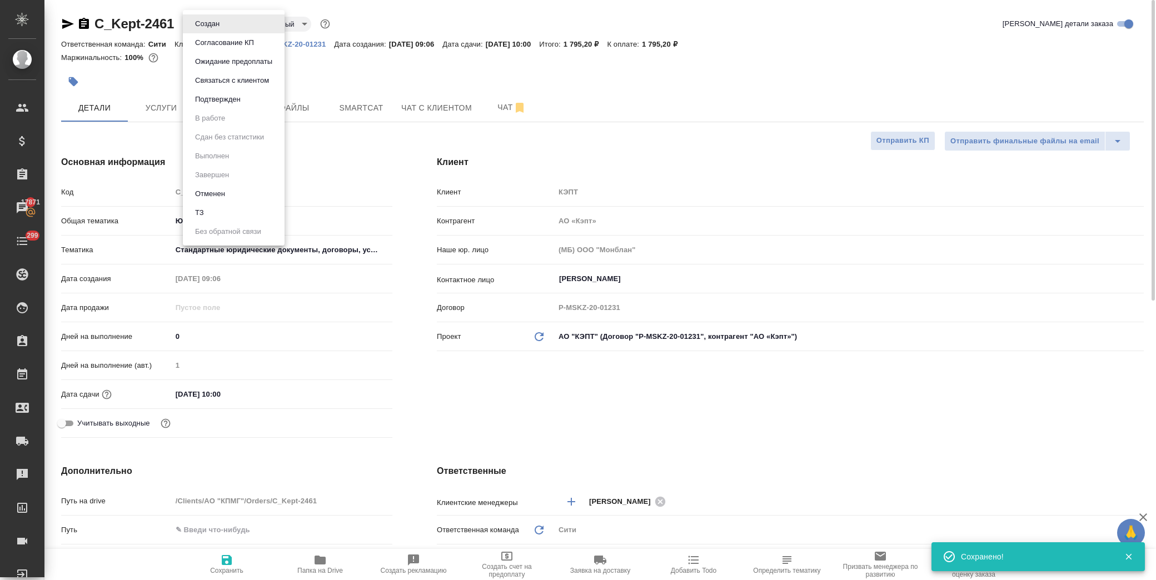
click at [209, 19] on body "🙏 .cls-1 fill:#fff; AWATERA Лофицкая Юлия Владимировна Клиенты Спецификации Зак…" at bounding box center [578, 290] width 1156 height 580
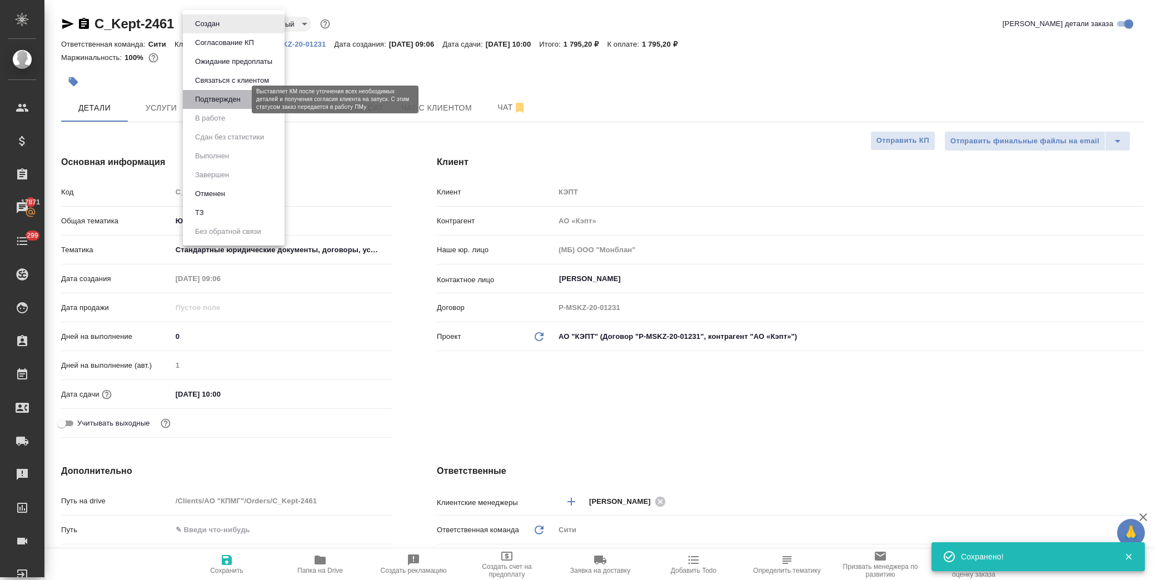
click at [229, 103] on button "Подтвержден" at bounding box center [218, 99] width 52 height 12
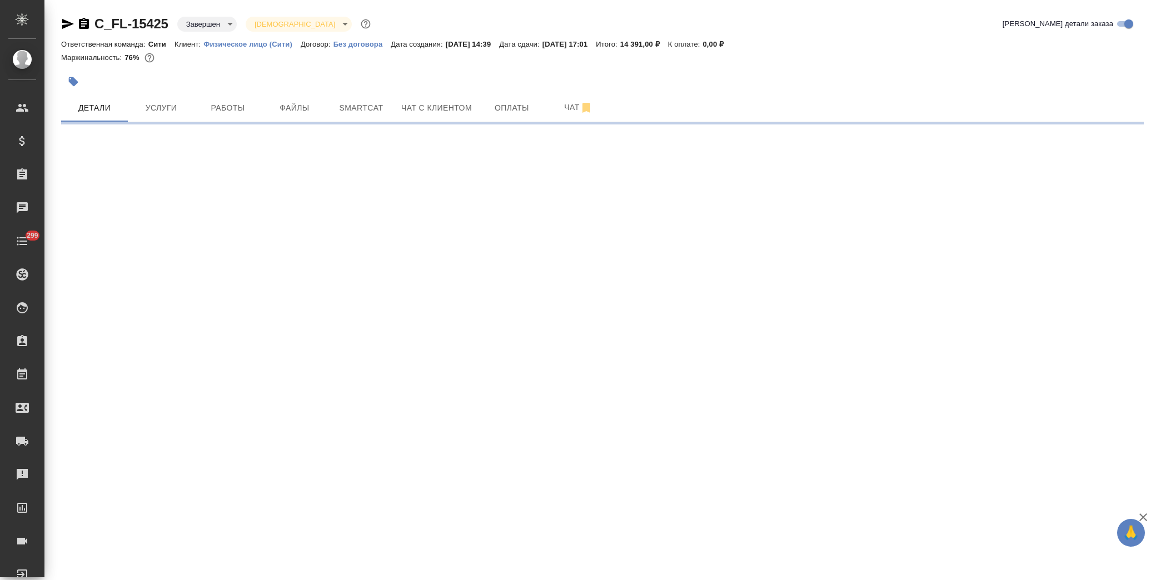
select select "RU"
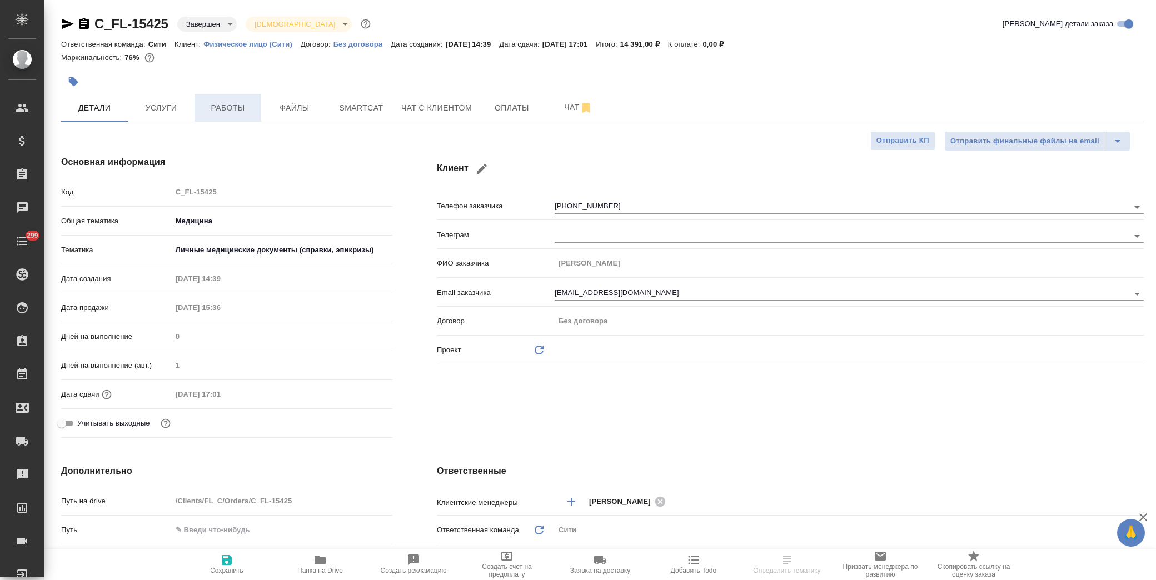
type textarea "x"
click at [231, 108] on span "Работы" at bounding box center [227, 108] width 53 height 14
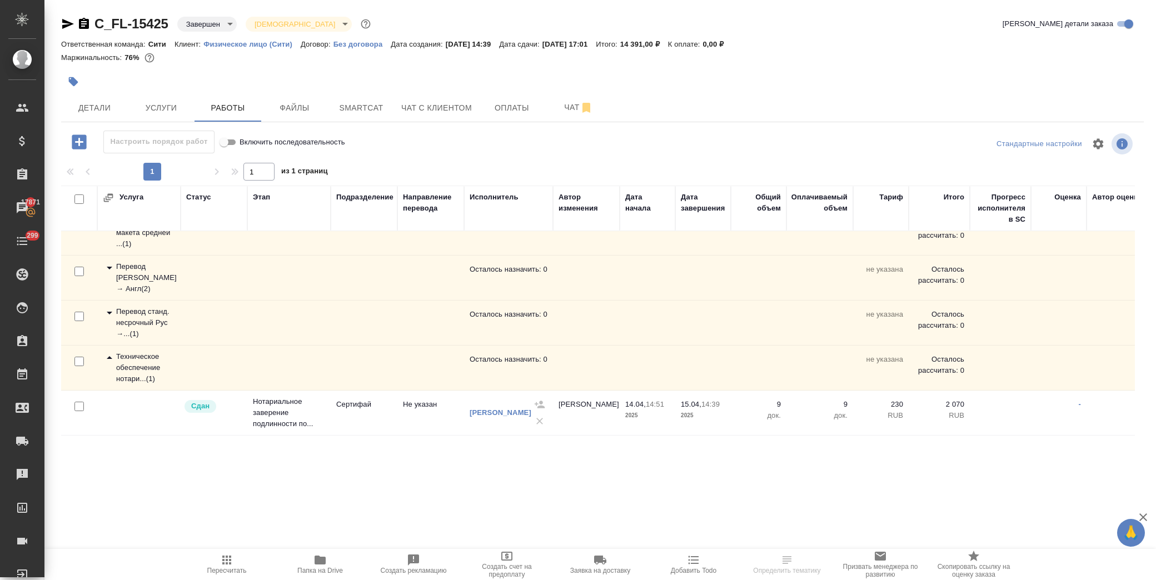
scroll to position [42, 0]
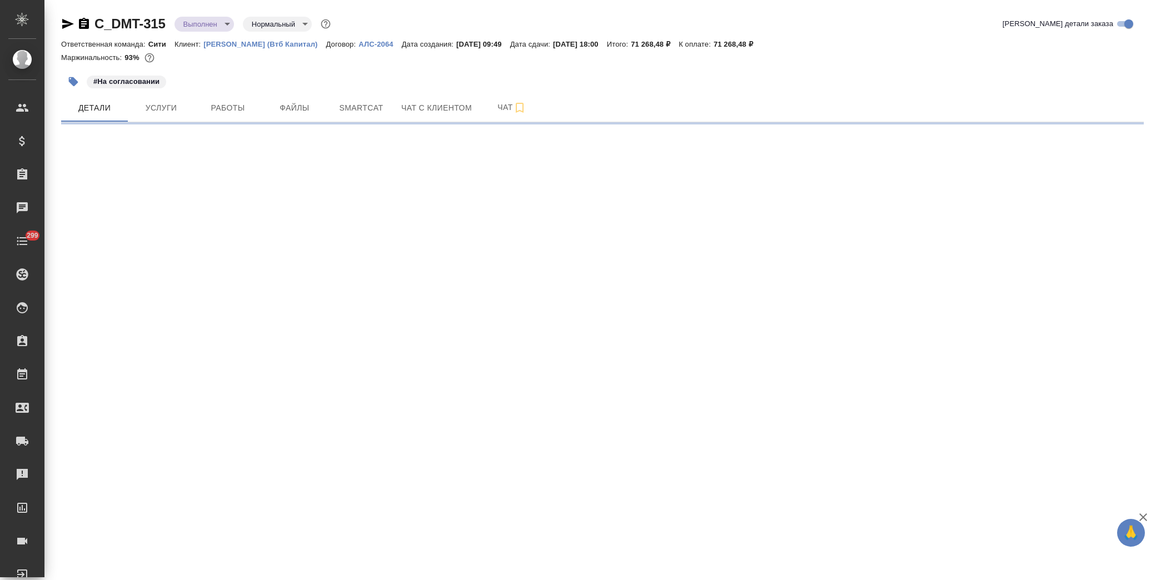
select select "RU"
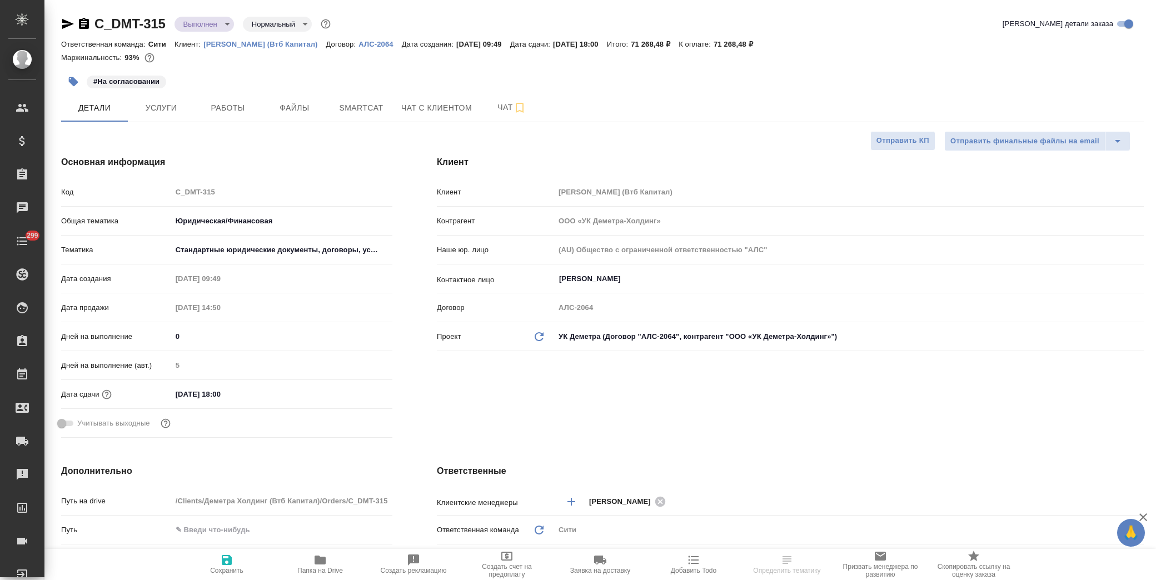
type textarea "x"
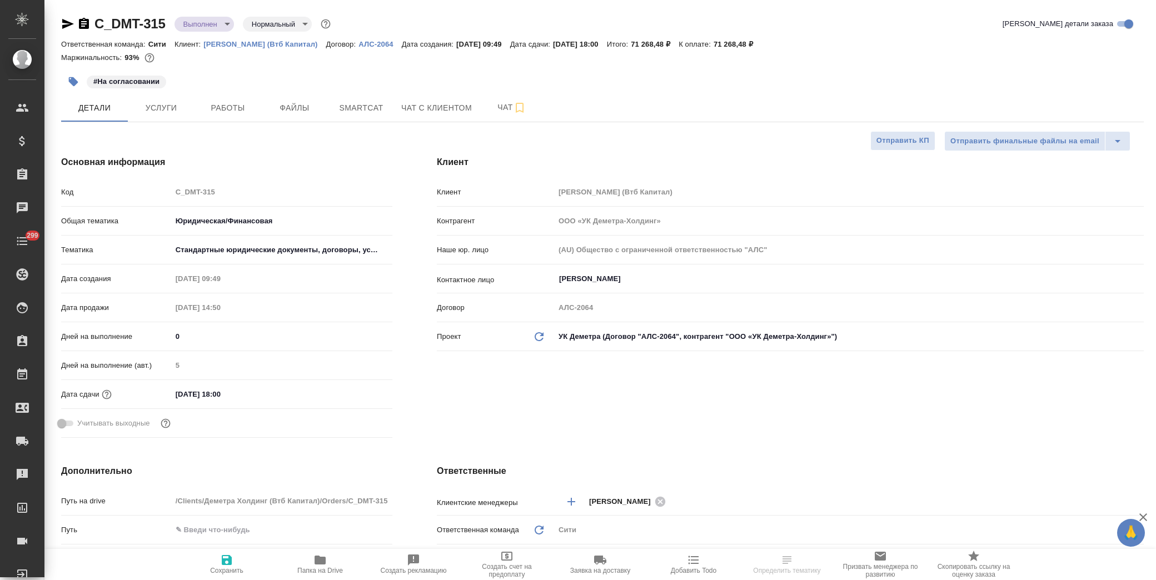
type textarea "x"
click at [269, 397] on input "[DATE] 18:00" at bounding box center [220, 394] width 97 height 16
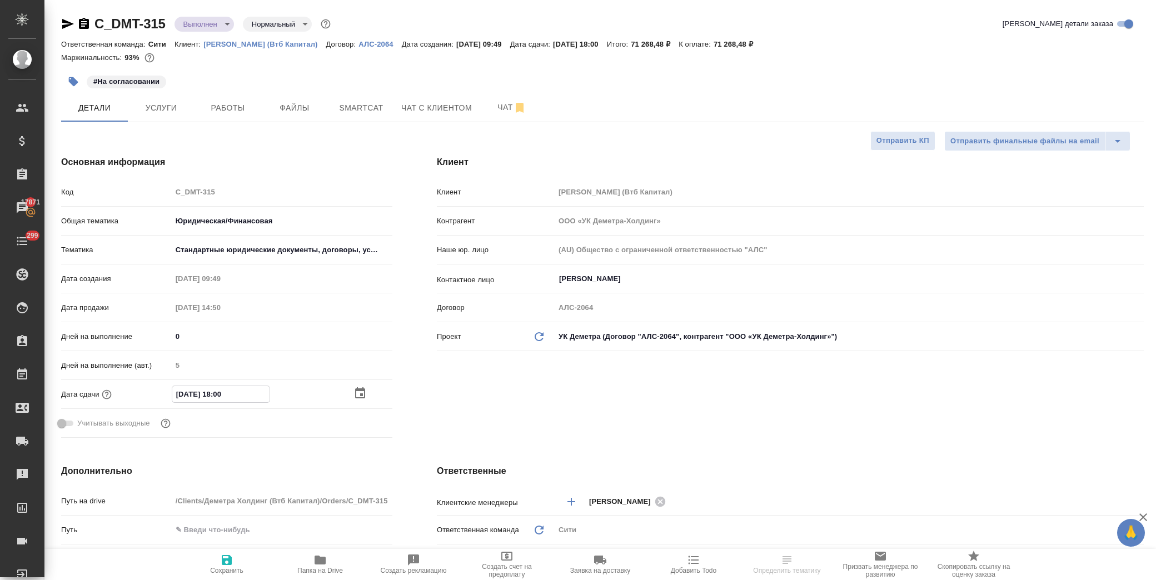
click at [354, 392] on icon "button" at bounding box center [359, 393] width 13 height 13
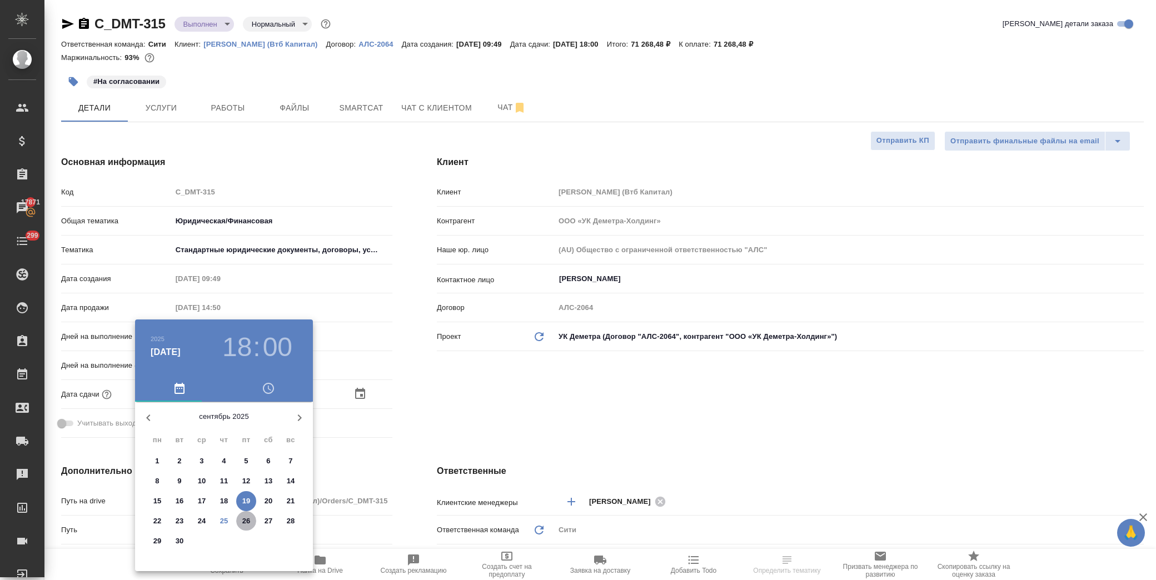
click at [242, 526] on span "26" at bounding box center [246, 521] width 20 height 11
type input "26.09.2025 18:00"
type textarea "x"
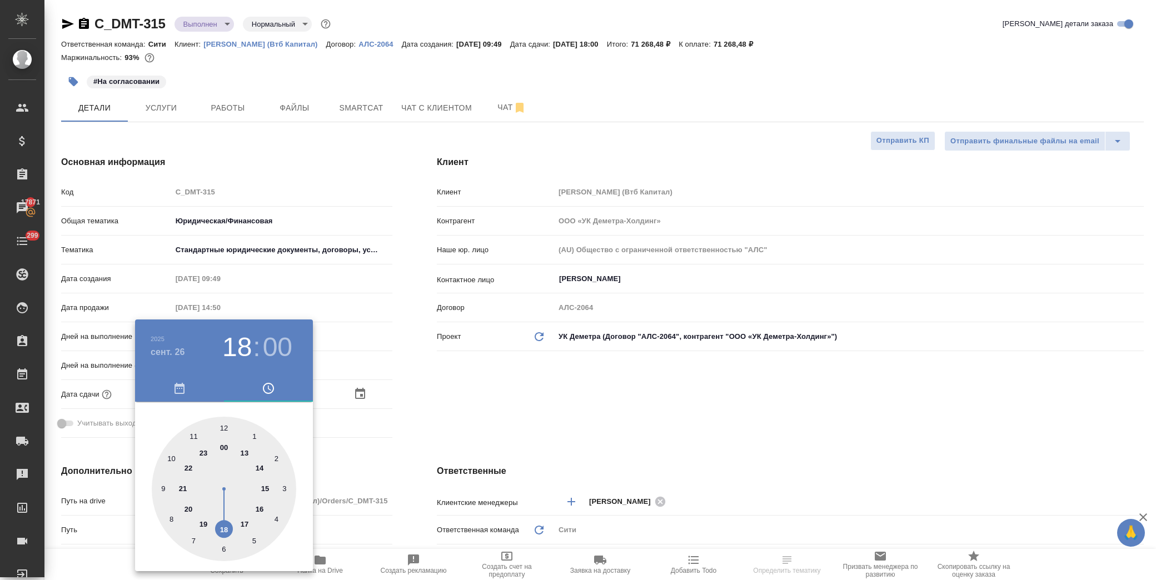
click at [405, 428] on div at bounding box center [578, 290] width 1156 height 580
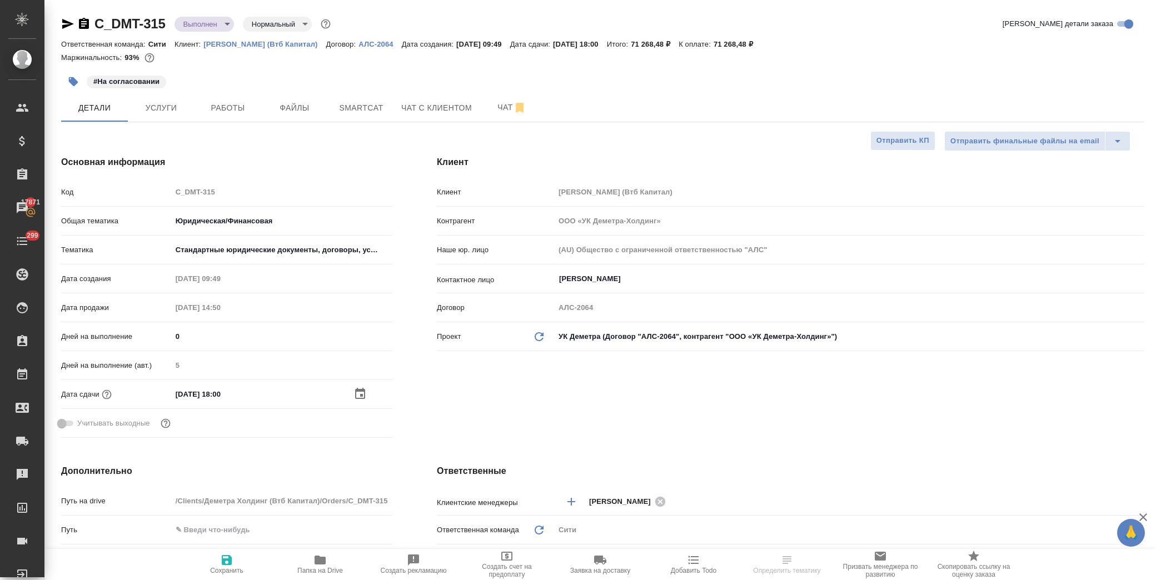
click at [233, 565] on icon "button" at bounding box center [226, 559] width 13 height 13
type textarea "x"
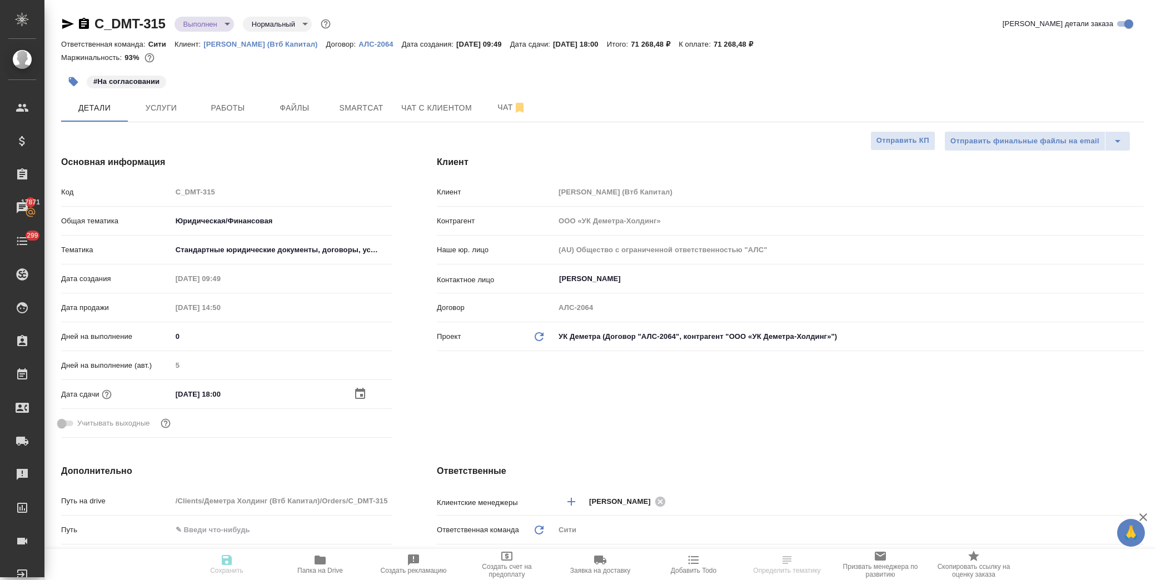
type textarea "x"
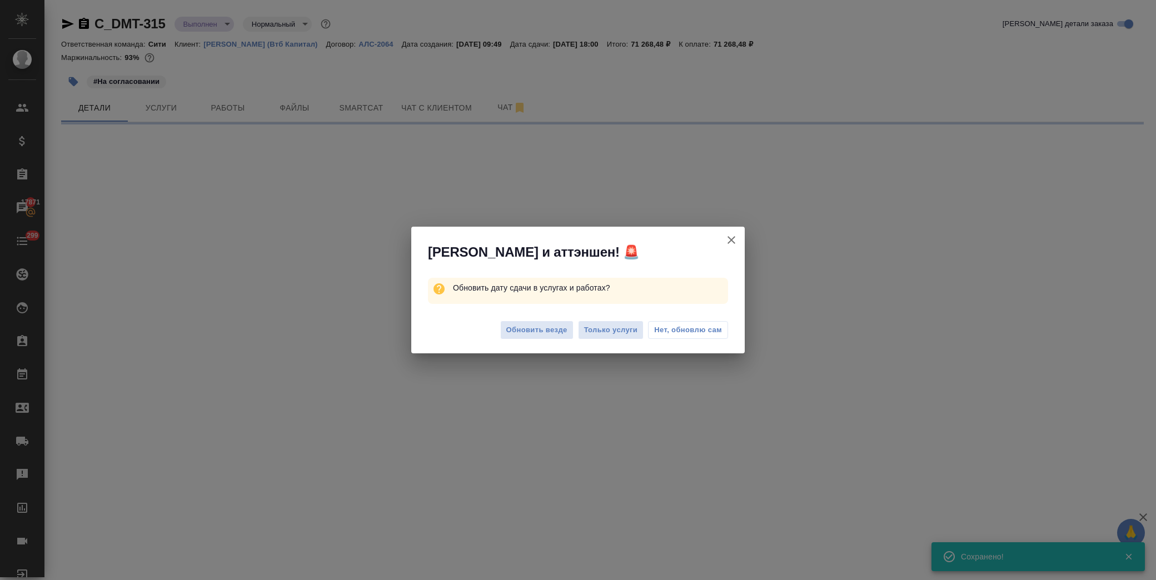
select select "RU"
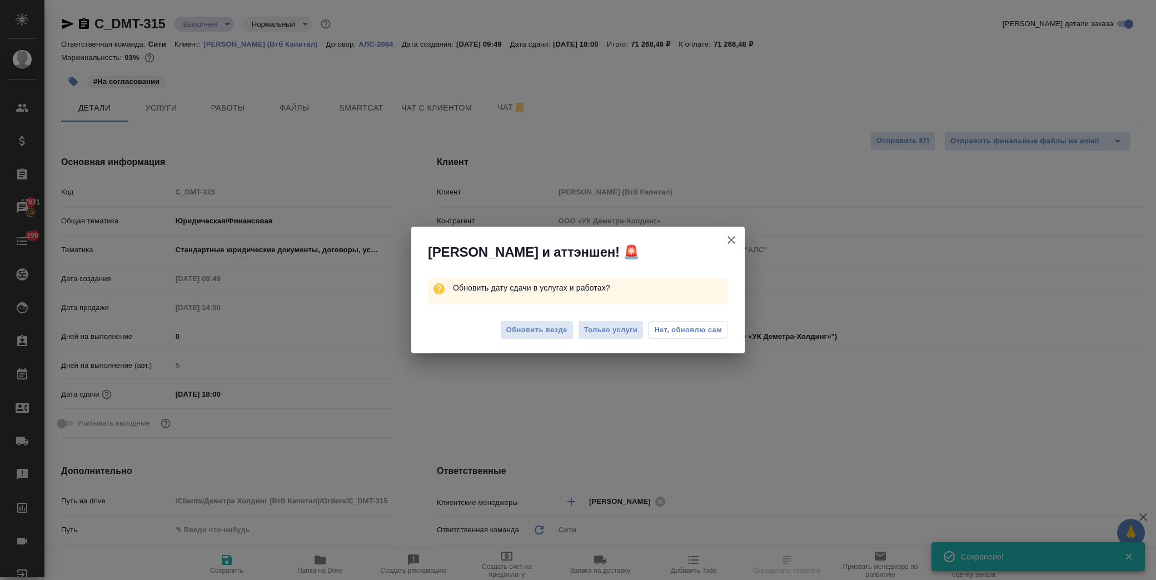
type textarea "x"
drag, startPoint x: 692, startPoint y: 325, endPoint x: 723, endPoint y: 175, distance: 153.2
click at [692, 322] on button "Нет, обновлю сам" at bounding box center [688, 330] width 80 height 18
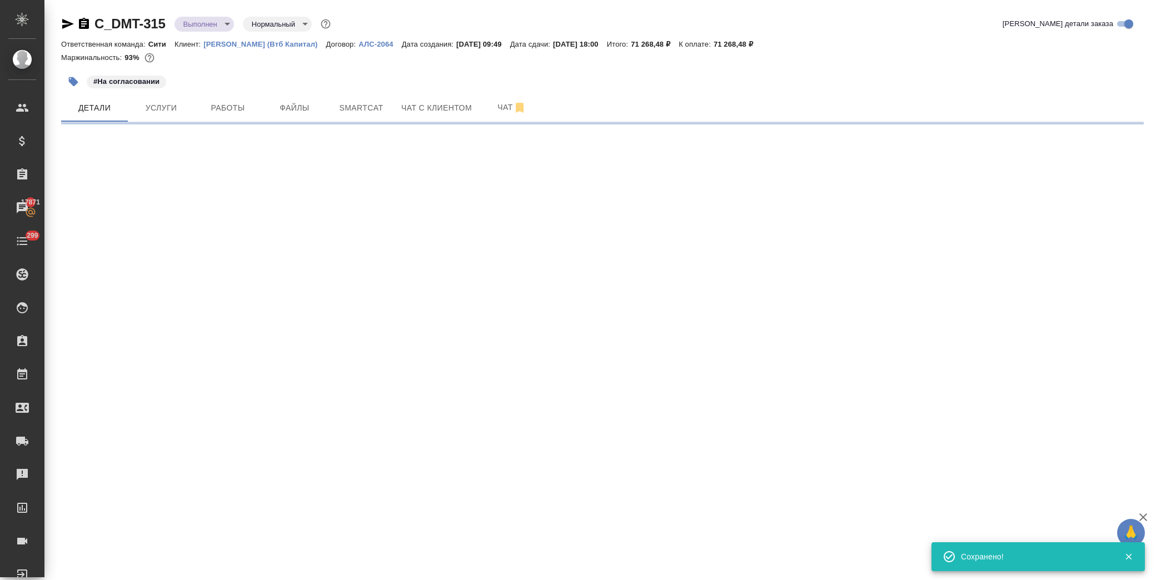
select select "RU"
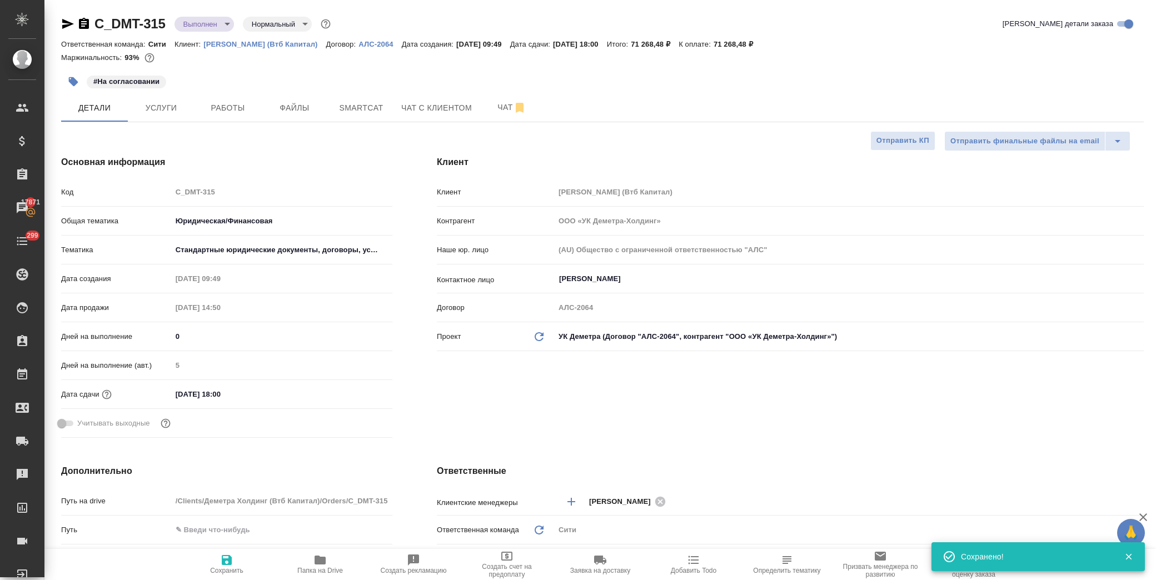
type textarea "x"
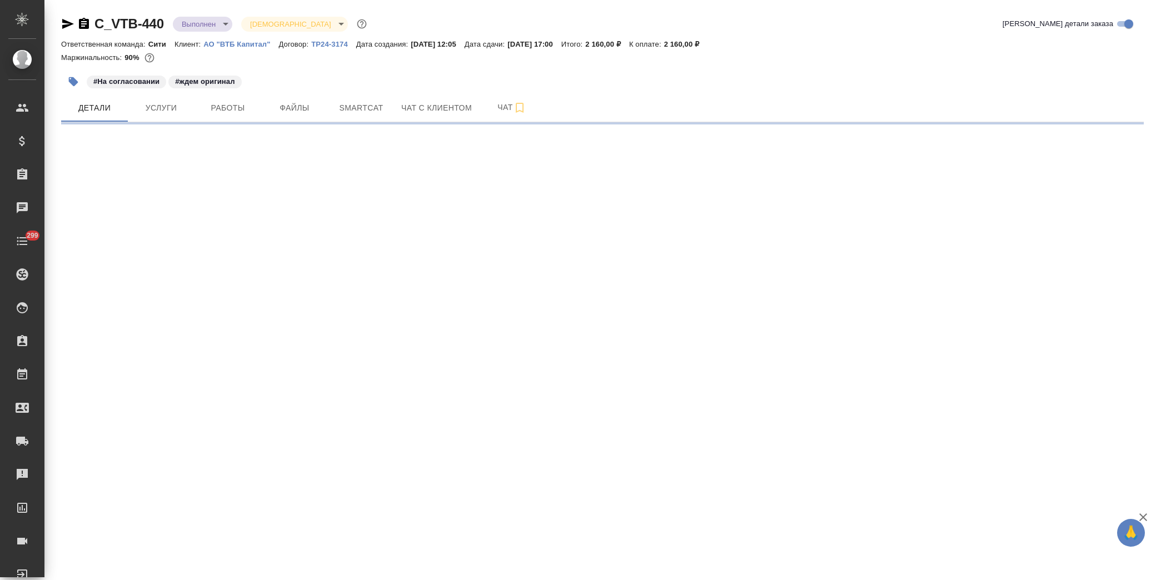
select select "RU"
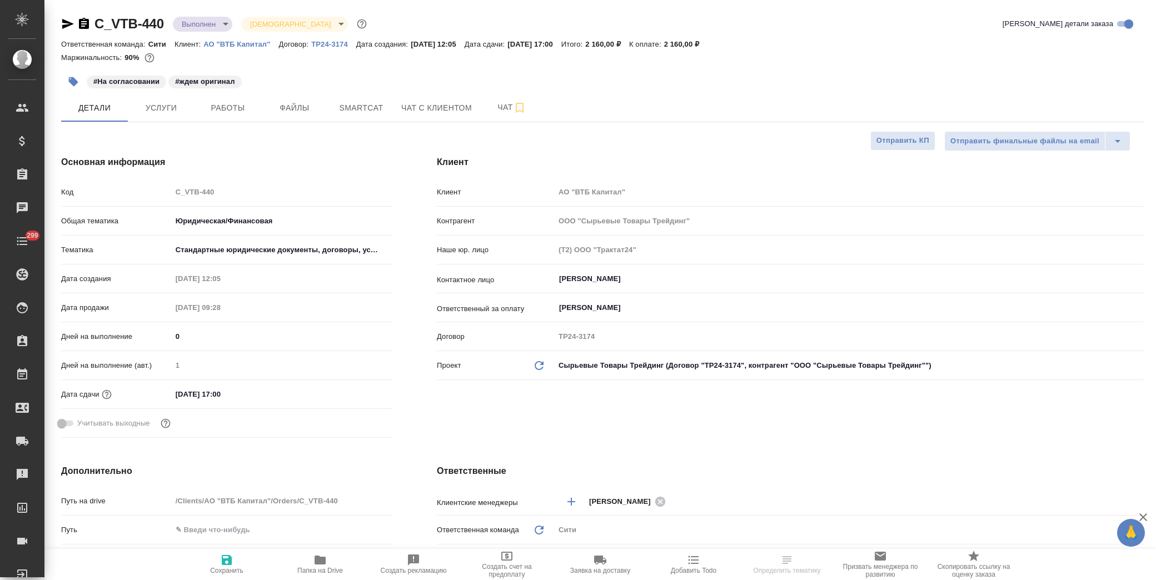
type textarea "x"
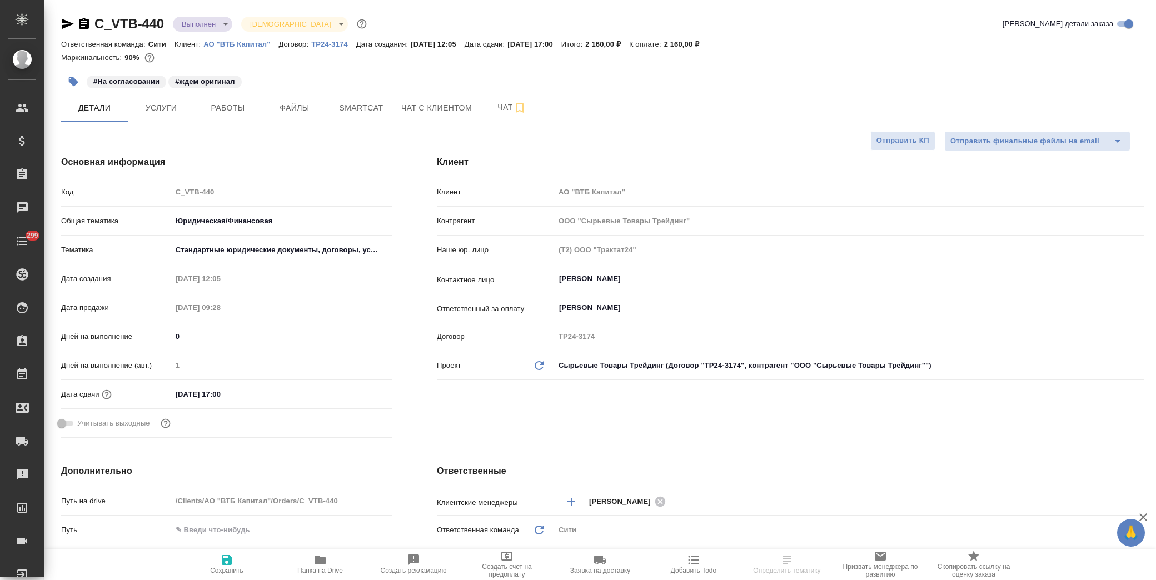
type textarea "x"
click at [254, 396] on input "17.09.2025 17:00" at bounding box center [220, 394] width 97 height 16
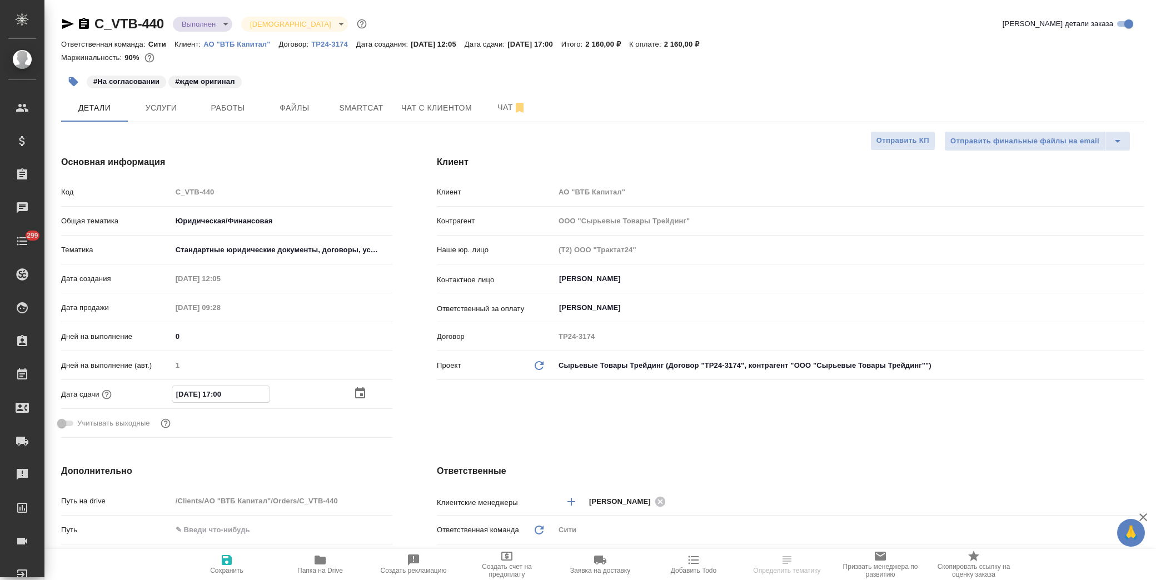
click at [358, 393] on icon "button" at bounding box center [359, 393] width 13 height 13
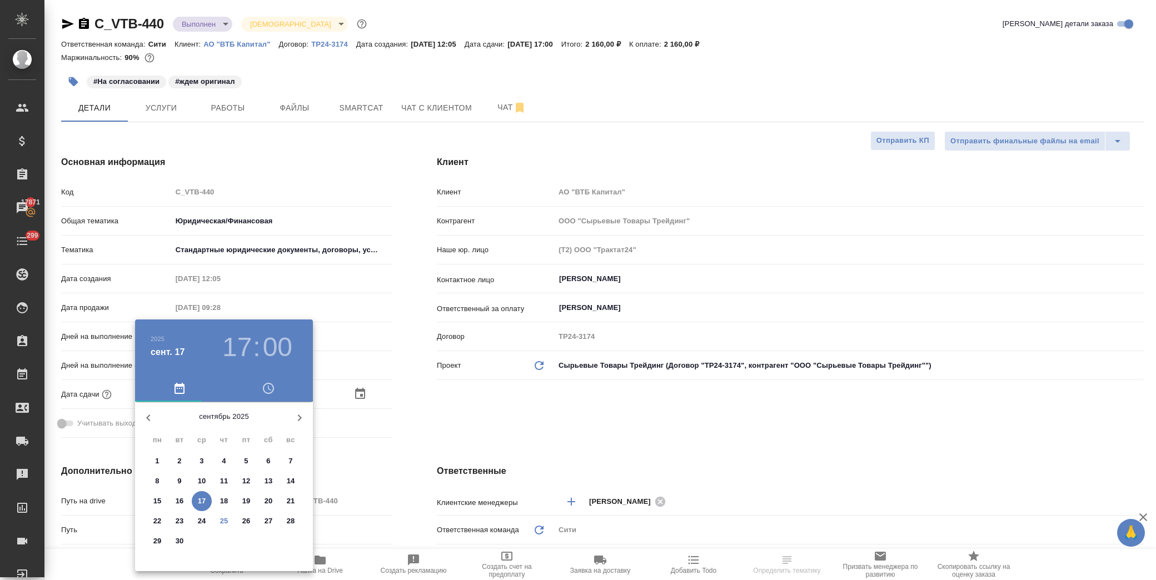
click at [244, 527] on button "26" at bounding box center [246, 521] width 20 height 20
type input "26.09.2025 17:00"
type textarea "x"
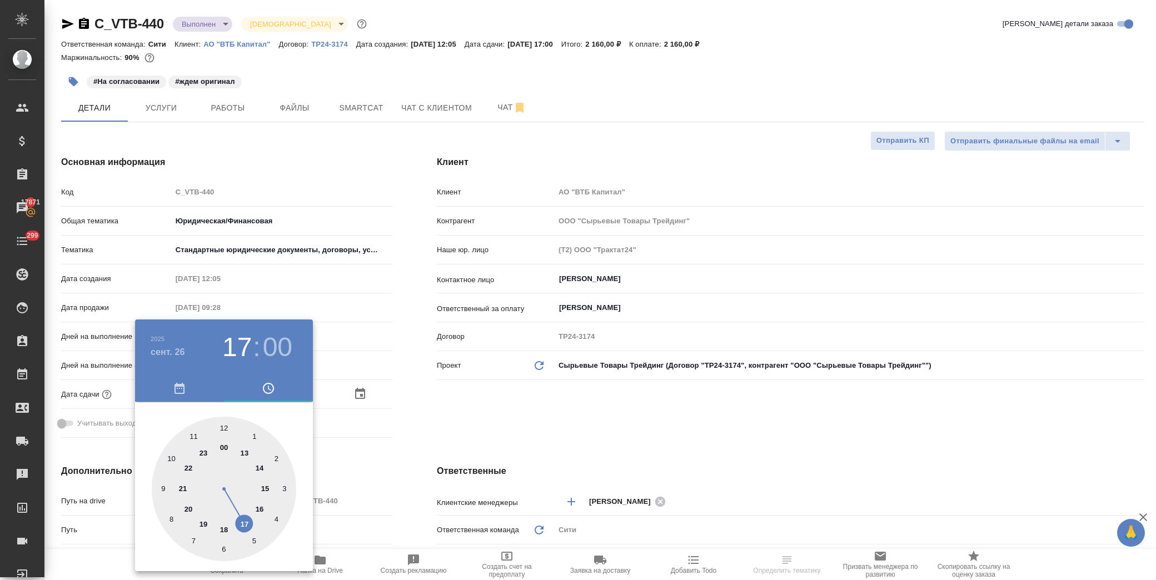
click at [402, 428] on div at bounding box center [578, 290] width 1156 height 580
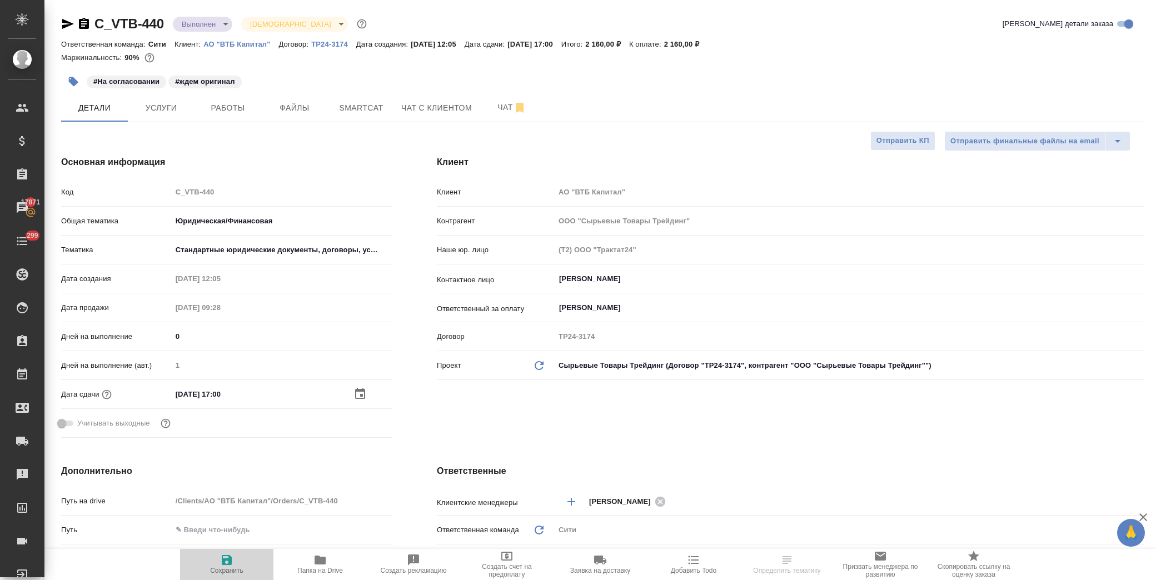
click at [248, 567] on span "Сохранить" at bounding box center [227, 563] width 80 height 21
type textarea "x"
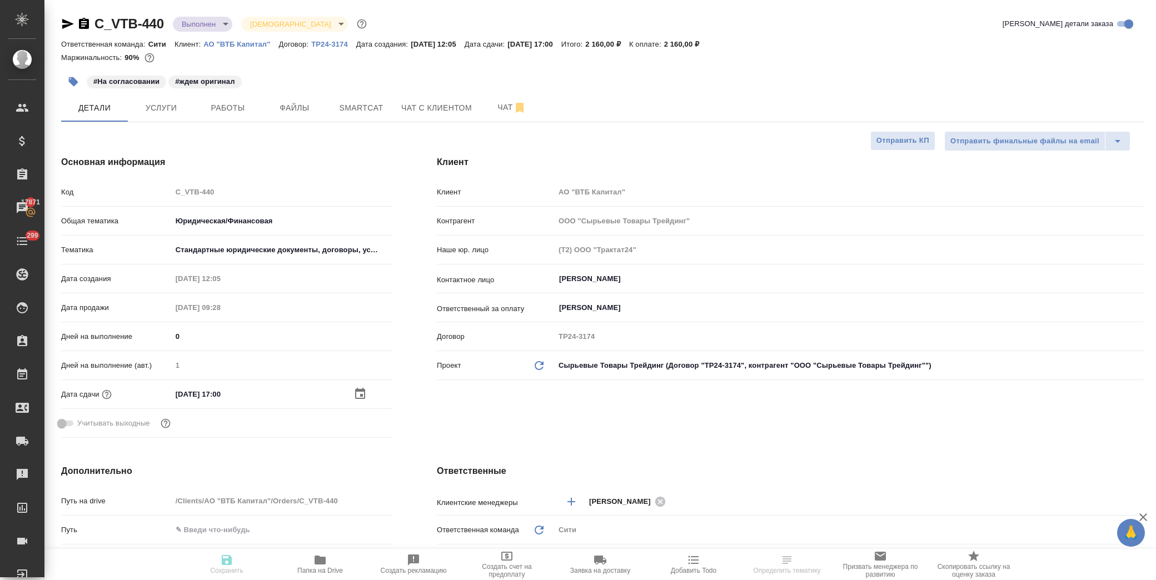
type textarea "x"
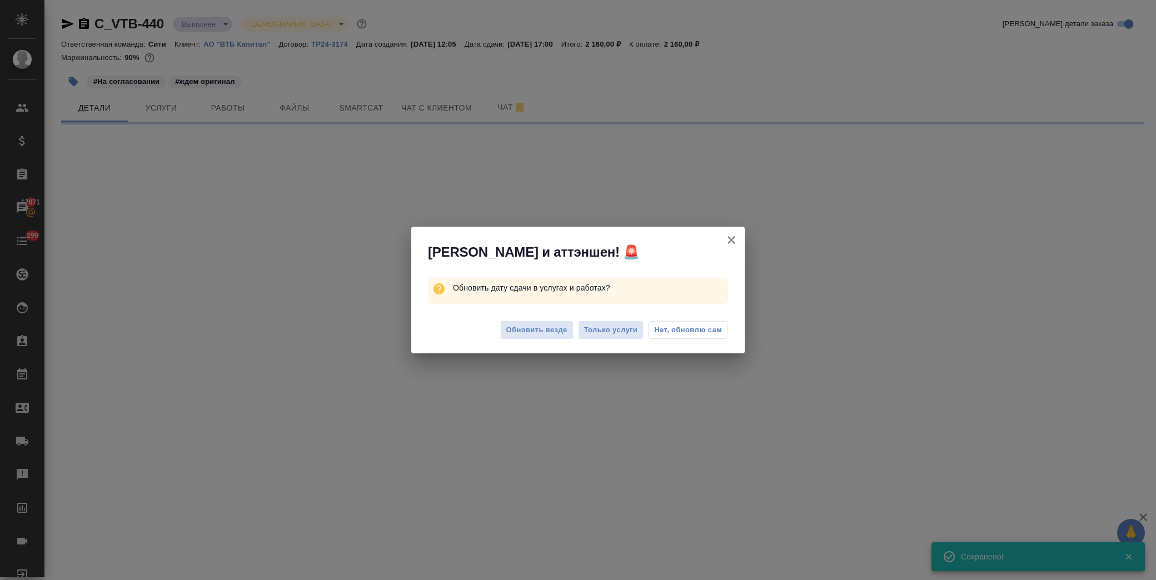
select select "RU"
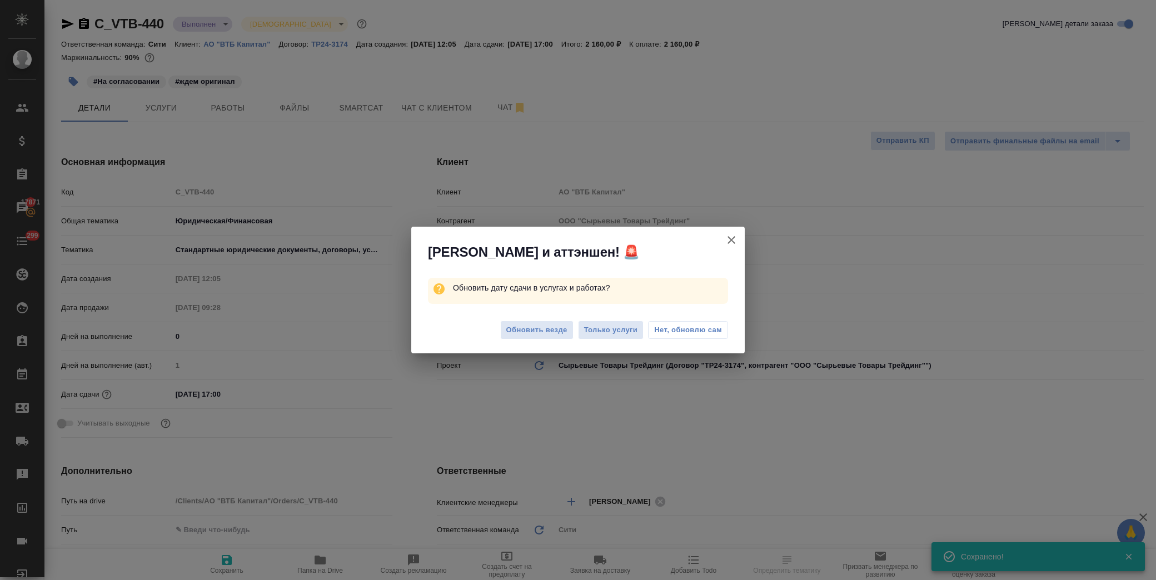
type textarea "x"
drag, startPoint x: 697, startPoint y: 336, endPoint x: 697, endPoint y: 156, distance: 179.5
click at [697, 335] on button "Нет, обновлю сам" at bounding box center [688, 330] width 80 height 18
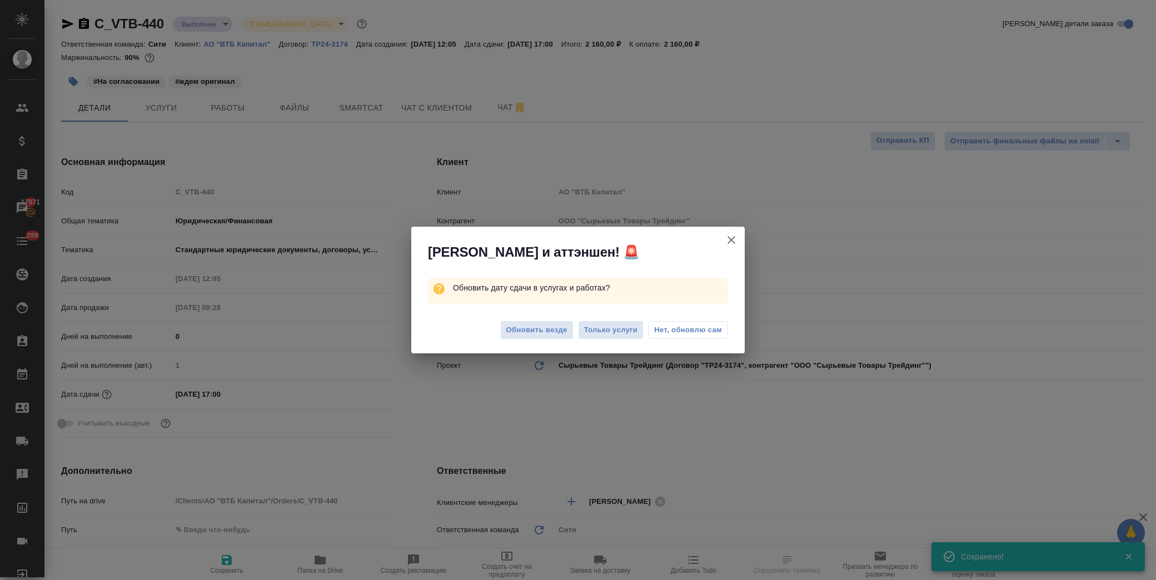
type textarea "x"
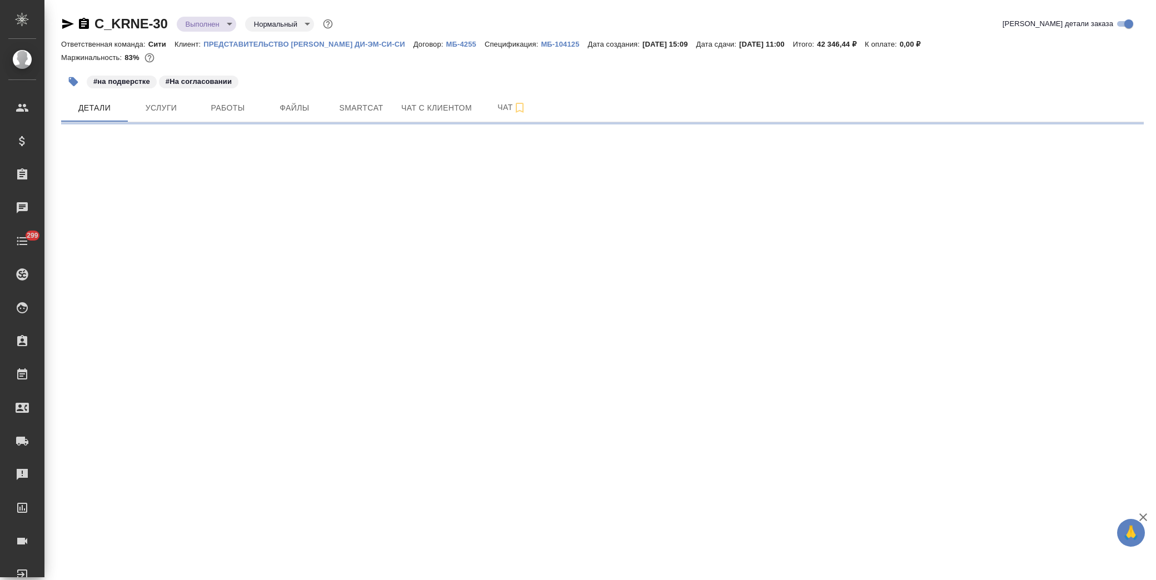
select select "RU"
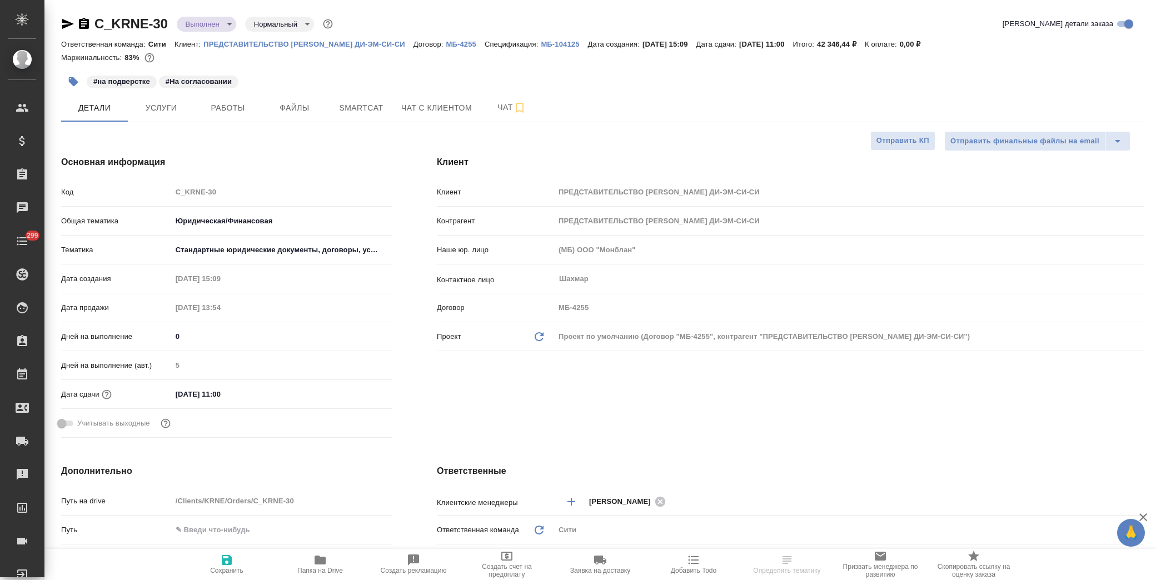
type textarea "x"
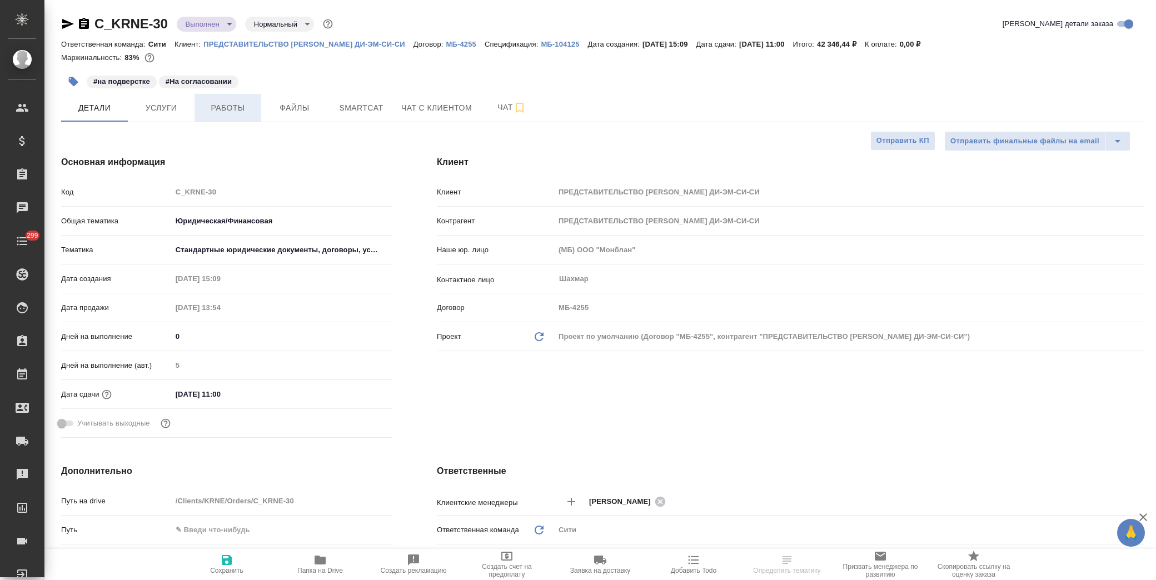
type textarea "x"
click at [237, 118] on button "Работы" at bounding box center [227, 108] width 67 height 28
type textarea "x"
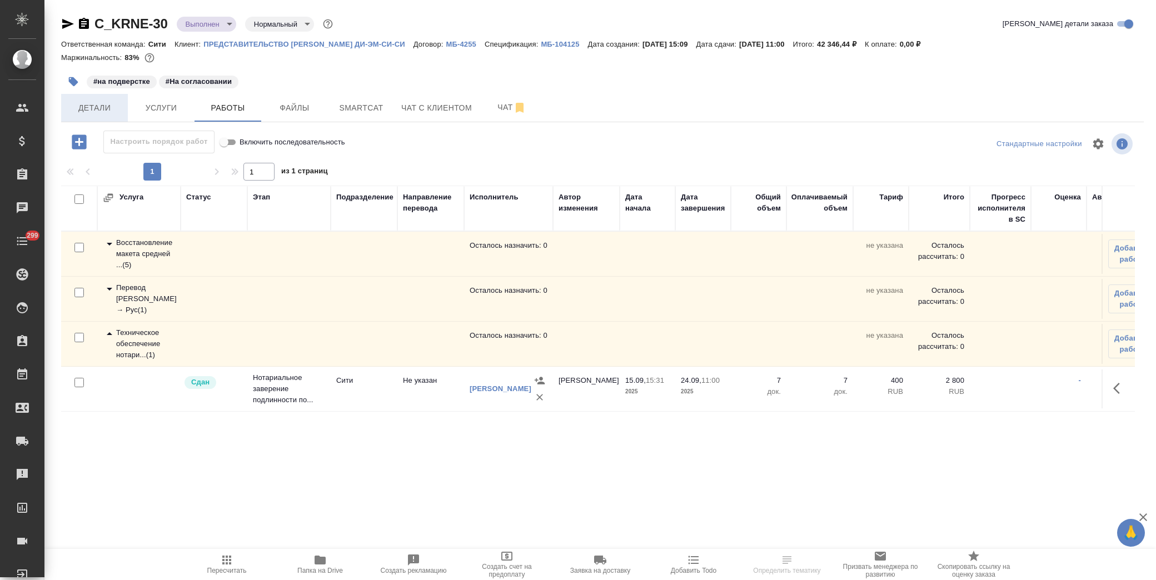
click at [101, 103] on span "Детали" at bounding box center [94, 108] width 53 height 14
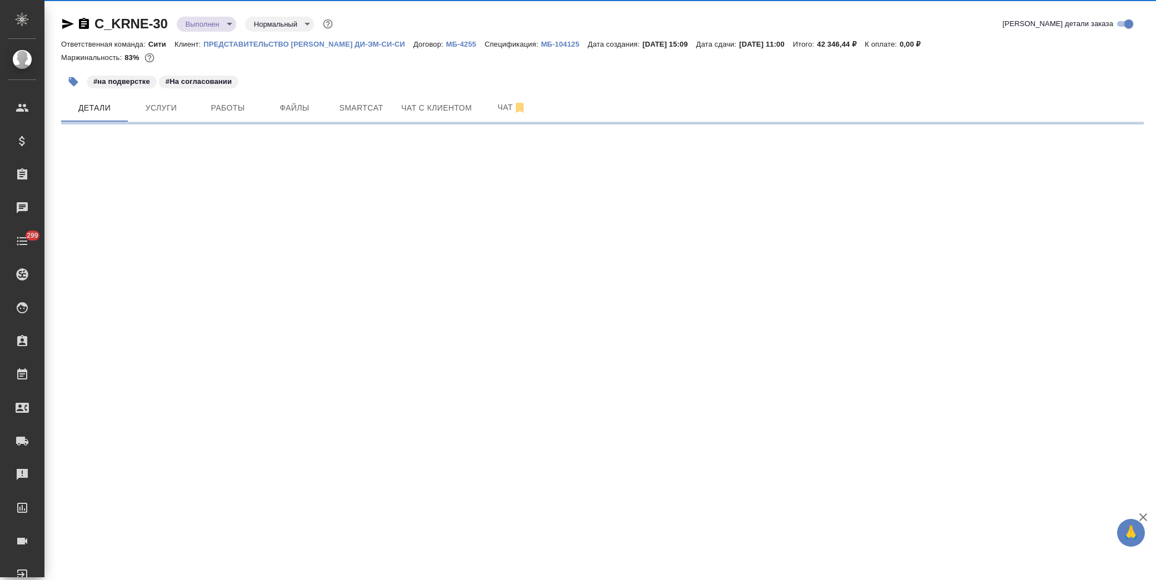
select select "RU"
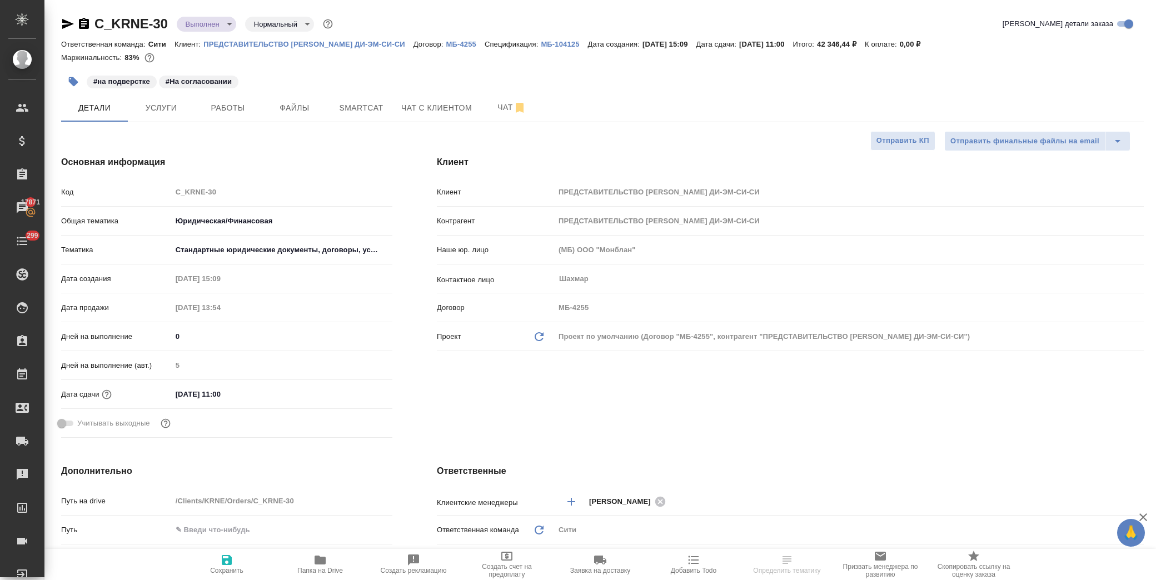
type textarea "x"
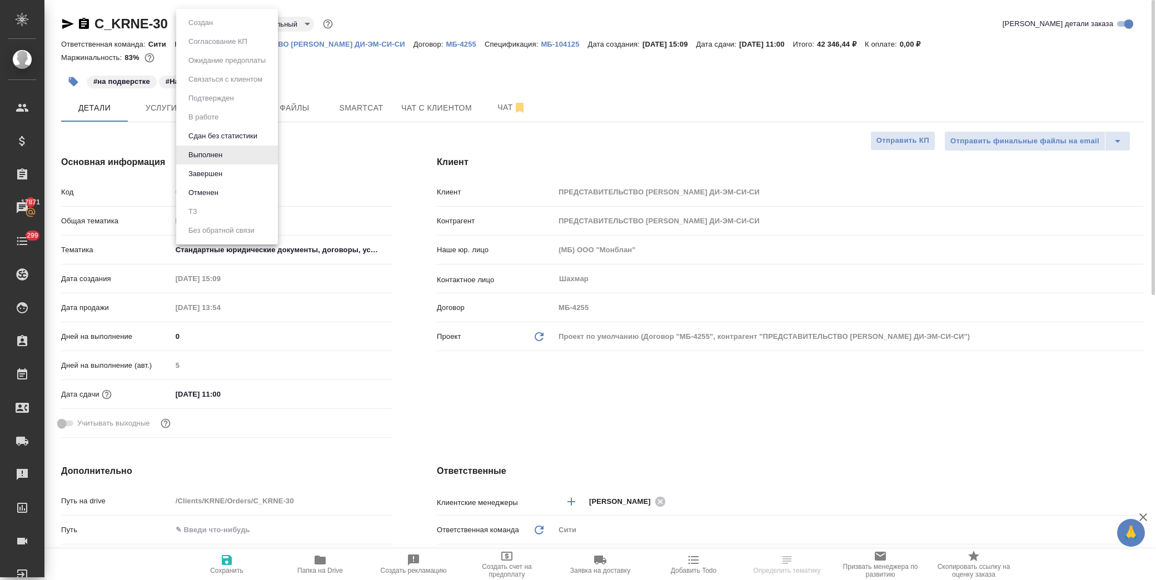
click at [200, 23] on body "🙏 .cls-1 fill:#fff; AWATERA [PERSON_NAME] Спецификации Заказы 17871 Чаты 299 To…" at bounding box center [578, 290] width 1156 height 580
click at [235, 173] on li "Завершен" at bounding box center [227, 173] width 102 height 19
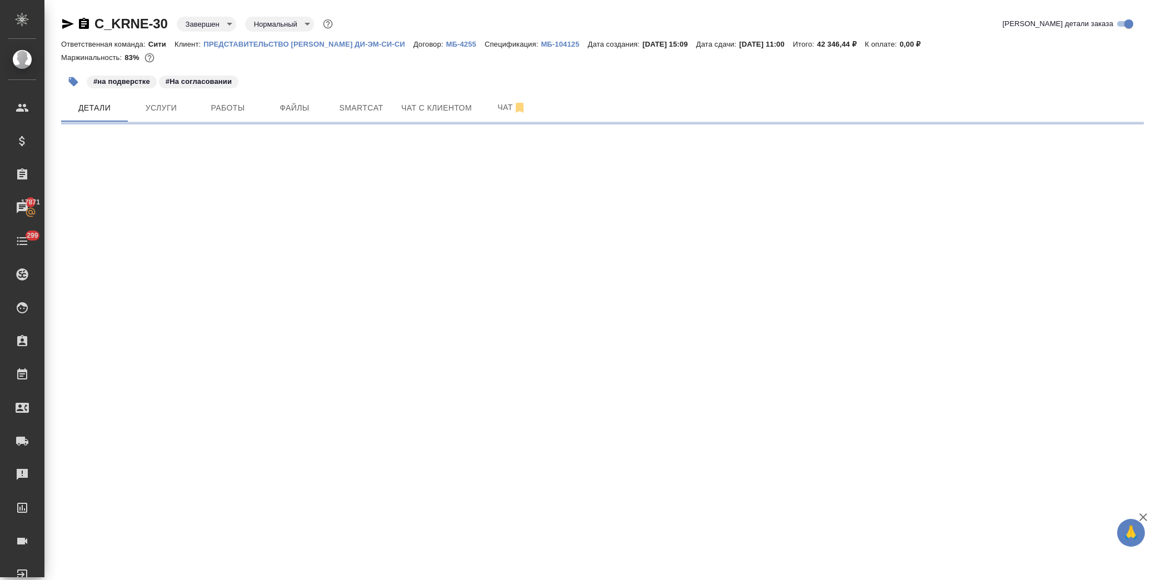
select select "RU"
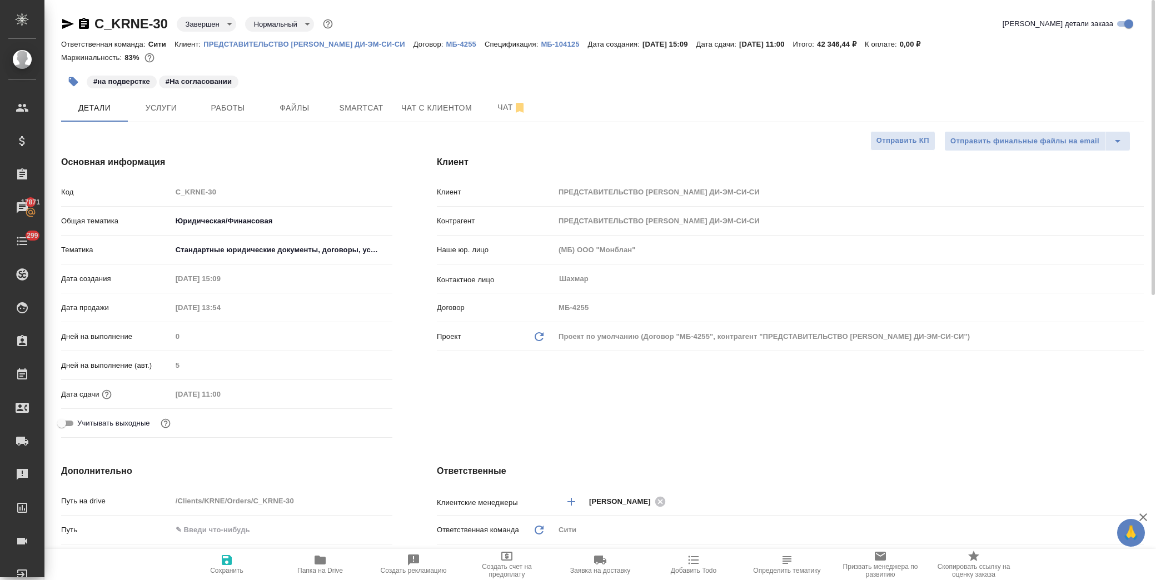
type textarea "x"
click at [564, 43] on p "МБ-104125" at bounding box center [564, 44] width 47 height 8
type textarea "x"
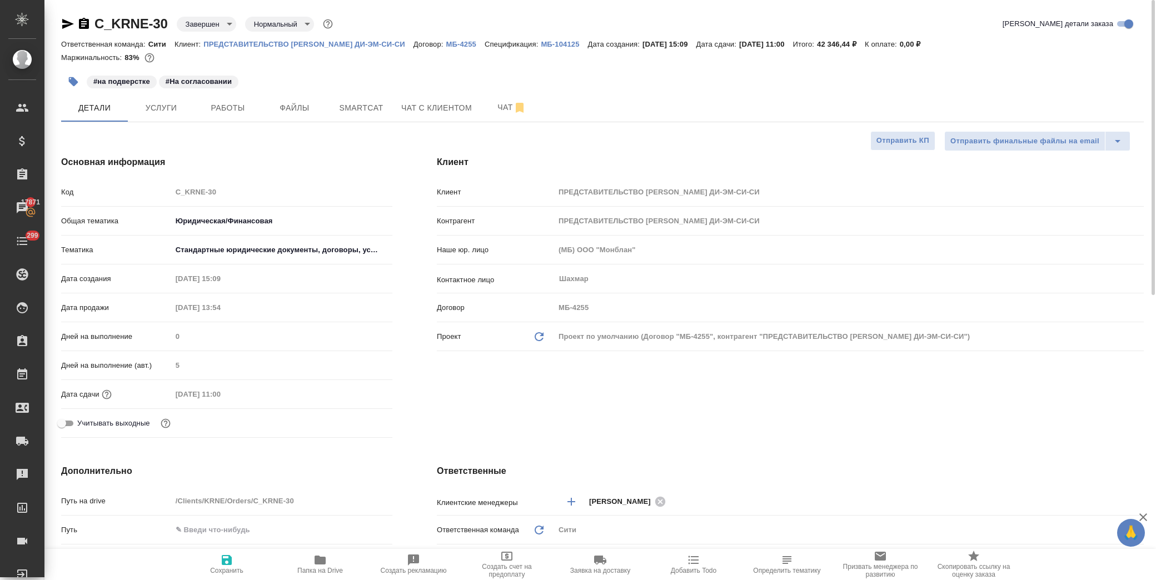
type textarea "x"
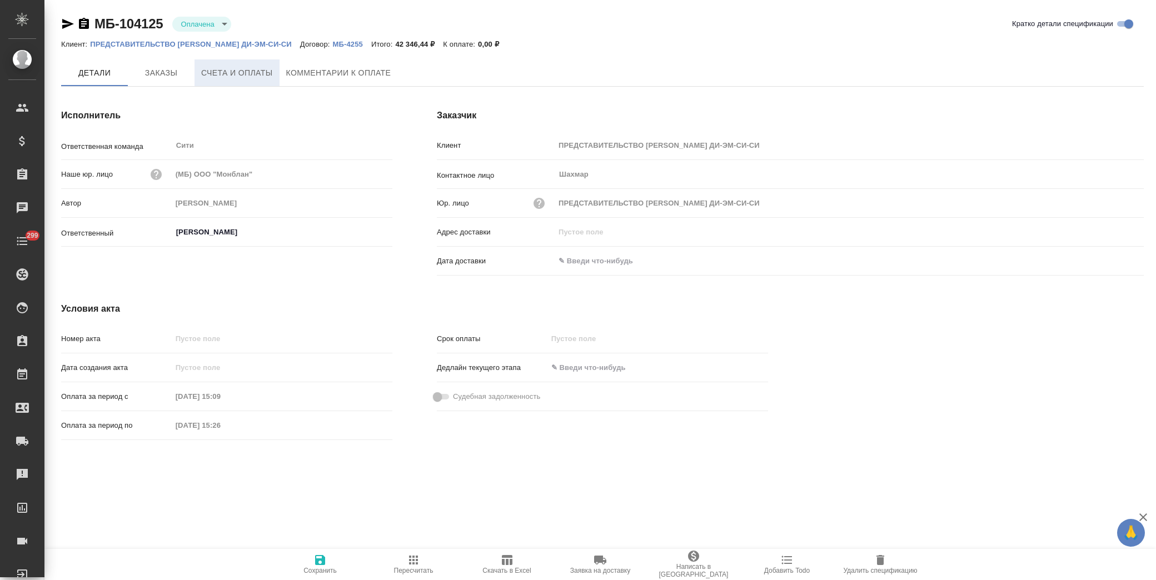
click at [270, 74] on span "Счета и оплаты" at bounding box center [237, 73] width 72 height 14
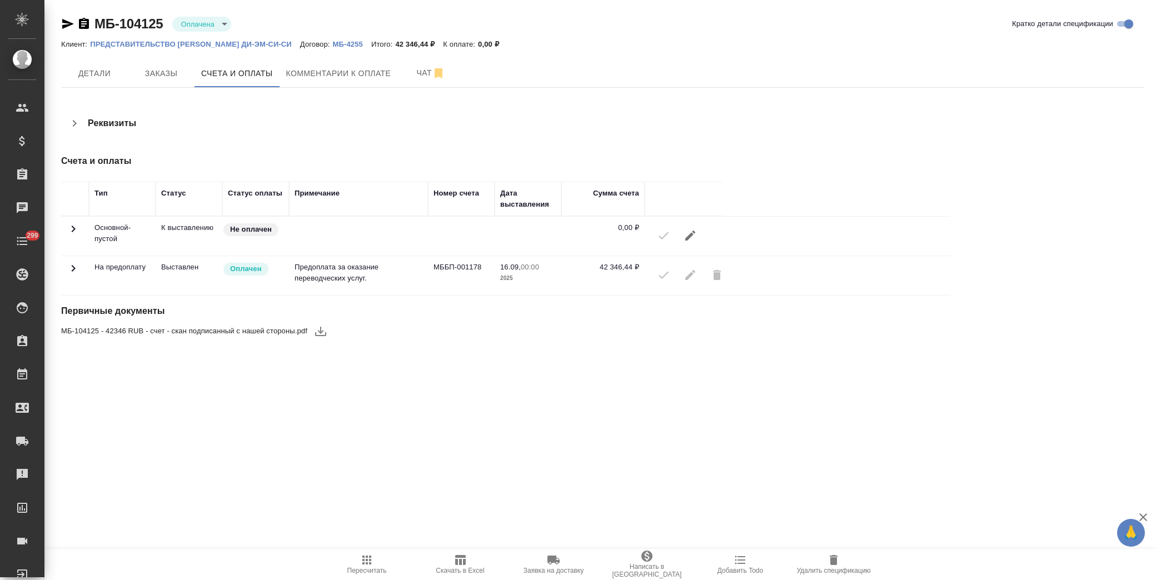
click at [661, 564] on span "Написать в [GEOGRAPHIC_DATA]" at bounding box center [647, 564] width 80 height 29
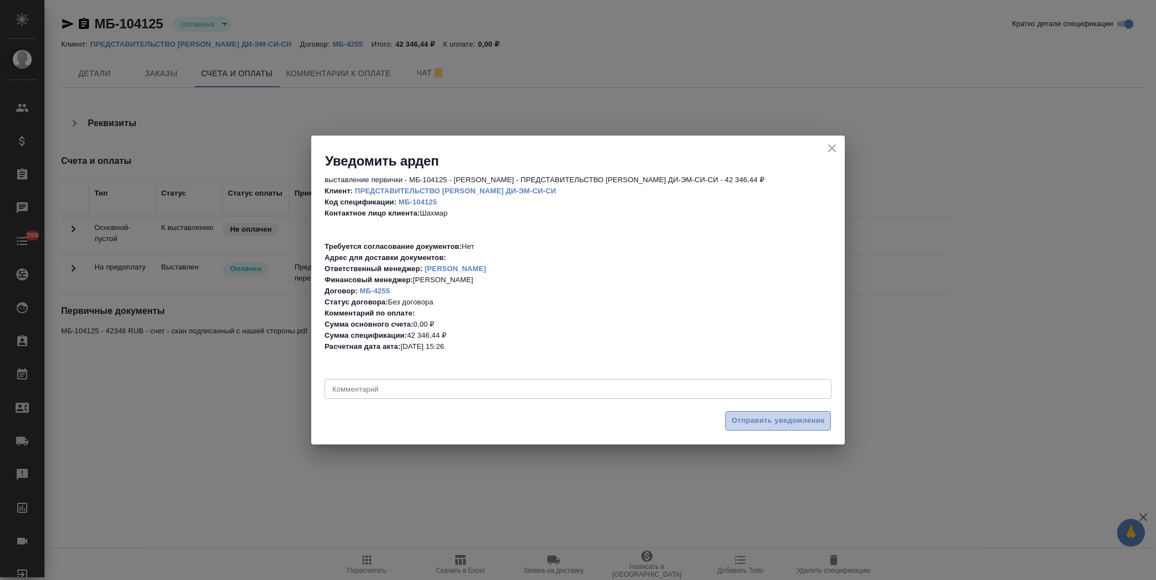
click at [765, 418] on span "Отправить уведомление" at bounding box center [777, 421] width 93 height 13
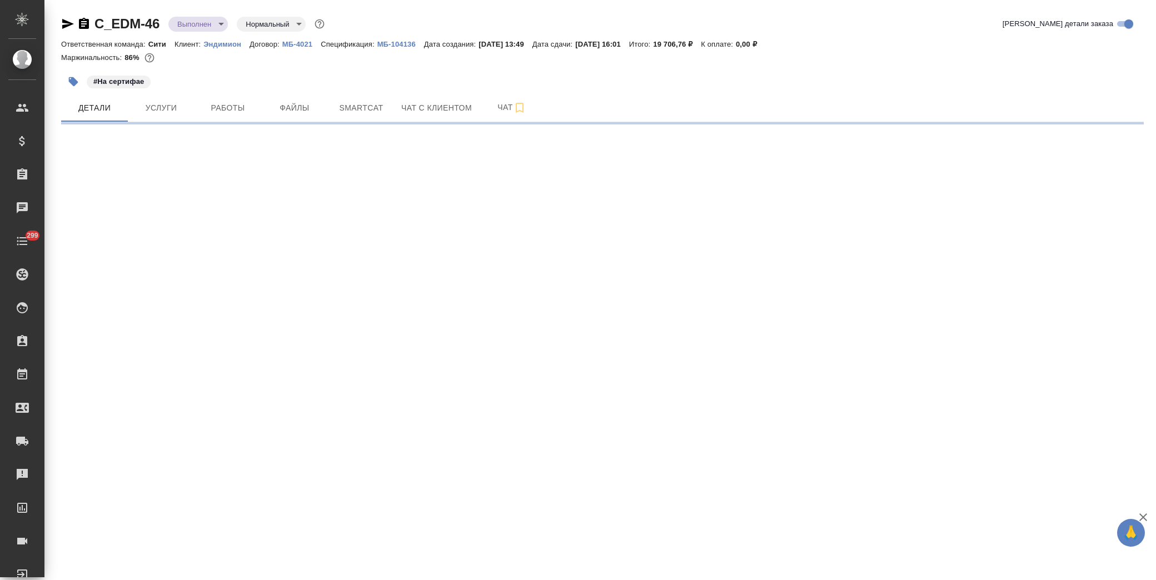
select select "RU"
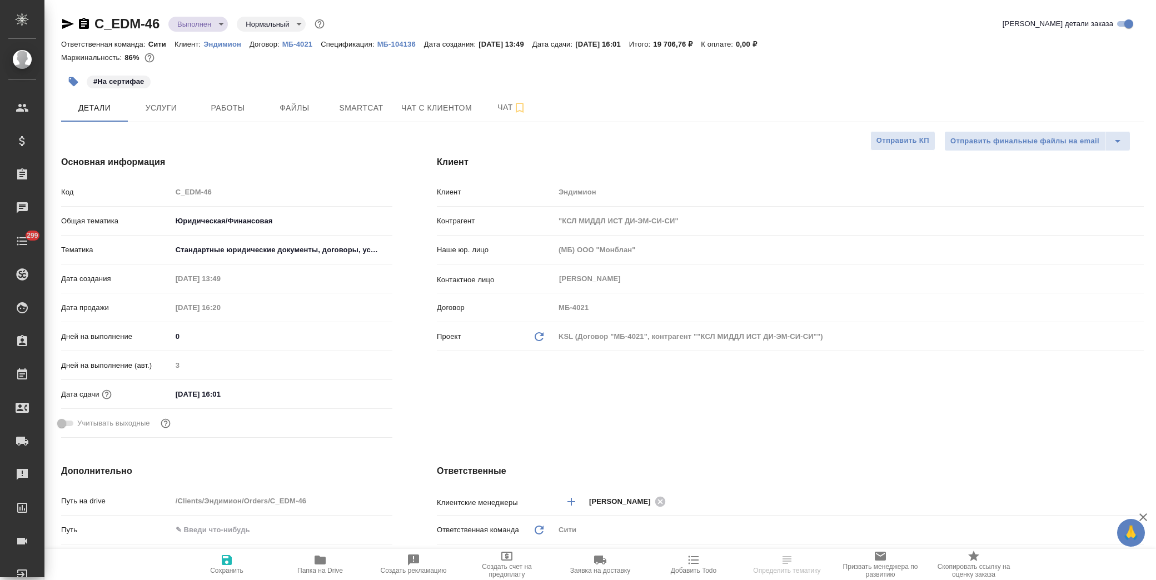
type textarea "x"
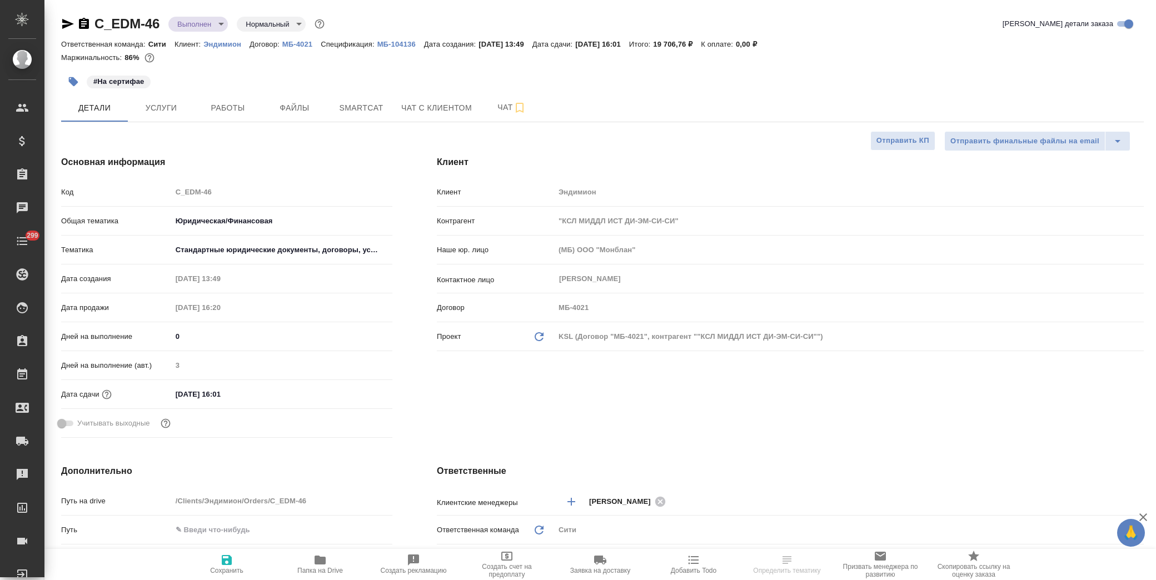
type textarea "x"
click at [173, 102] on span "Услуги" at bounding box center [160, 108] width 53 height 14
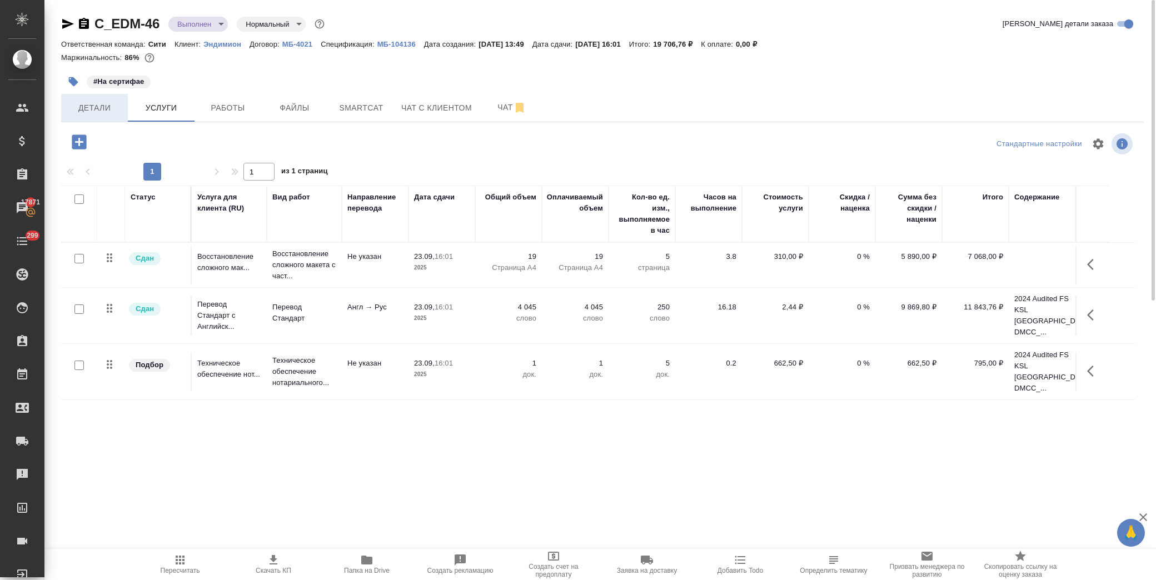
click at [93, 100] on button "Детали" at bounding box center [94, 108] width 67 height 28
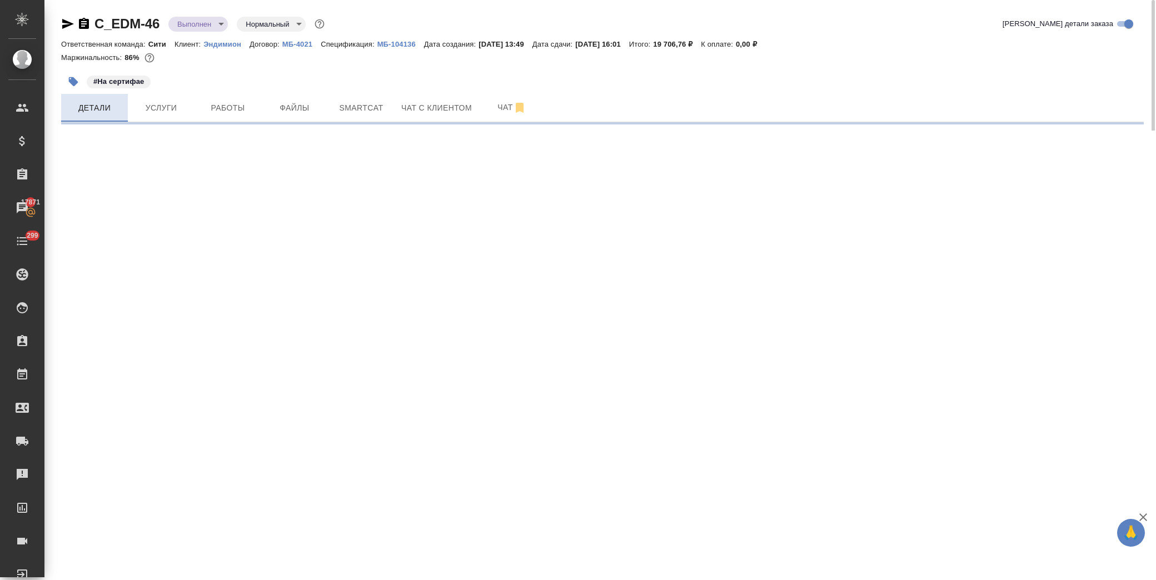
select select "RU"
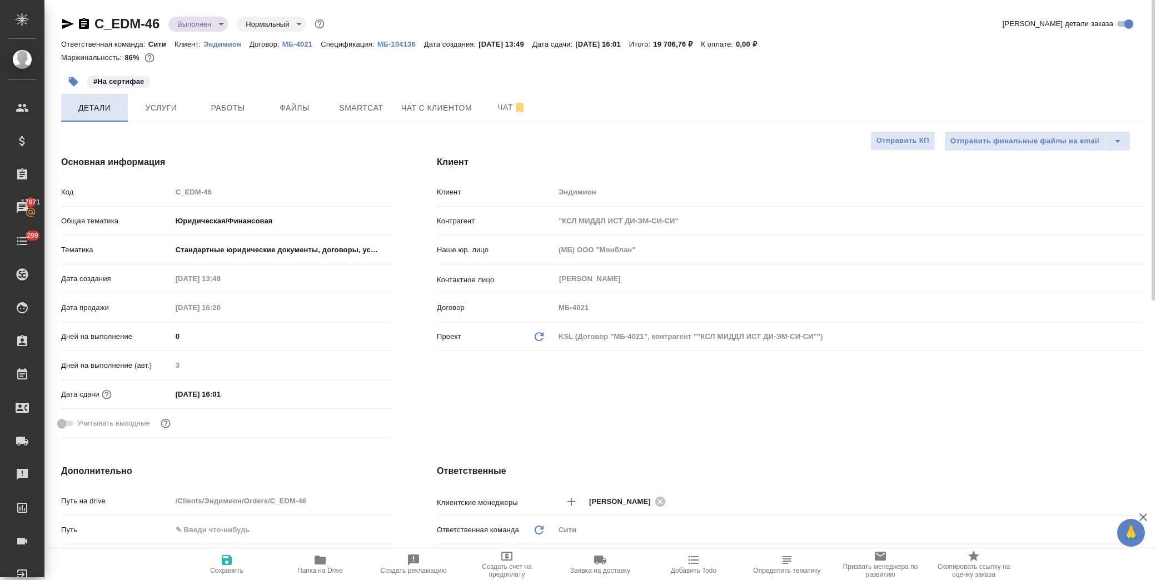
type textarea "x"
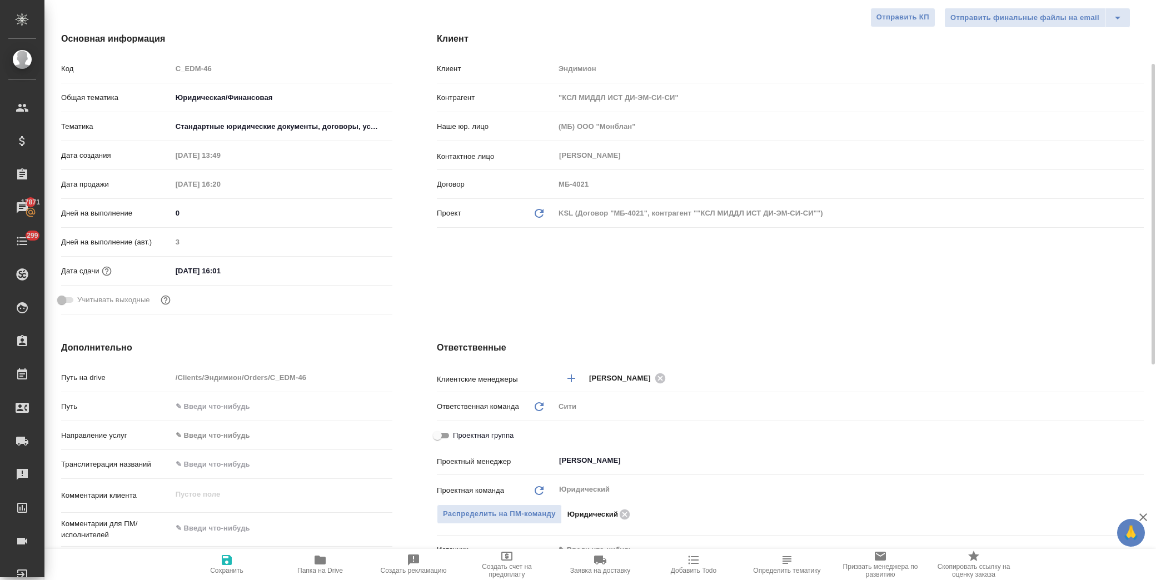
scroll to position [185, 0]
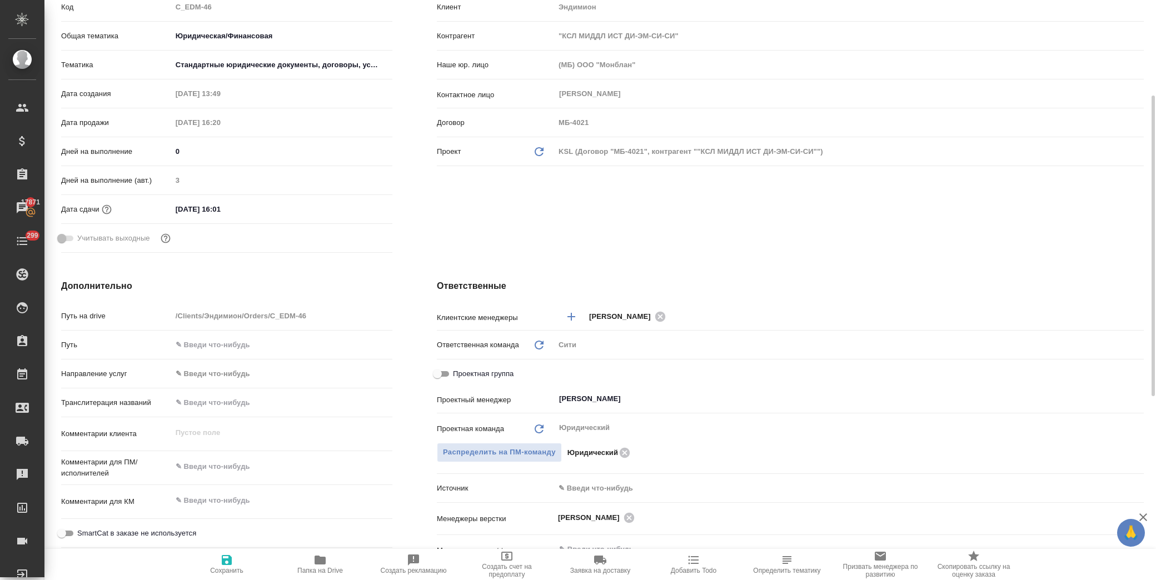
click at [441, 376] on input "Проектная группа" at bounding box center [437, 373] width 40 height 13
checkbox input "true"
type textarea "x"
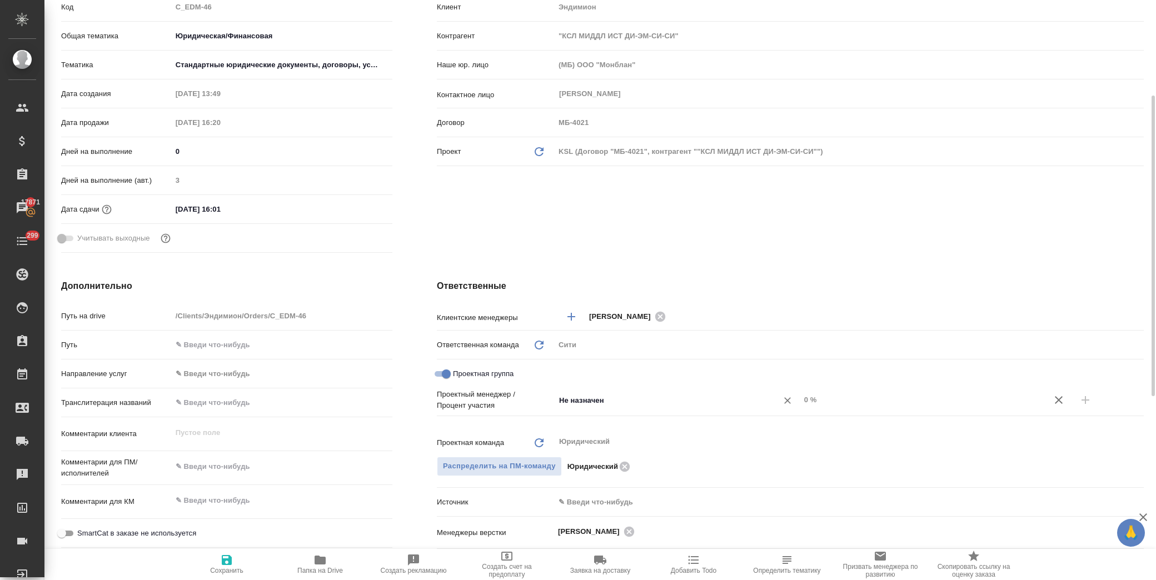
click at [572, 392] on div "Не назначен ​" at bounding box center [678, 400] width 246 height 20
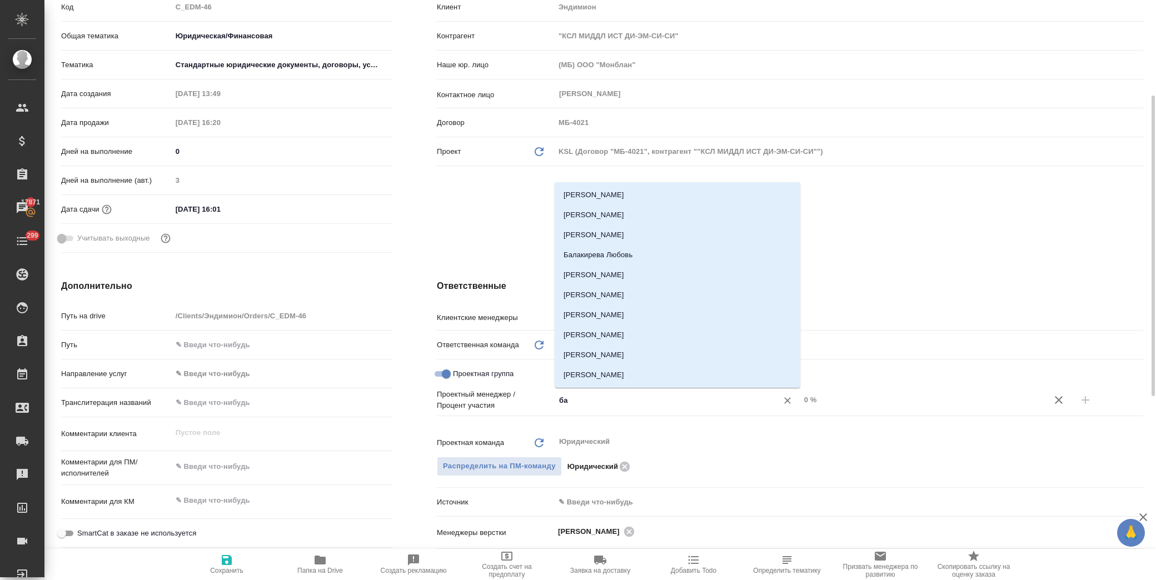
type input "баб"
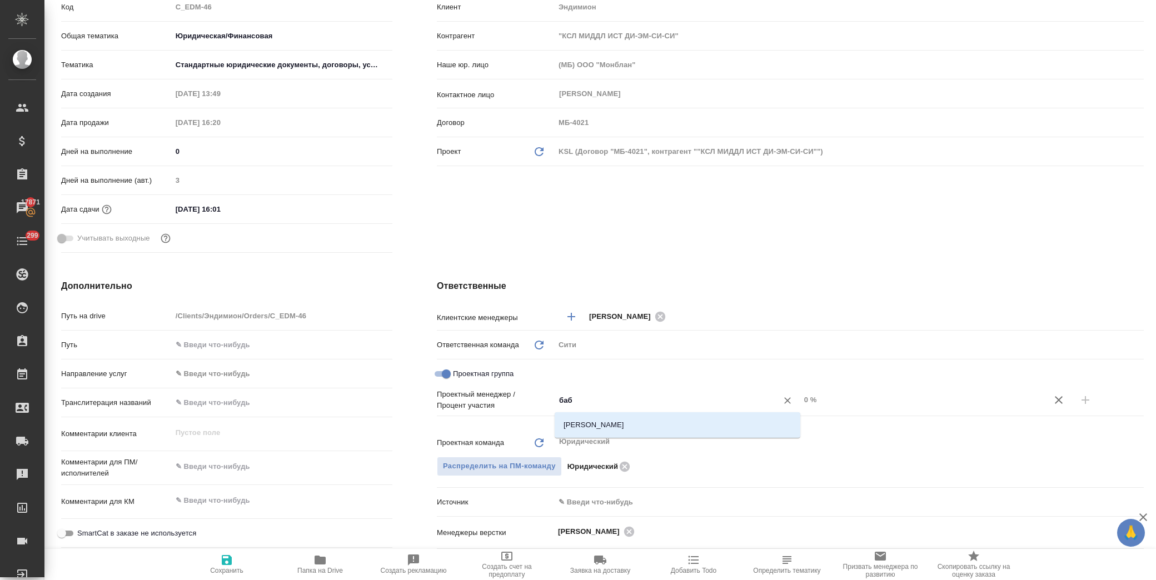
click at [590, 412] on div "[PERSON_NAME]" at bounding box center [678, 425] width 246 height 26
drag, startPoint x: 592, startPoint y: 420, endPoint x: 1060, endPoint y: 413, distance: 467.9
click at [593, 420] on li "[PERSON_NAME]" at bounding box center [678, 425] width 246 height 20
type textarea "x"
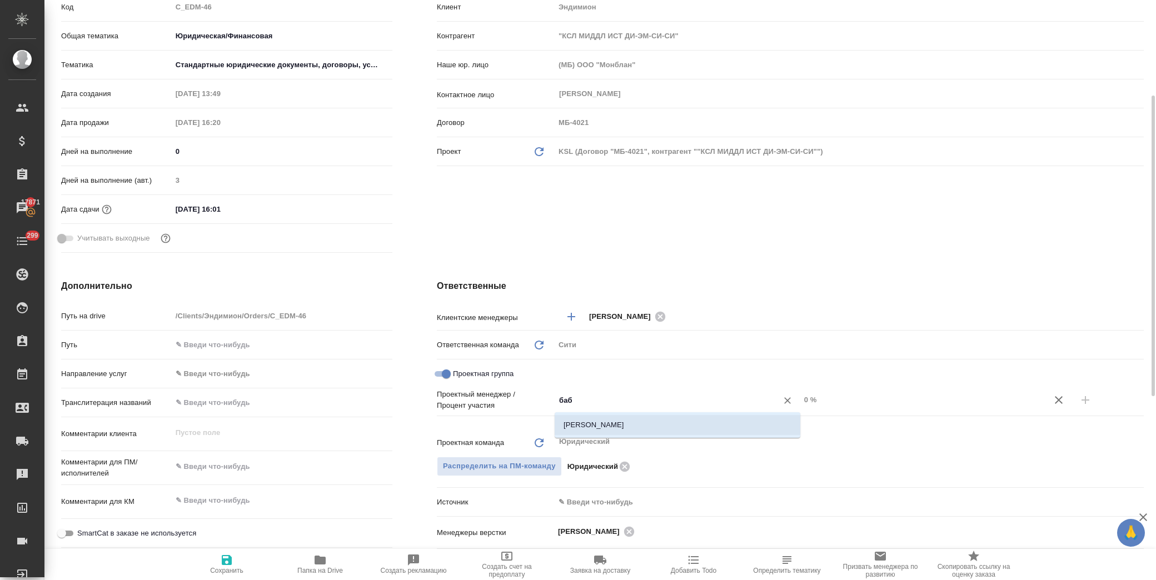
type textarea "x"
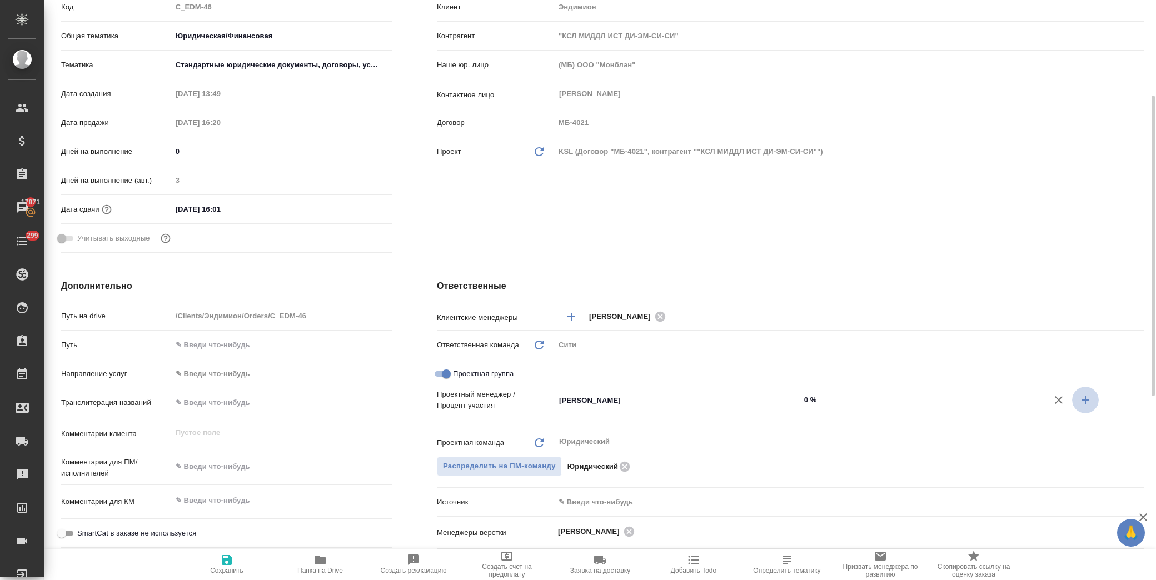
click at [1087, 401] on icon "button" at bounding box center [1085, 399] width 13 height 13
type textarea "x"
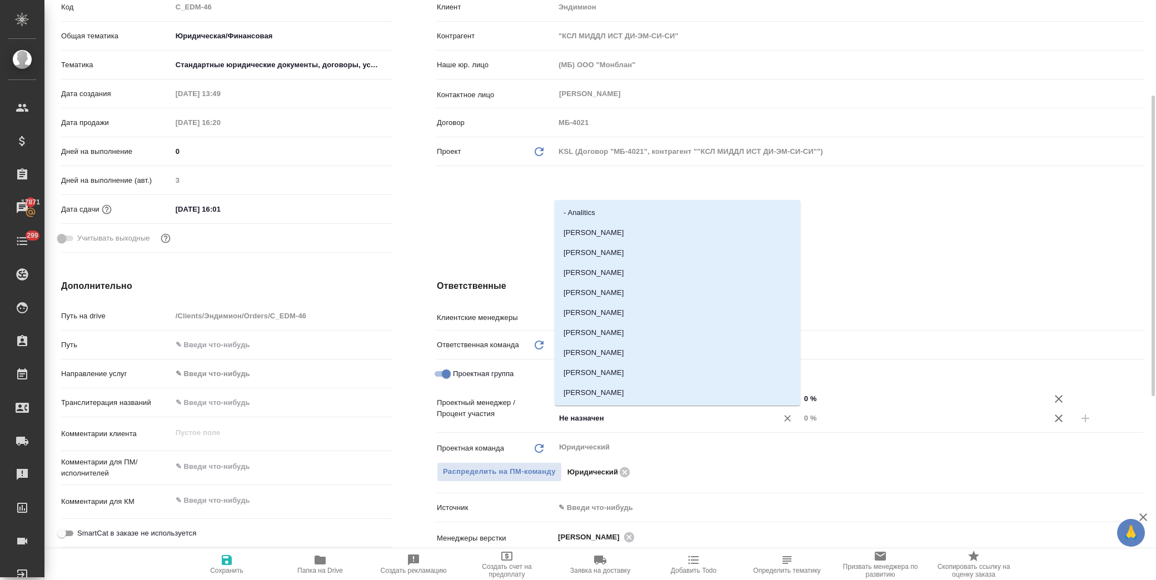
click at [578, 419] on input "Не назначен" at bounding box center [659, 418] width 202 height 13
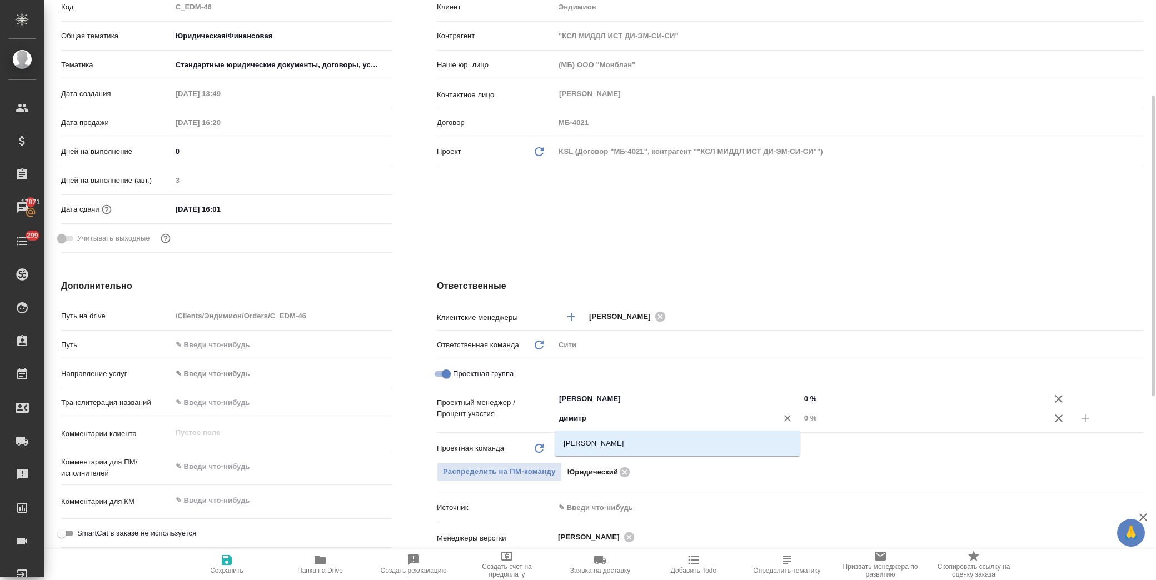
type input "[PERSON_NAME]"
click at [653, 450] on li "[PERSON_NAME]" at bounding box center [678, 443] width 246 height 20
type textarea "x"
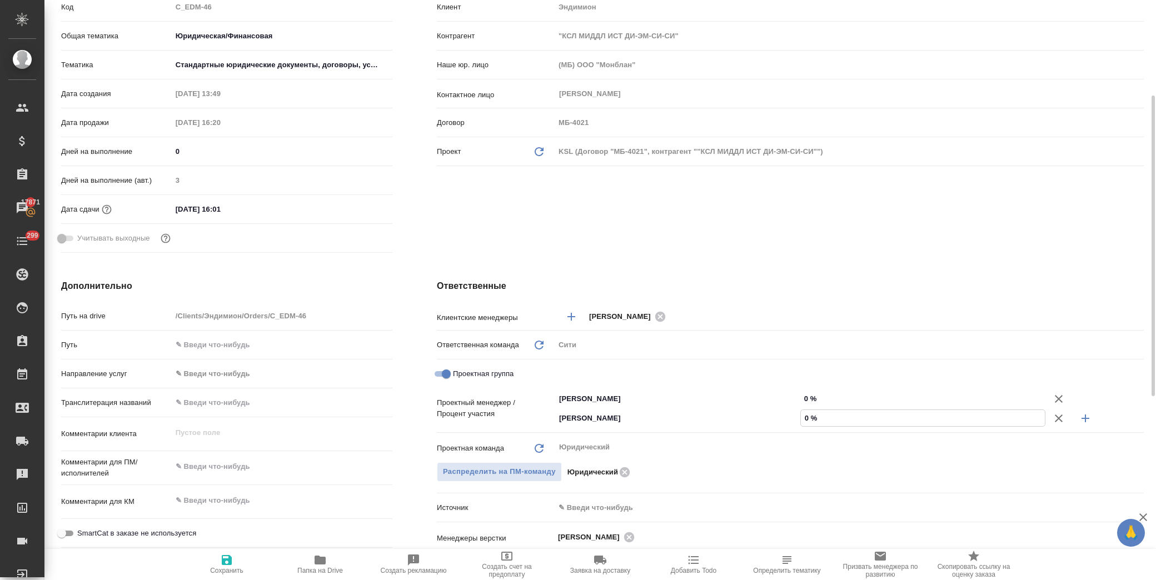
click at [807, 418] on input "0 %" at bounding box center [923, 418] width 244 height 16
drag, startPoint x: 803, startPoint y: 418, endPoint x: 810, endPoint y: 420, distance: 6.9
click at [810, 420] on input "0 %" at bounding box center [923, 418] width 244 height 16
type input "4 %"
type textarea "x"
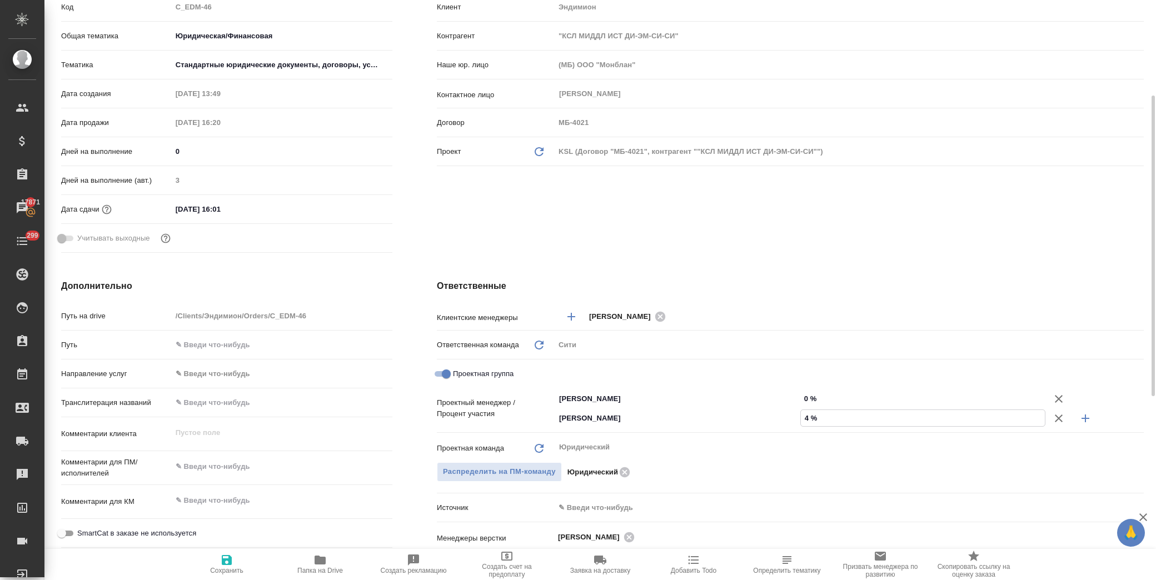
type textarea "x"
type input "4 %"
click at [809, 392] on input "0 %" at bounding box center [923, 399] width 244 height 16
type input "9 %"
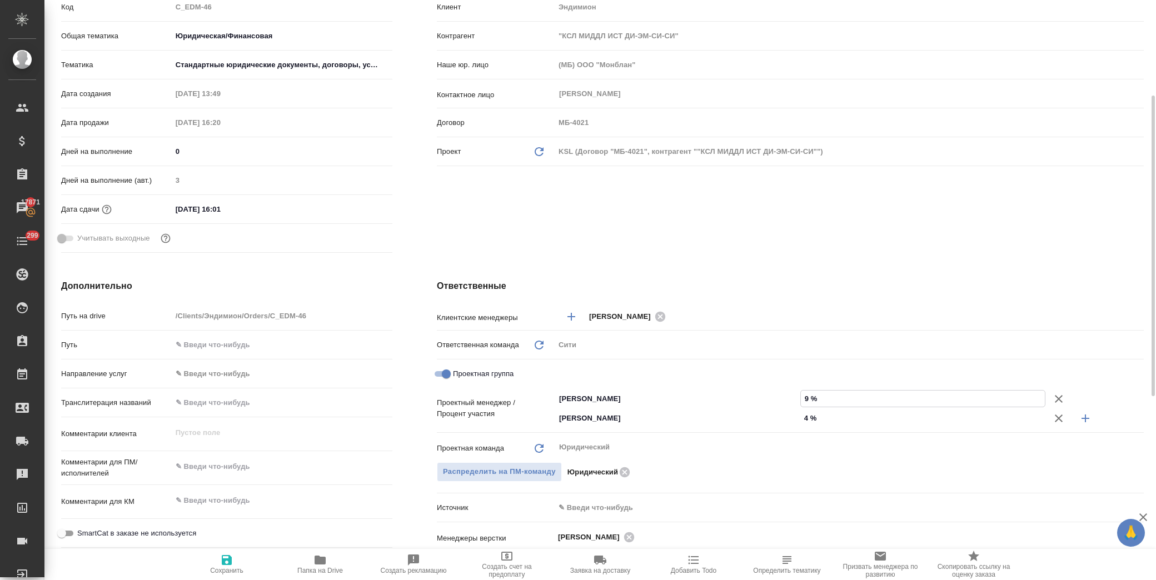
type textarea "x"
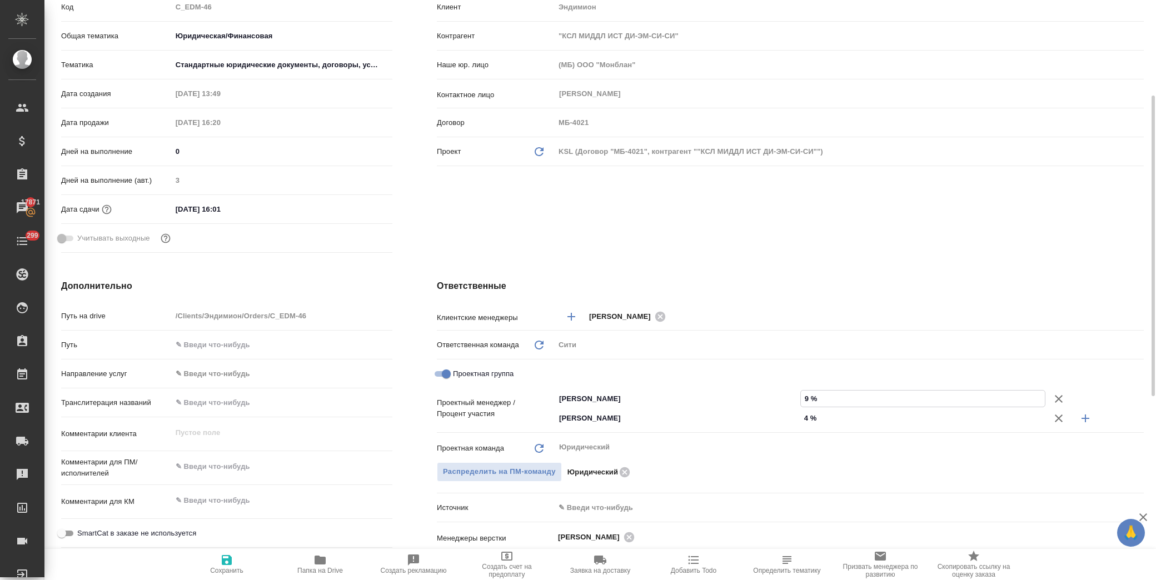
type textarea "x"
type input "96 %"
drag, startPoint x: 781, startPoint y: 293, endPoint x: 758, endPoint y: 286, distance: 23.4
click at [780, 293] on div "Ответственные Клиентские менеджеры [PERSON_NAME] ​ Ответственная команда Обнови…" at bounding box center [790, 491] width 751 height 468
drag, startPoint x: 233, startPoint y: 573, endPoint x: 223, endPoint y: 558, distance: 17.6
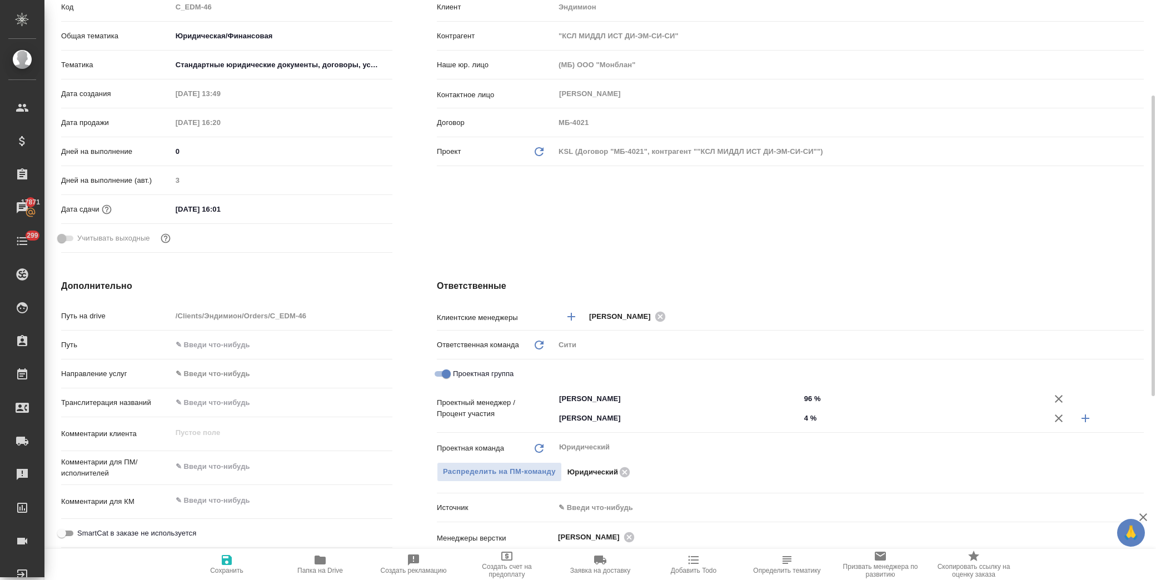
click at [232, 571] on span "Сохранить" at bounding box center [226, 571] width 33 height 8
type textarea "x"
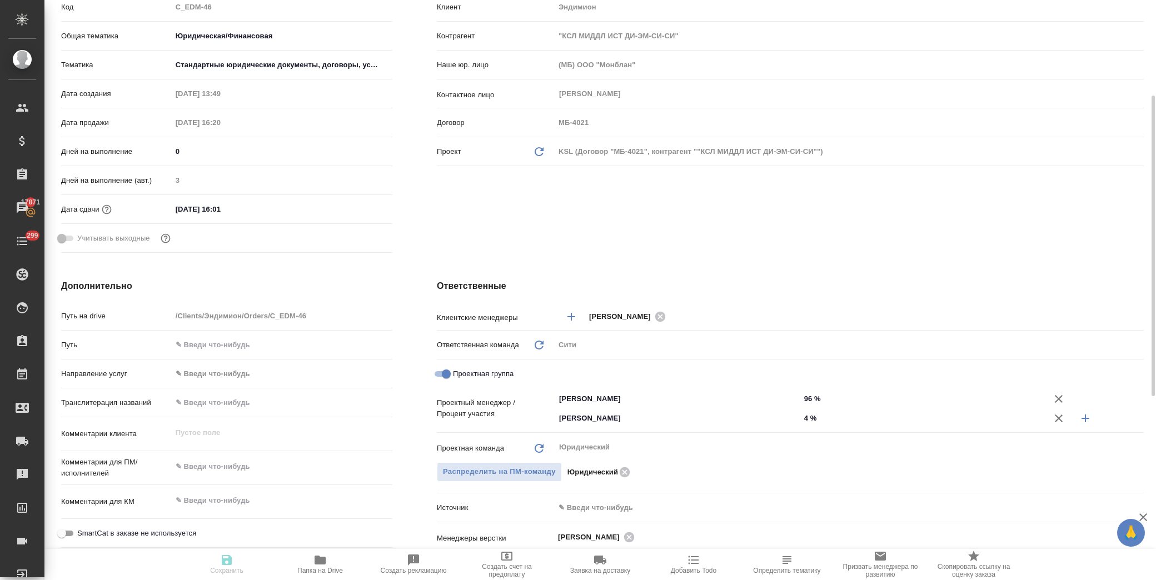
type textarea "x"
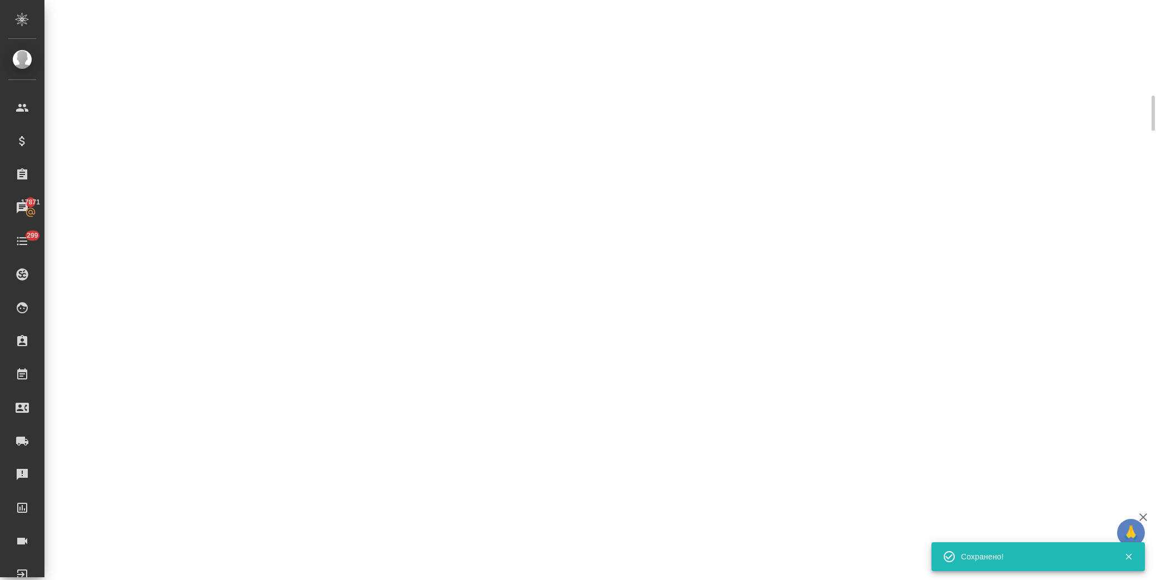
select select "RU"
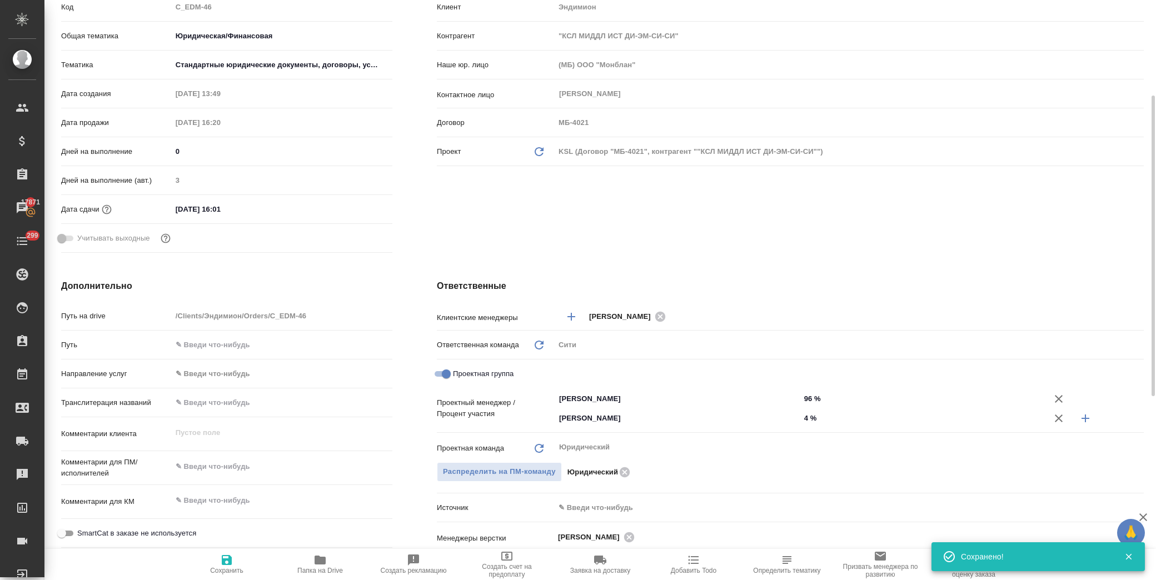
type textarea "x"
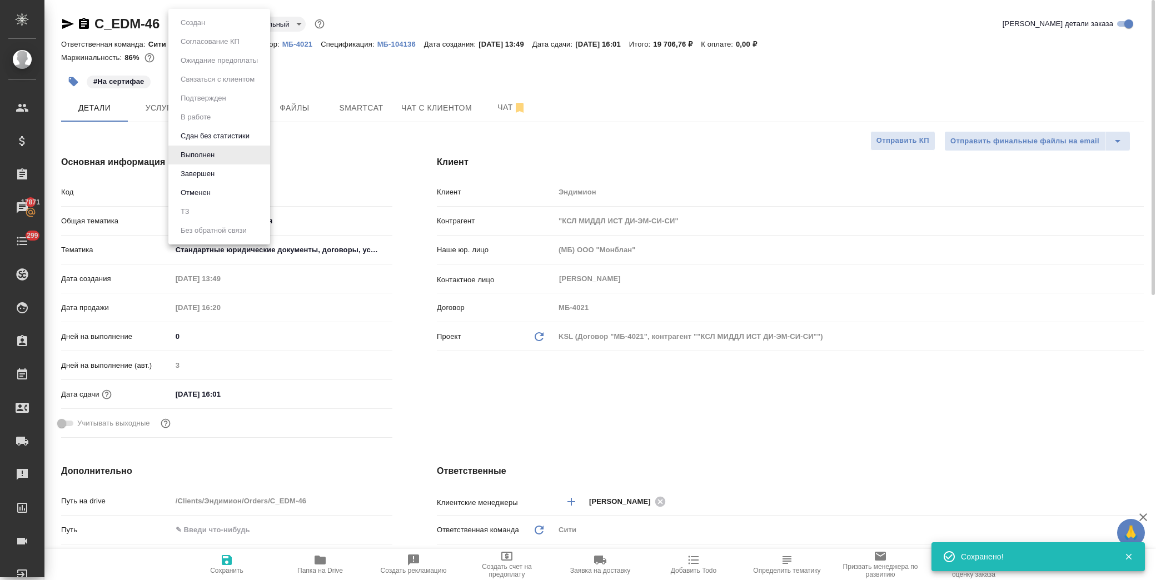
click at [198, 28] on body "🙏 .cls-1 fill:#fff; AWATERA Лофицкая Юлия Владимировна Клиенты Спецификации Зак…" at bounding box center [578, 290] width 1156 height 580
click at [200, 169] on button "Завершен" at bounding box center [197, 174] width 41 height 12
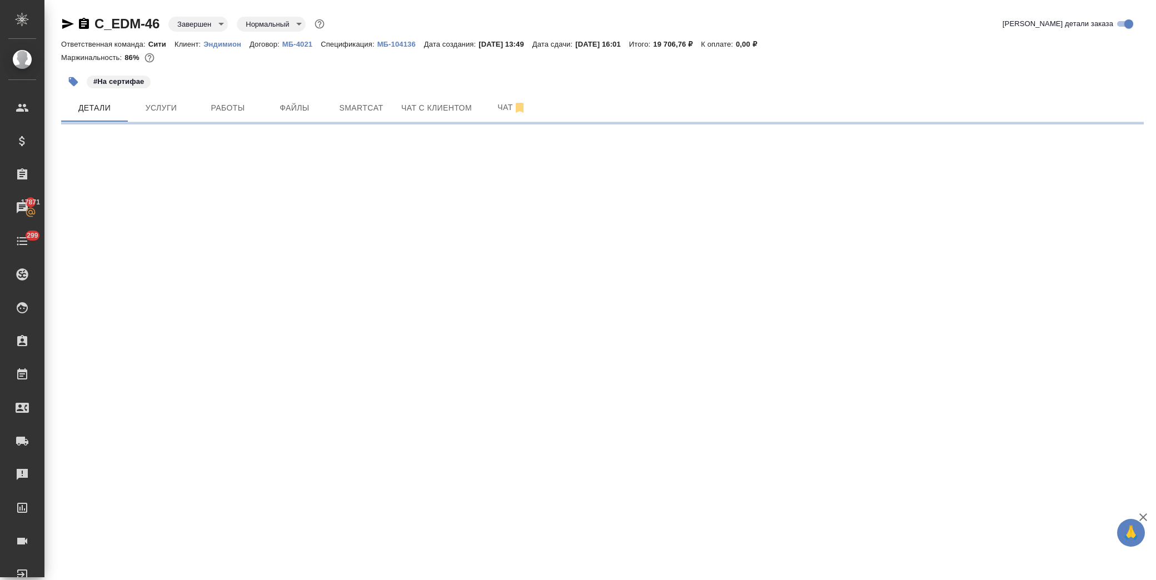
select select "RU"
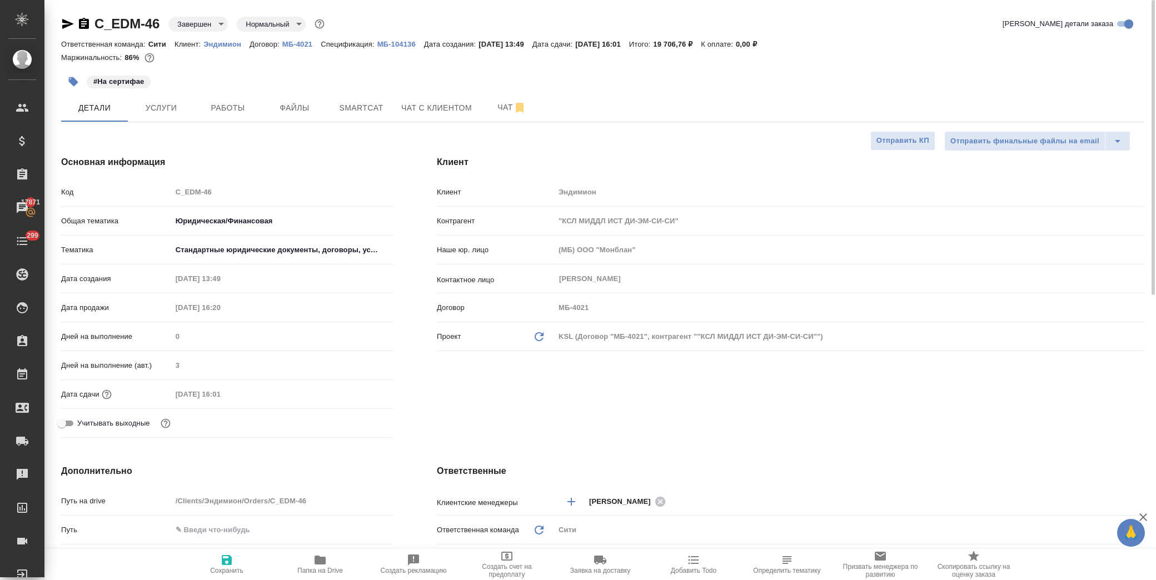
type textarea "x"
click at [228, 110] on span "Работы" at bounding box center [227, 108] width 53 height 14
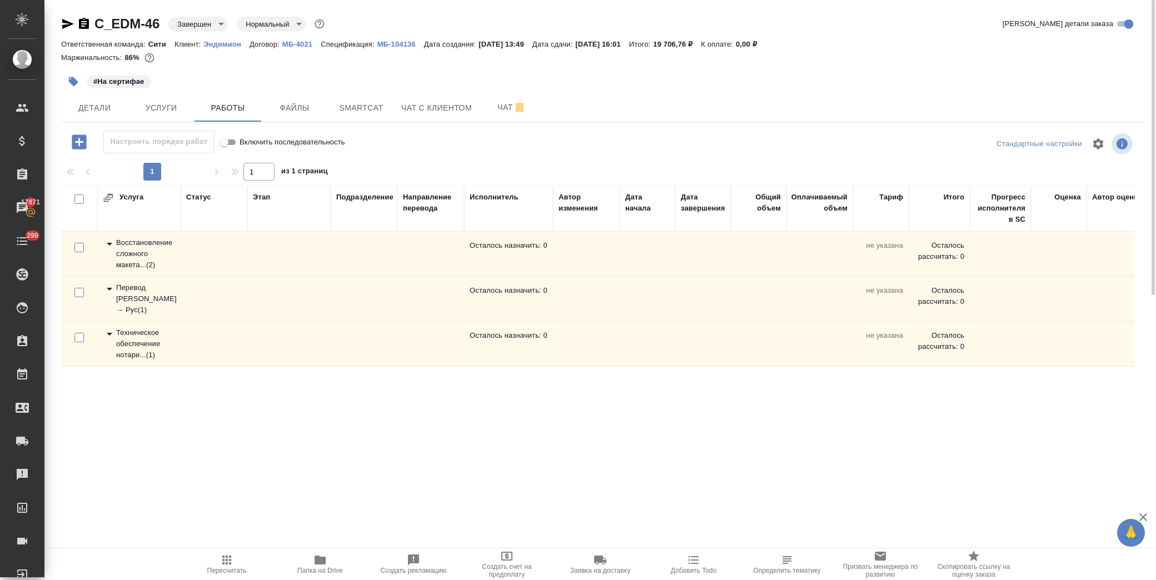
click at [112, 331] on icon at bounding box center [109, 333] width 13 height 13
click at [392, 42] on p "МБ-104136" at bounding box center [400, 44] width 47 height 8
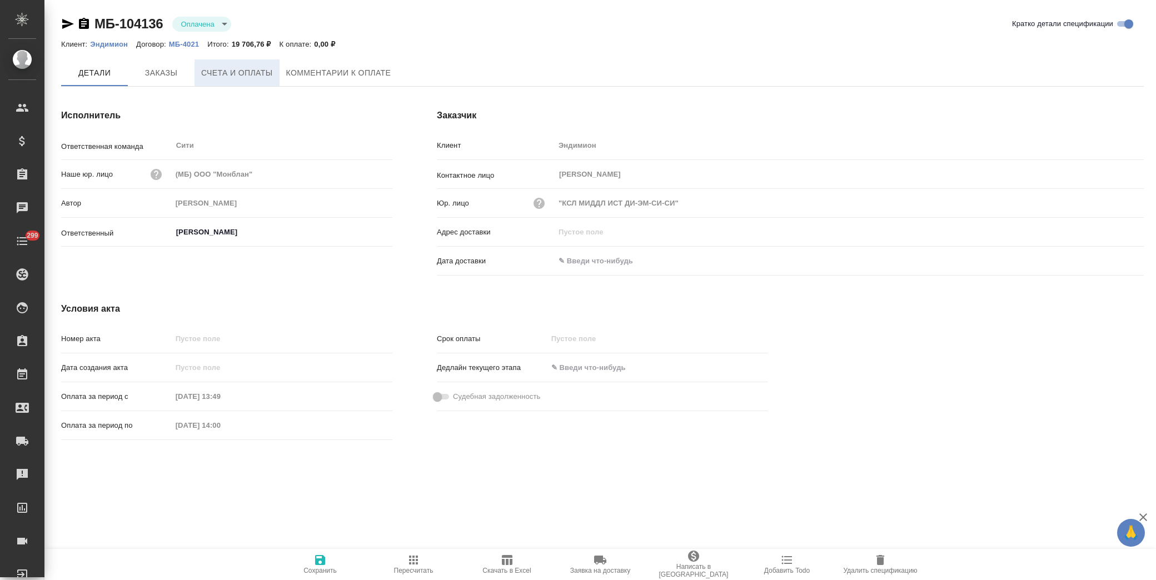
click at [251, 70] on span "Счета и оплаты" at bounding box center [237, 73] width 72 height 14
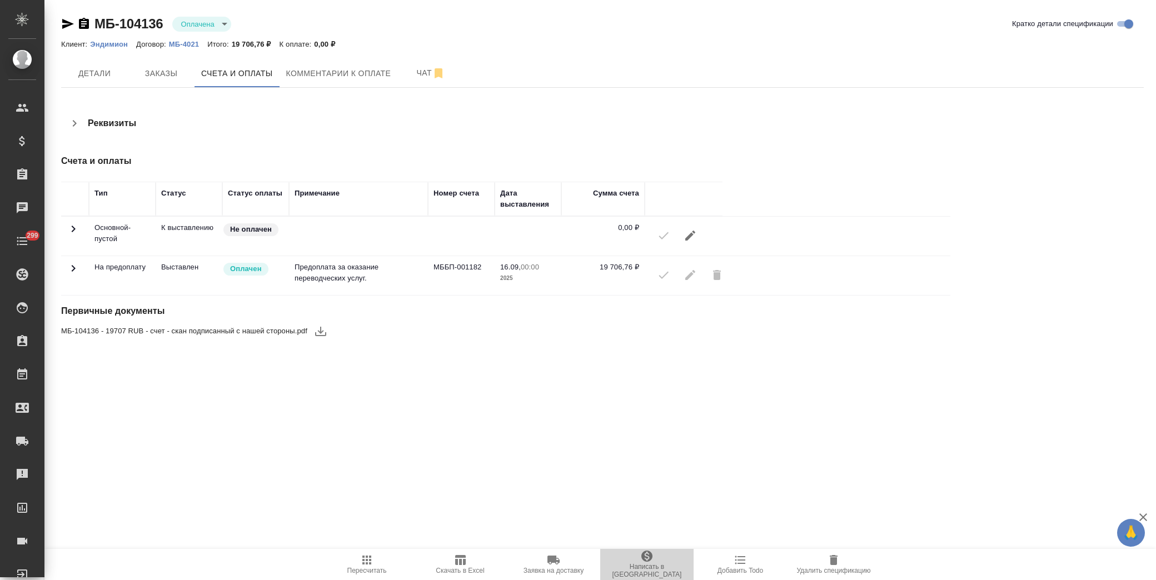
click at [652, 563] on icon "button" at bounding box center [646, 556] width 13 height 13
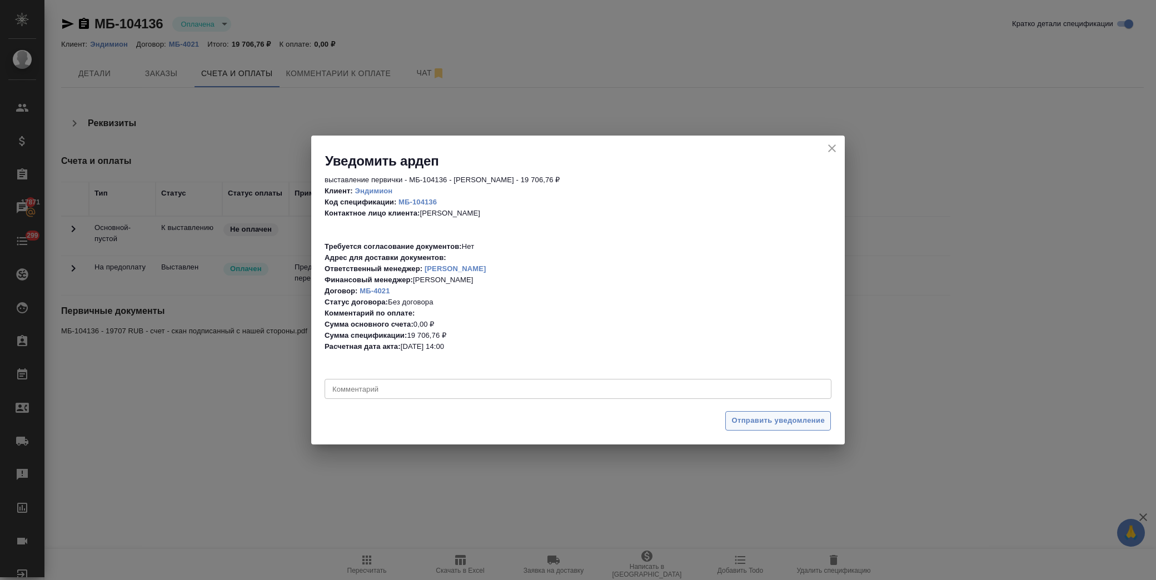
click at [777, 426] on span "Отправить уведомление" at bounding box center [777, 421] width 93 height 13
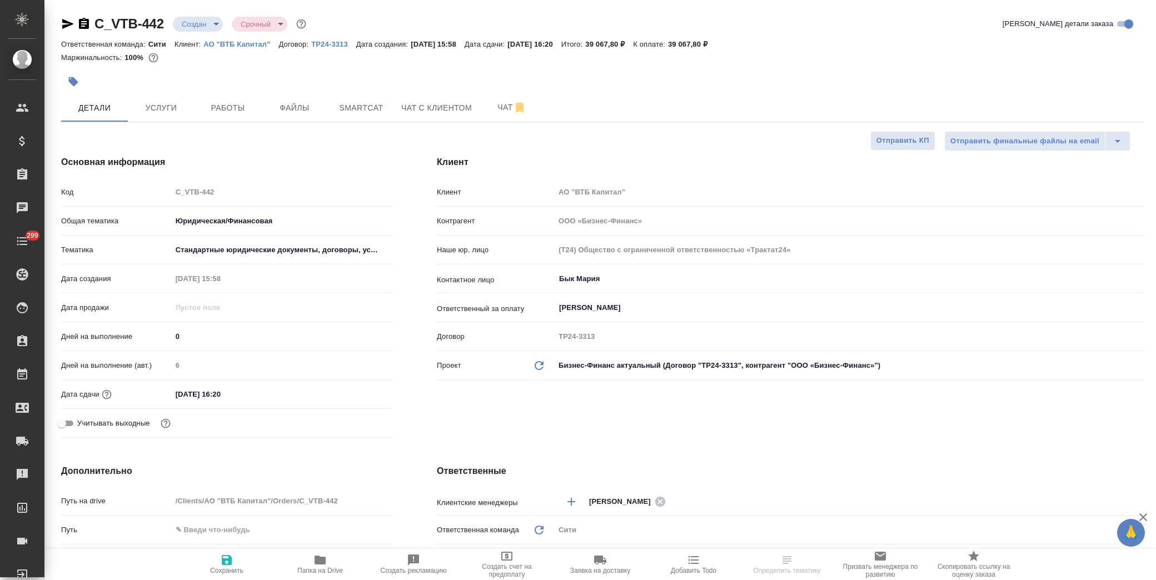
select select "RU"
click at [78, 78] on icon "button" at bounding box center [73, 81] width 11 height 11
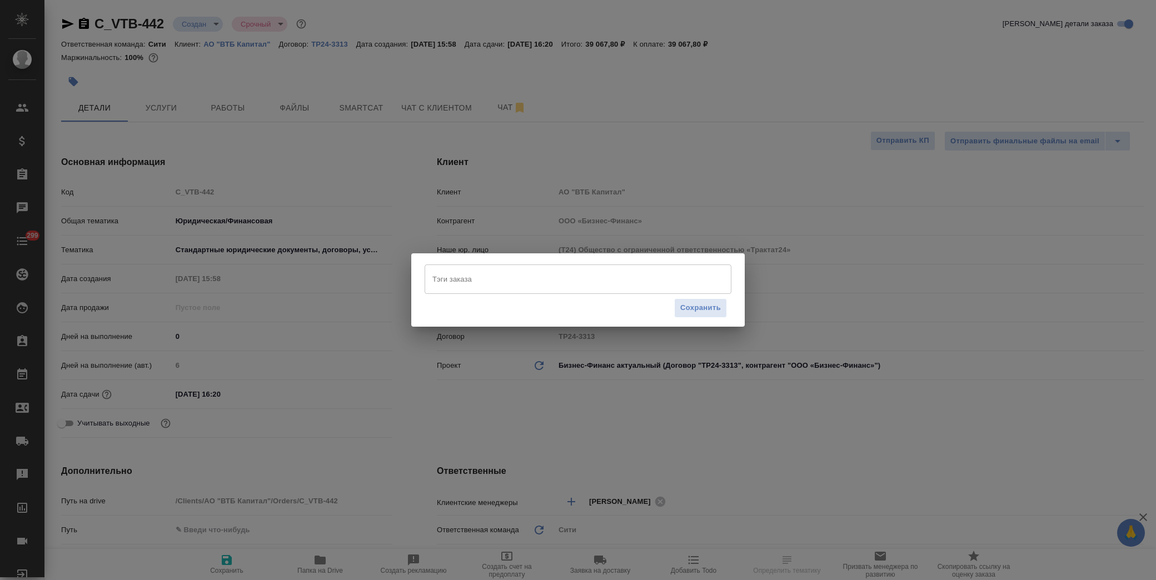
drag, startPoint x: 531, startPoint y: 274, endPoint x: 555, endPoint y: 287, distance: 26.6
click at [531, 275] on input "Тэги заказа" at bounding box center [568, 279] width 276 height 19
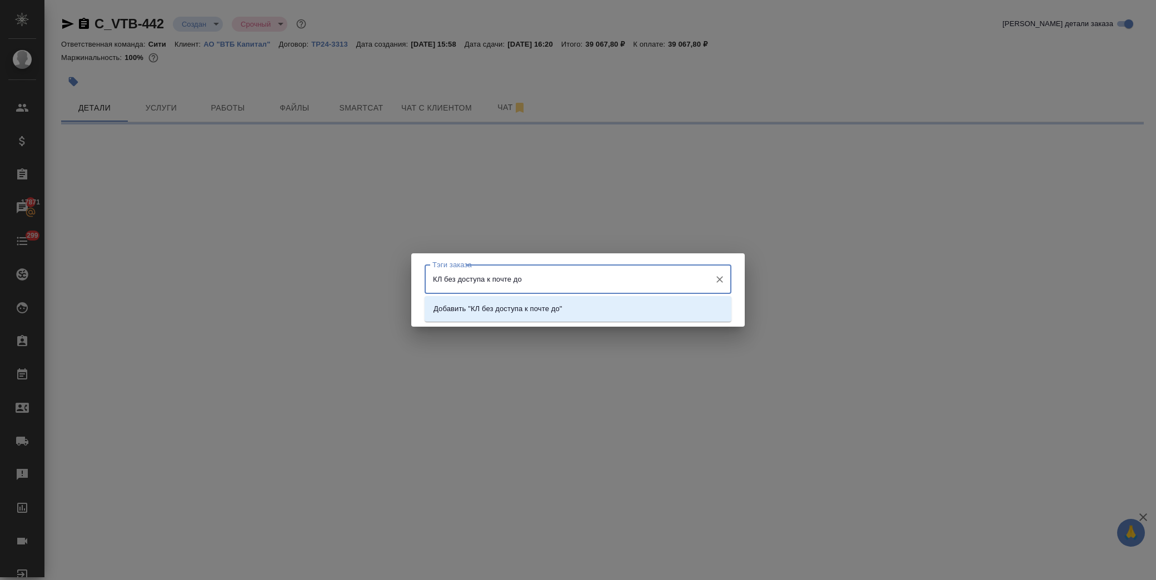
type input "КЛ без доступа к почте до"
select select "RU"
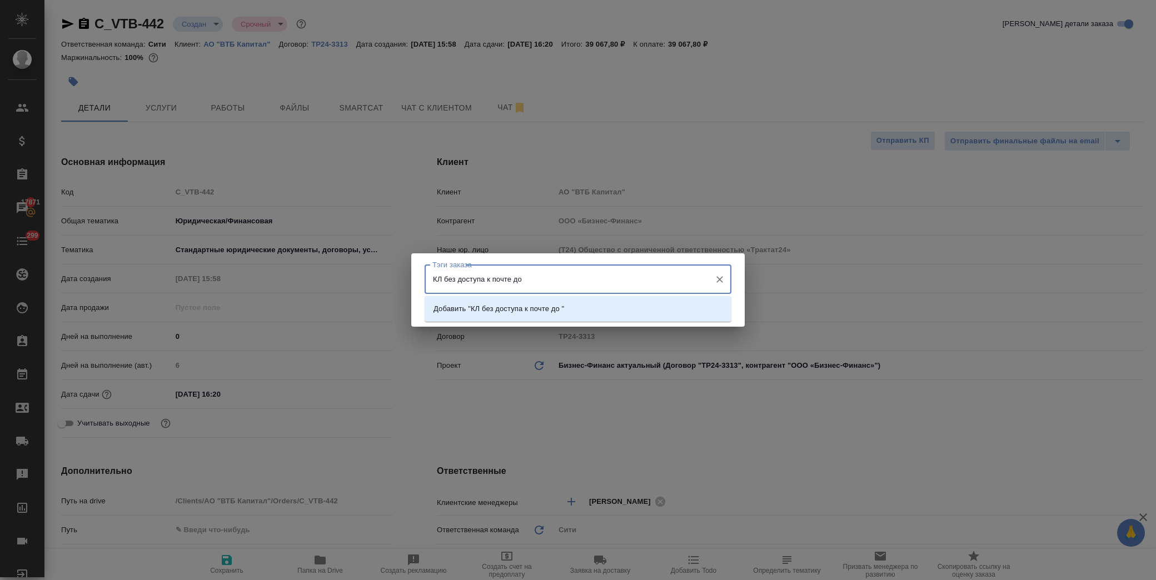
type input "КЛ без доступа к почте до 2"
type textarea "x"
type input "КЛ без доступа к почте до 29 числа"
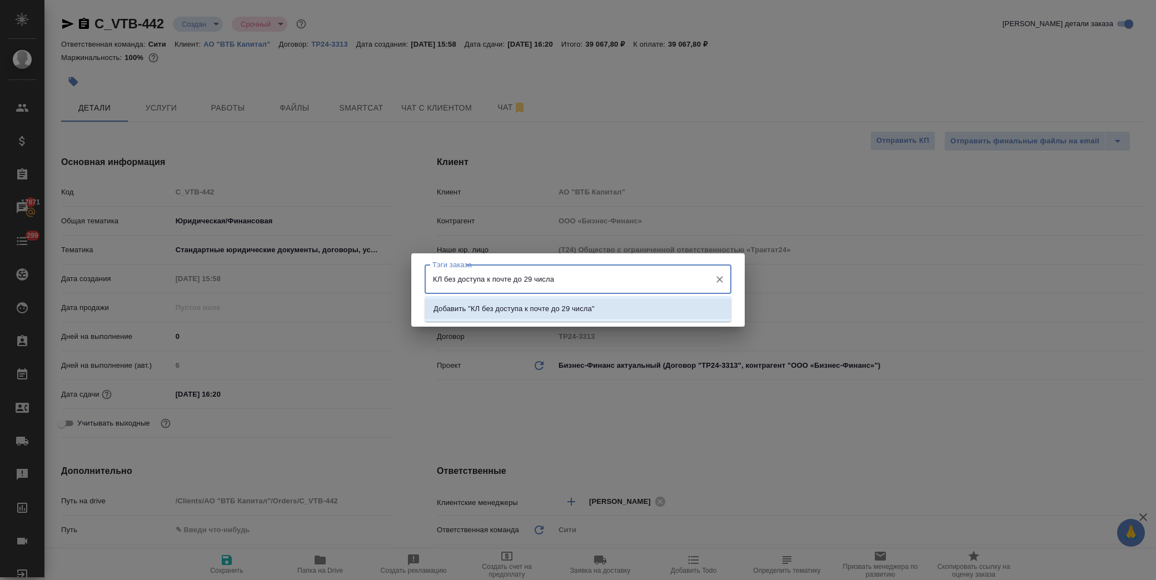
click at [548, 306] on p "Добавить "КЛ без доступа к почте до 29 числа"" at bounding box center [513, 308] width 161 height 11
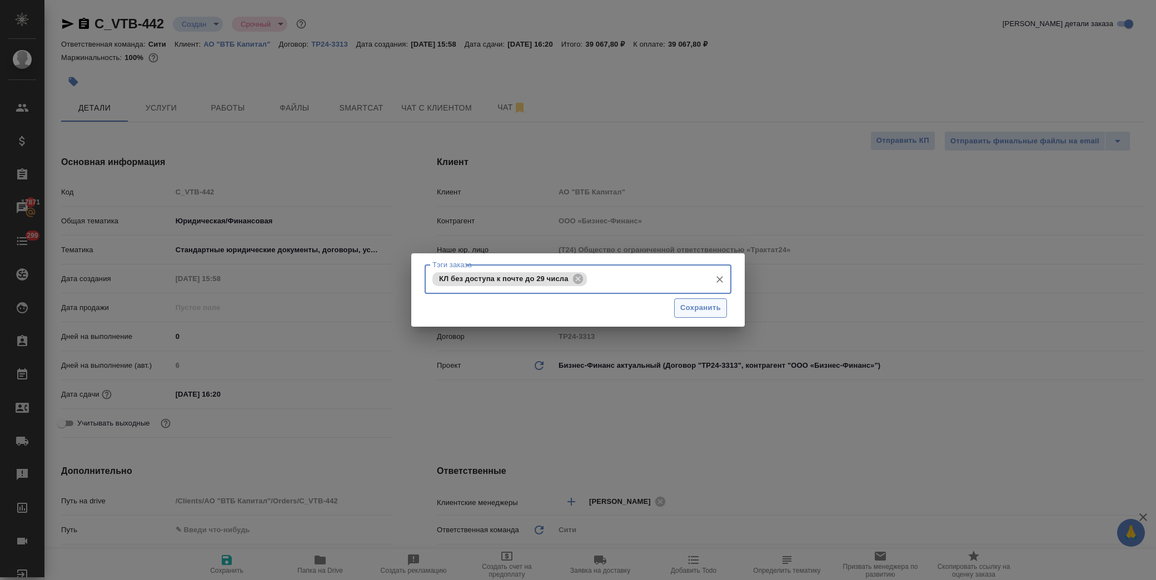
click at [689, 308] on span "Сохранить" at bounding box center [700, 308] width 41 height 13
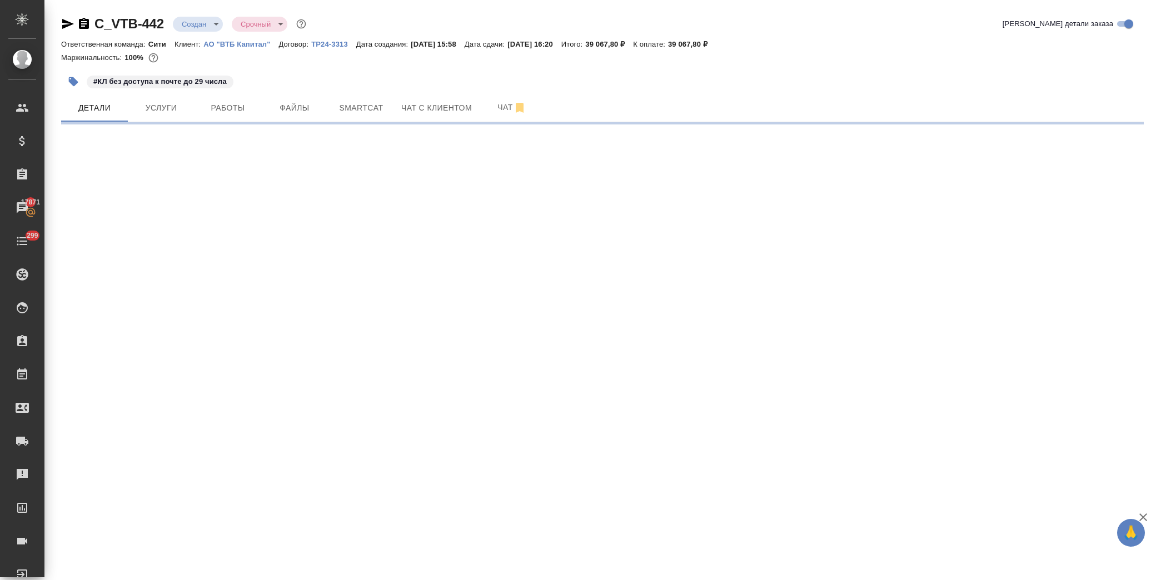
select select "RU"
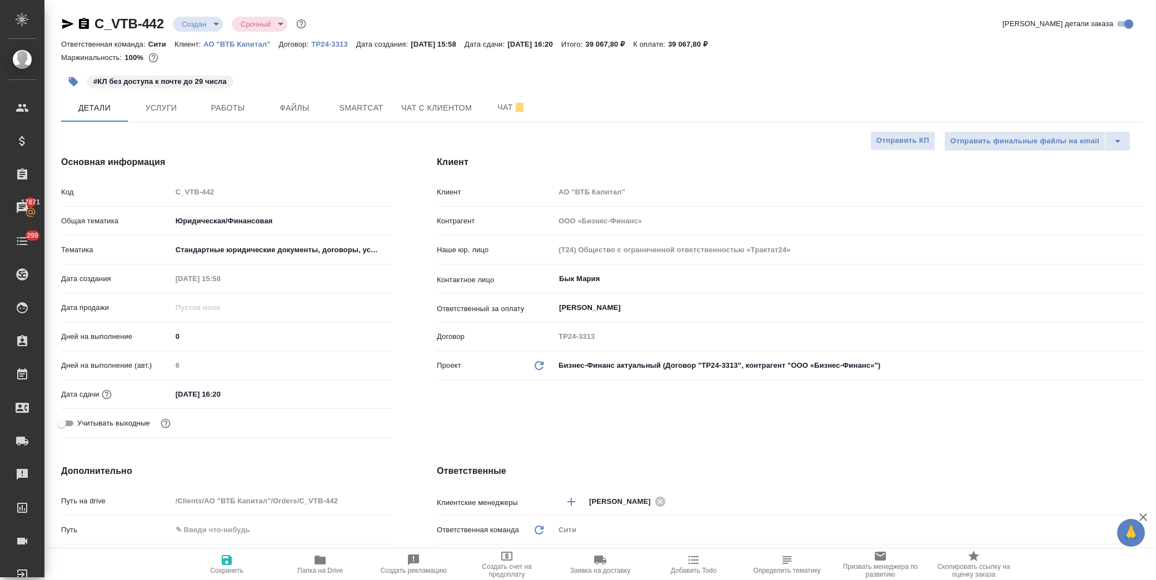
type textarea "x"
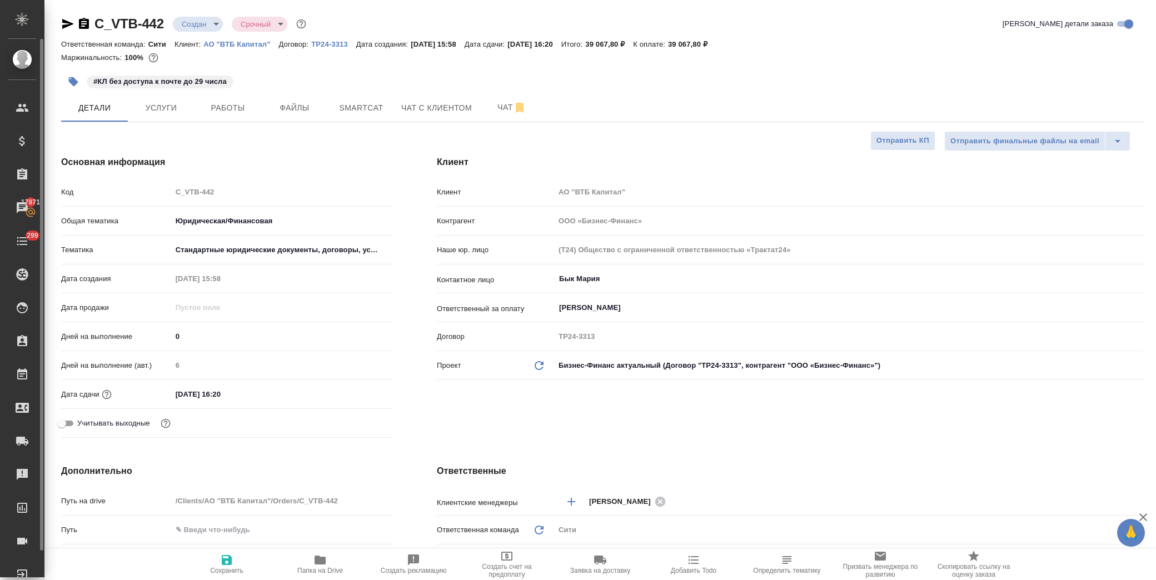
type textarea "x"
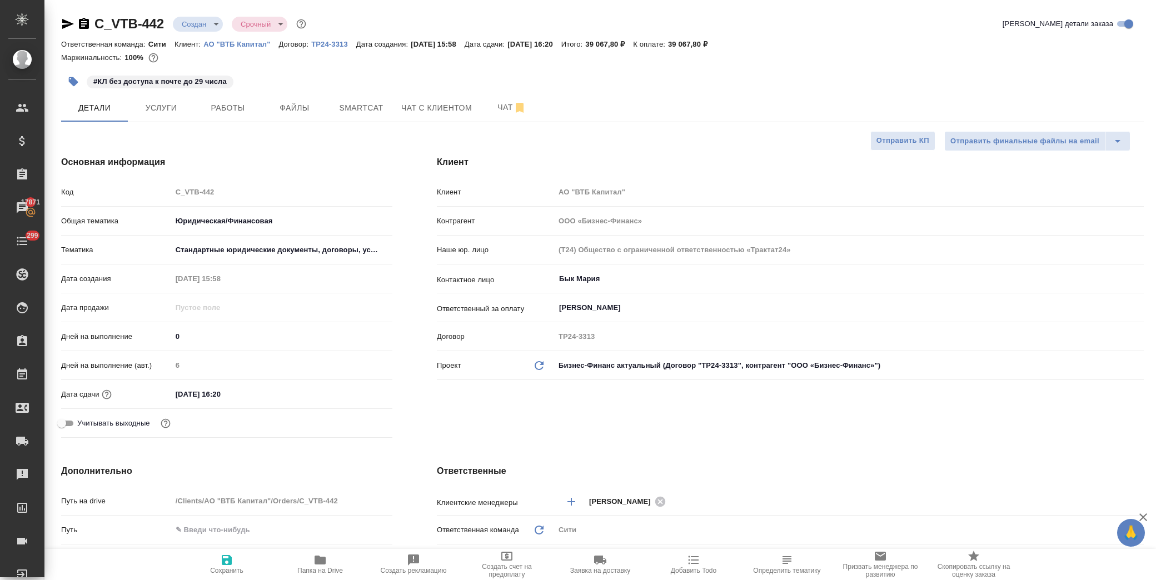
type textarea "x"
